Goal: Task Accomplishment & Management: Complete application form

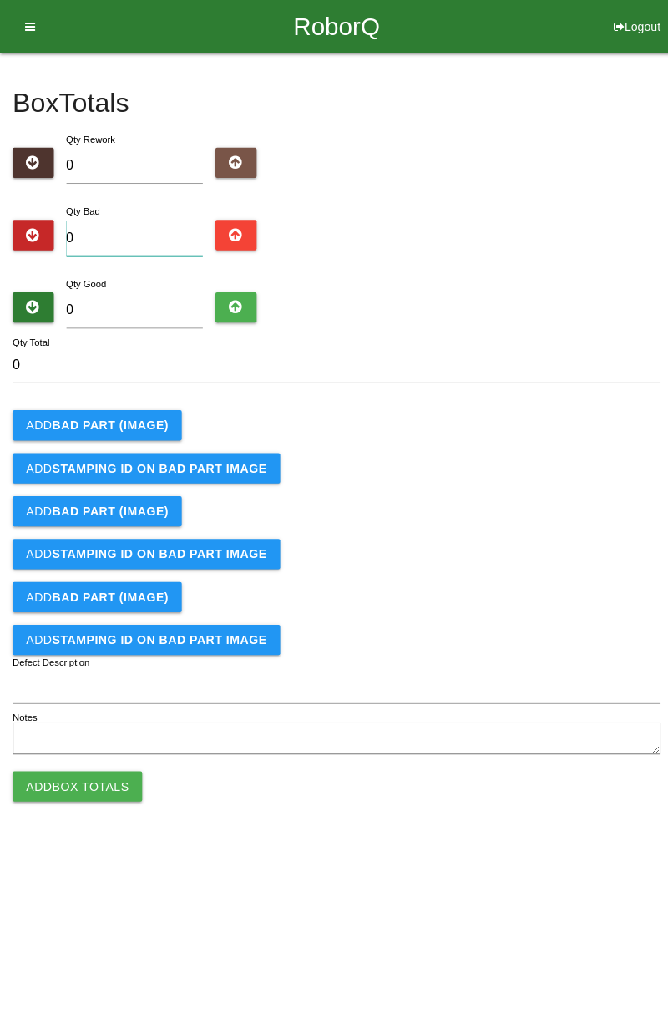
type input "1"
click at [132, 416] on b "BAD PART (IMAGE)" at bounding box center [109, 422] width 115 height 13
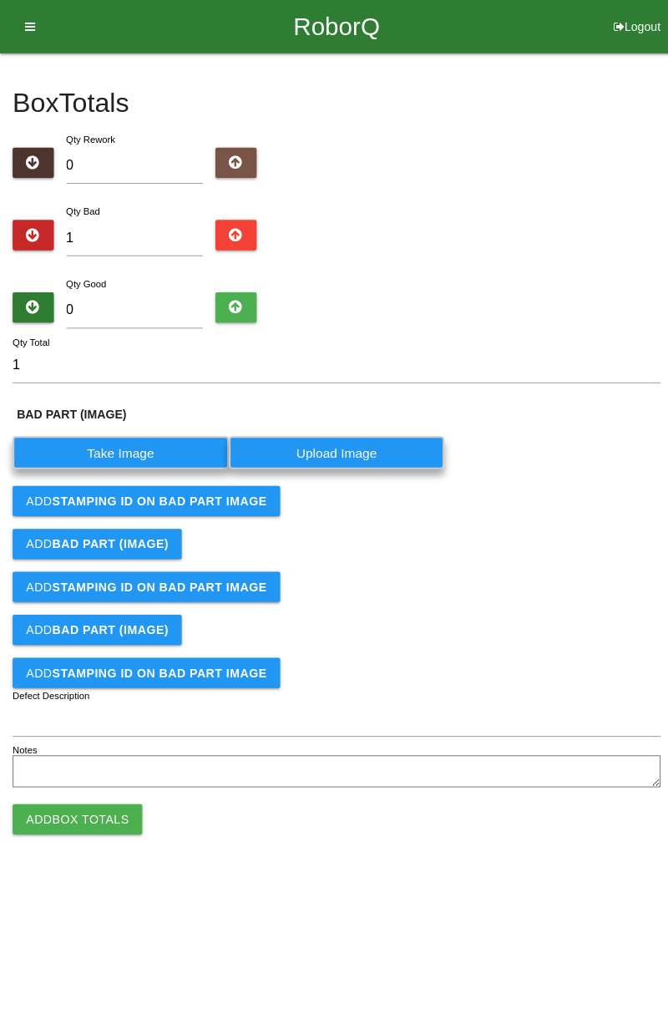
click at [132, 451] on label "Take Image" at bounding box center [120, 450] width 215 height 33
click at [0, 0] on \(IMAGE\) "Take Image" at bounding box center [0, 0] width 0 height 0
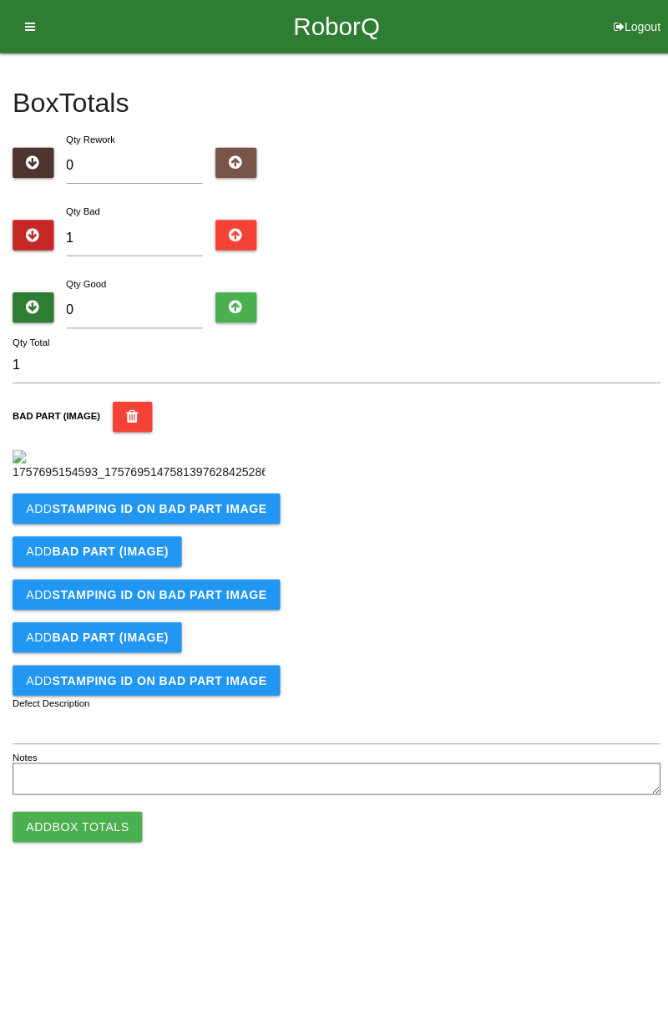
click at [241, 520] on button "Add STAMPING ID on BAD PART Image" at bounding box center [146, 505] width 266 height 30
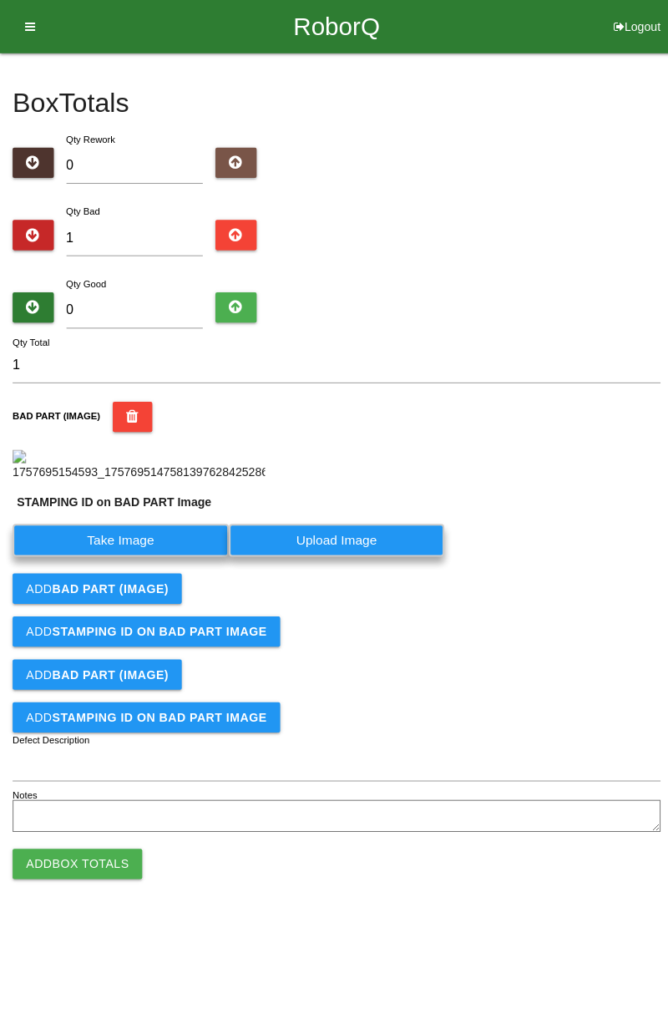
click at [174, 553] on label "Take Image" at bounding box center [120, 536] width 215 height 33
click at [0, 0] on PART "Take Image" at bounding box center [0, 0] width 0 height 0
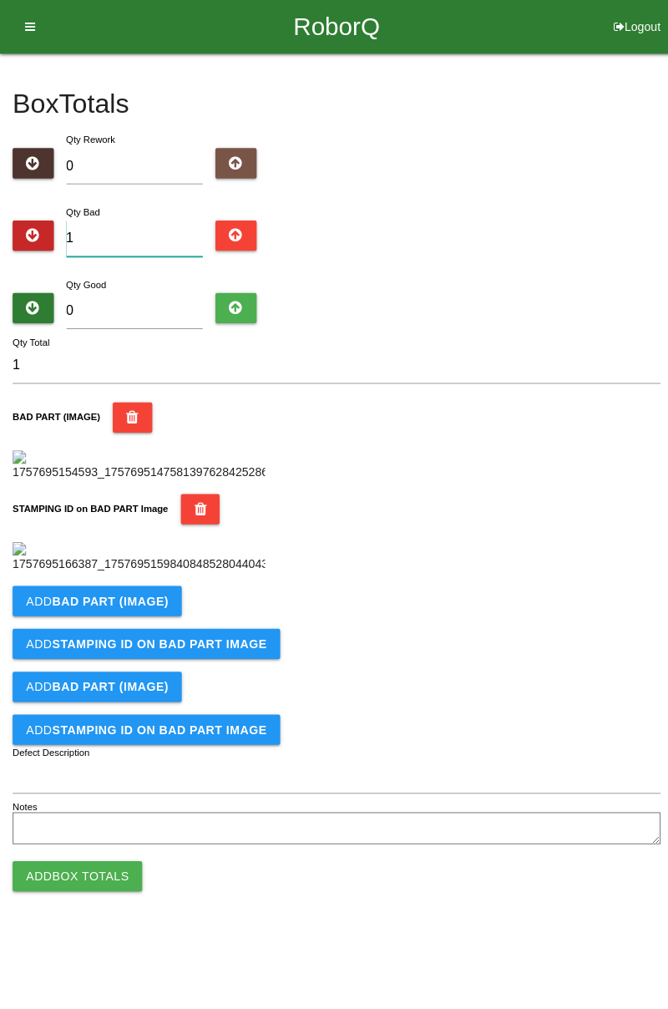
click at [155, 231] on input "1" at bounding box center [134, 237] width 136 height 36
click at [185, 219] on input "1" at bounding box center [134, 237] width 136 height 36
type input "0"
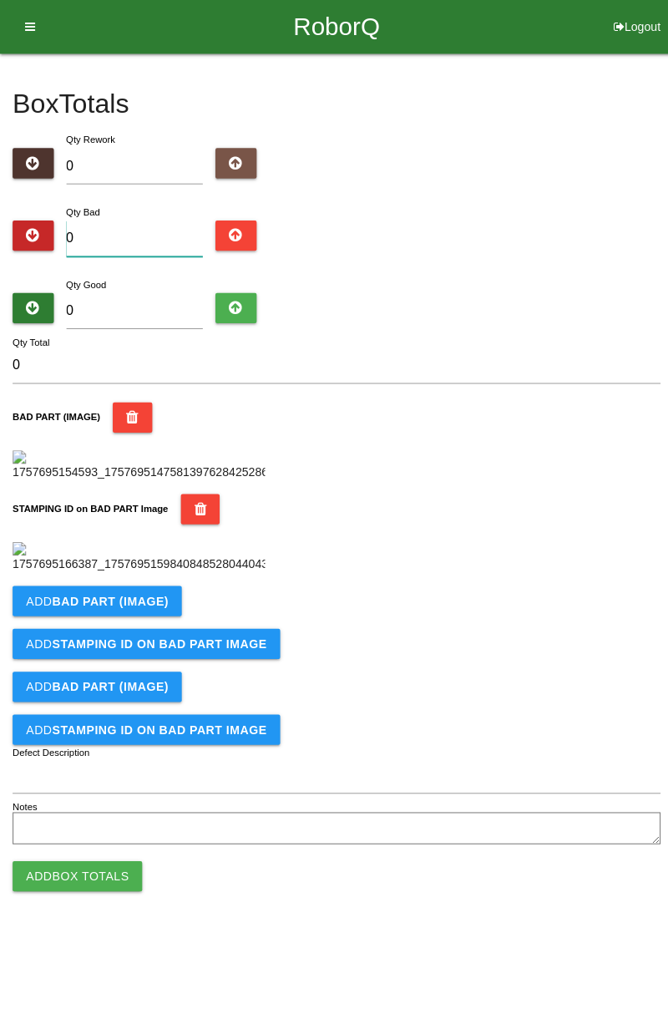
type input "3"
click at [486, 475] on div "BAD PART (IMAGE)" at bounding box center [334, 438] width 643 height 79
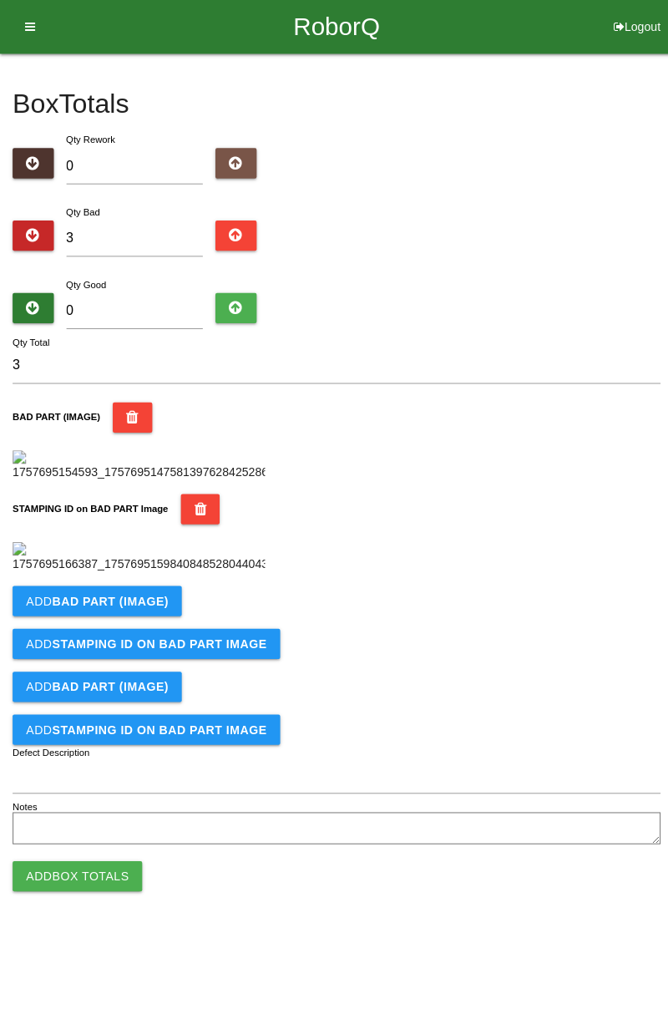
click at [156, 273] on div "Qty Good 0" at bounding box center [133, 303] width 161 height 60
click at [159, 291] on input "0" at bounding box center [134, 309] width 136 height 36
type input "8"
type input "11"
type input "81"
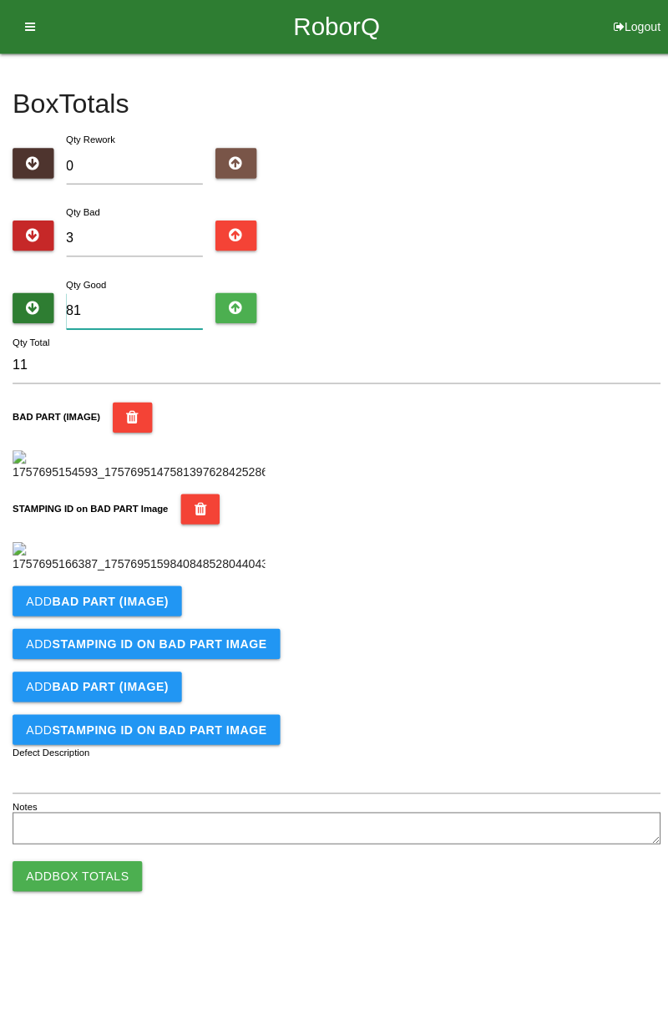
type input "84"
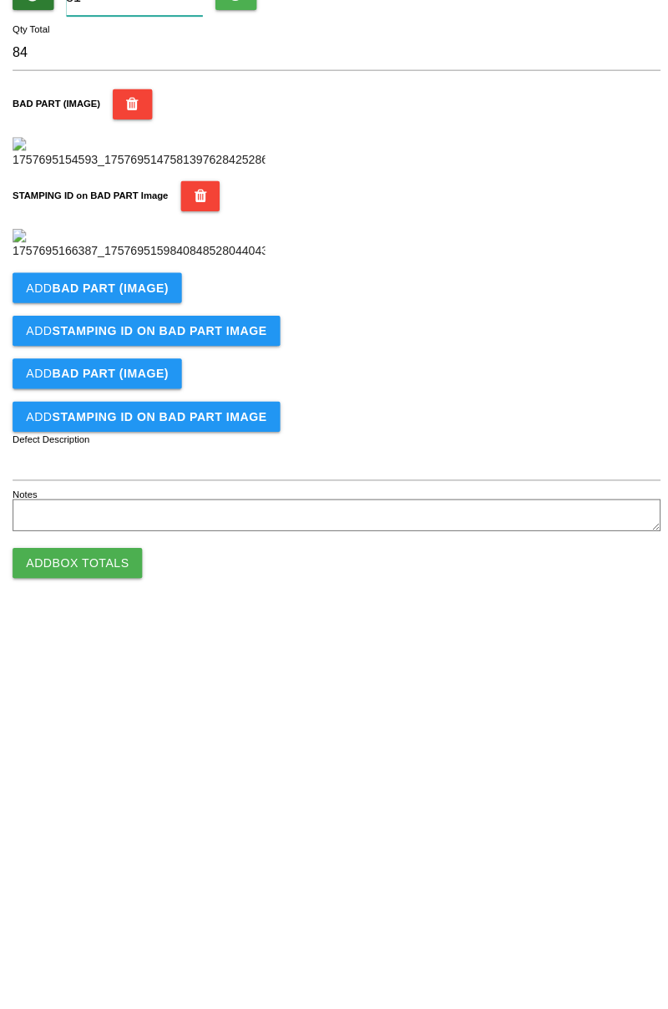
type input "81"
click at [165, 611] on button "Add BAD PART (IMAGE)" at bounding box center [97, 596] width 168 height 30
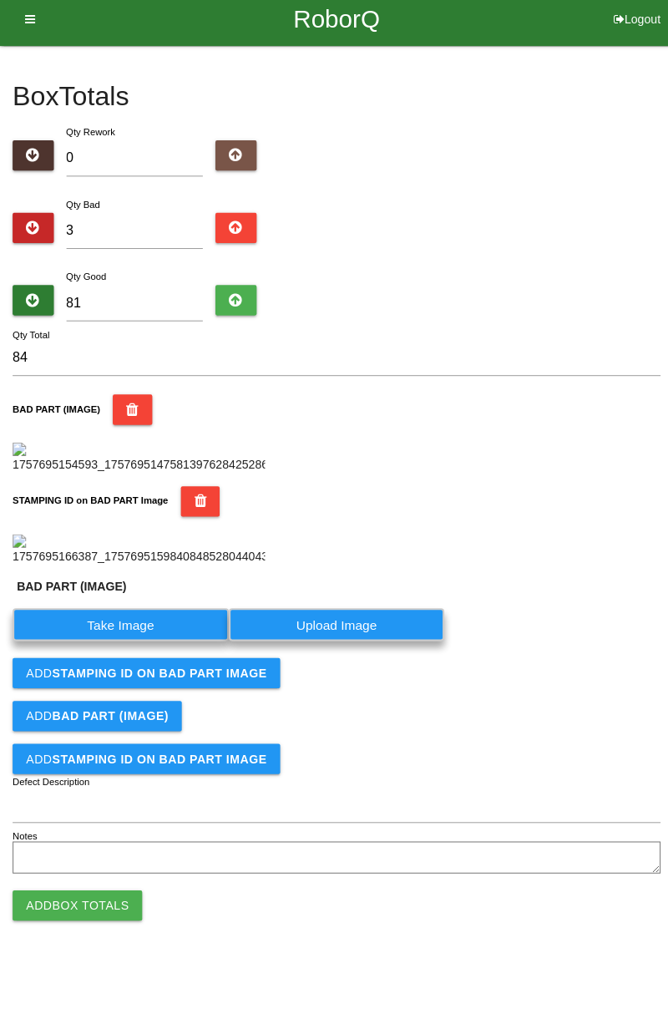
click at [124, 644] on label "Take Image" at bounding box center [120, 627] width 215 height 33
click at [0, 0] on \(IMAGE\) "Take Image" at bounding box center [0, 0] width 0 height 0
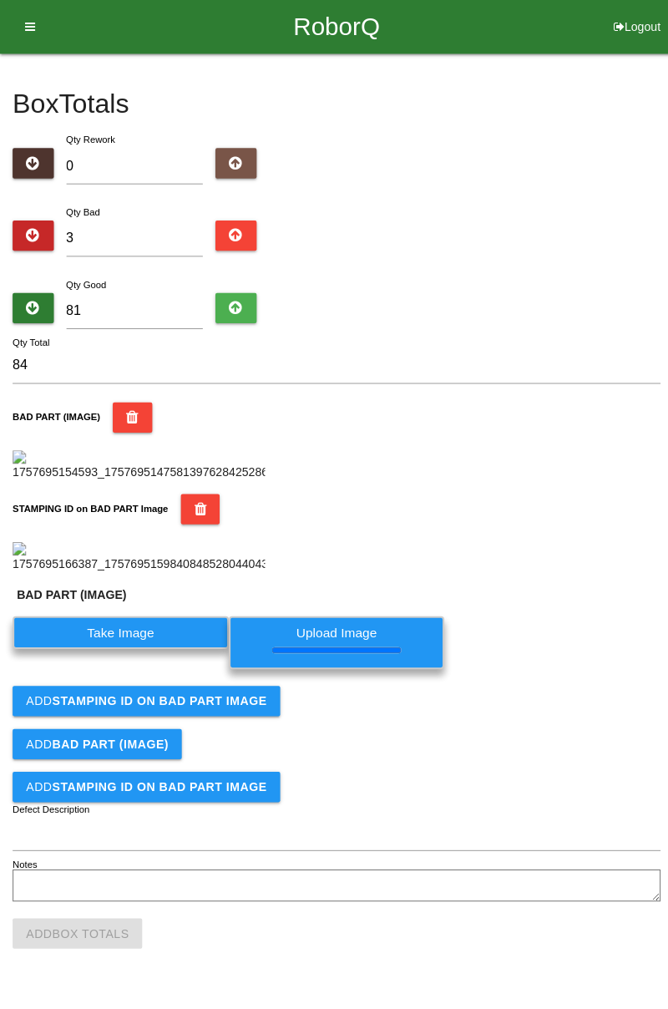
click at [257, 711] on button "Add STAMPING ID on BAD PART Image" at bounding box center [146, 696] width 266 height 30
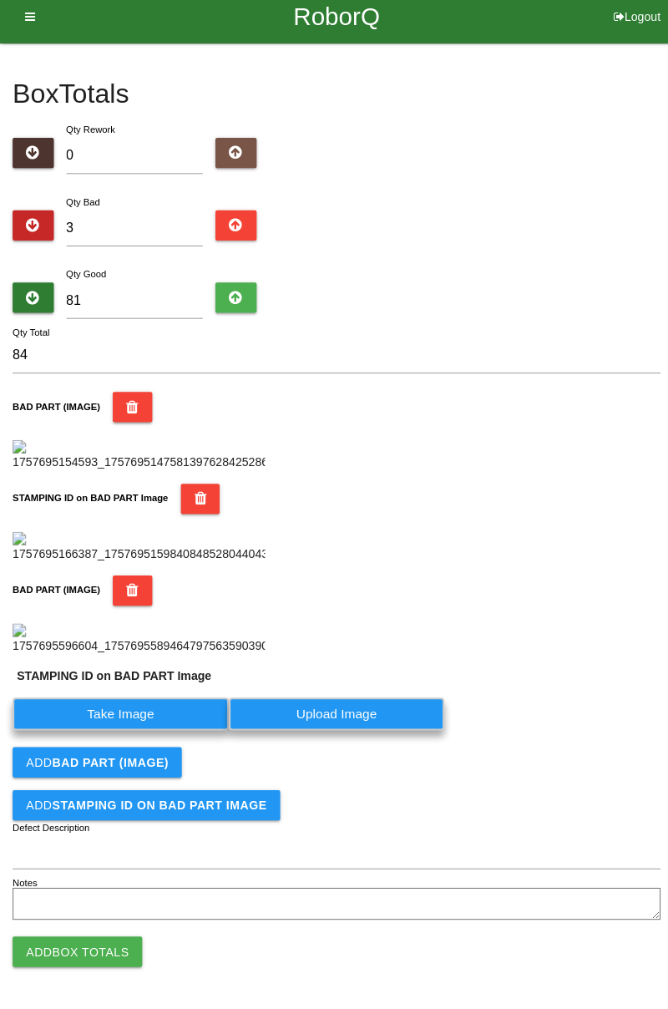
scroll to position [678, 0]
click at [194, 723] on label "Take Image" at bounding box center [120, 716] width 215 height 33
click at [0, 0] on PART "Take Image" at bounding box center [0, 0] width 0 height 0
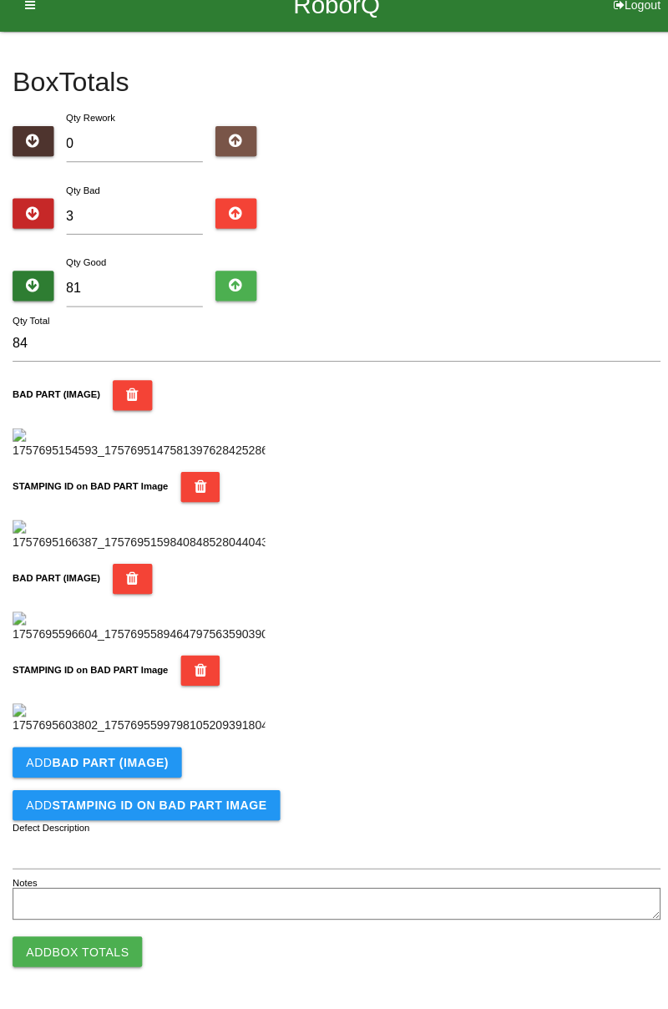
scroll to position [916, 0]
click at [153, 762] on b "BAD PART (IMAGE)" at bounding box center [109, 764] width 115 height 13
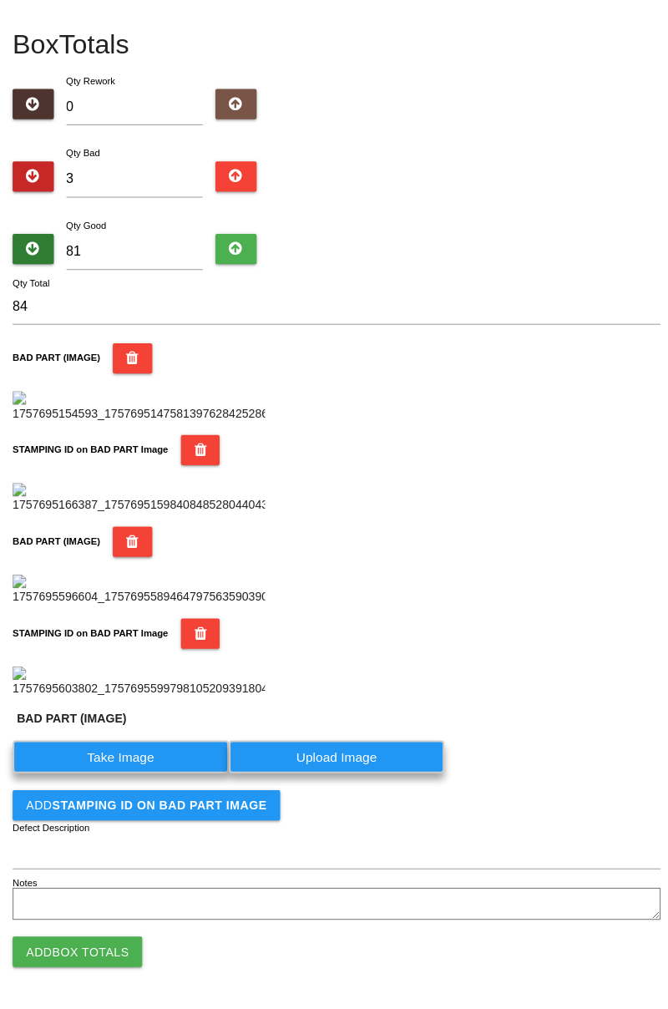
click at [137, 775] on label "Take Image" at bounding box center [120, 759] width 215 height 33
click at [0, 0] on \(IMAGE\) "Take Image" at bounding box center [0, 0] width 0 height 0
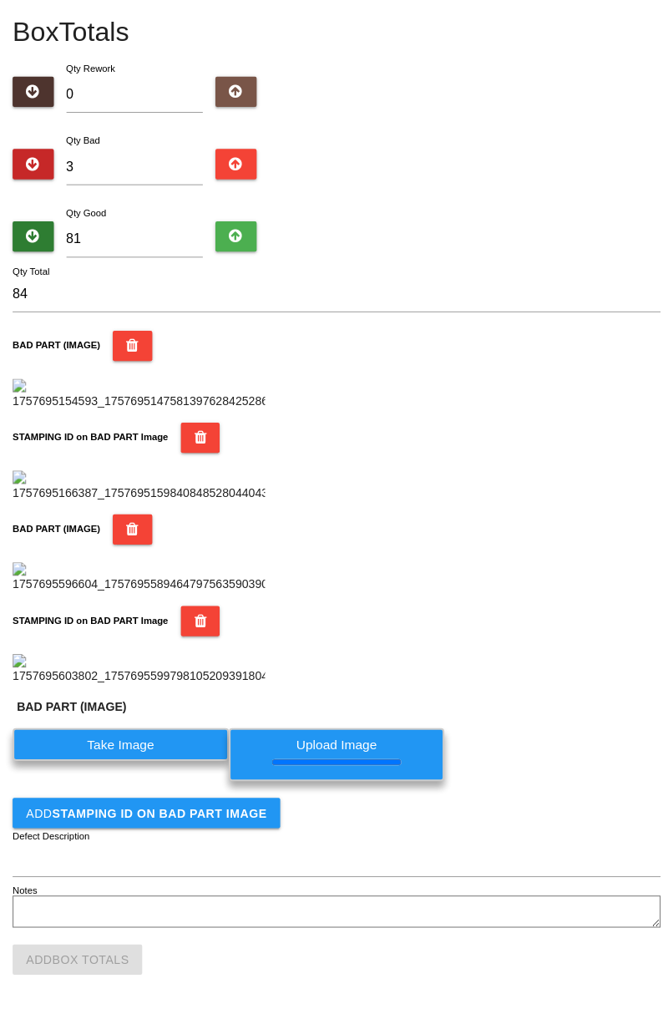
click at [224, 822] on button "Add STAMPING ID on BAD PART Image" at bounding box center [146, 807] width 266 height 30
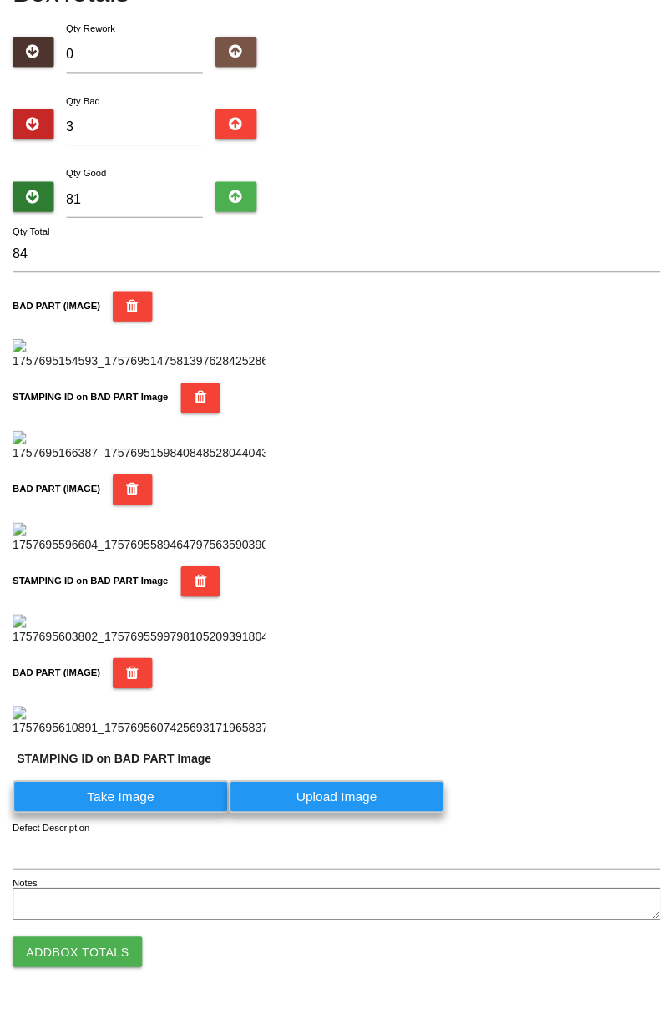
scroll to position [1230, 0]
click at [182, 800] on label "Take Image" at bounding box center [120, 798] width 215 height 33
click at [0, 0] on PART "Take Image" at bounding box center [0, 0] width 0 height 0
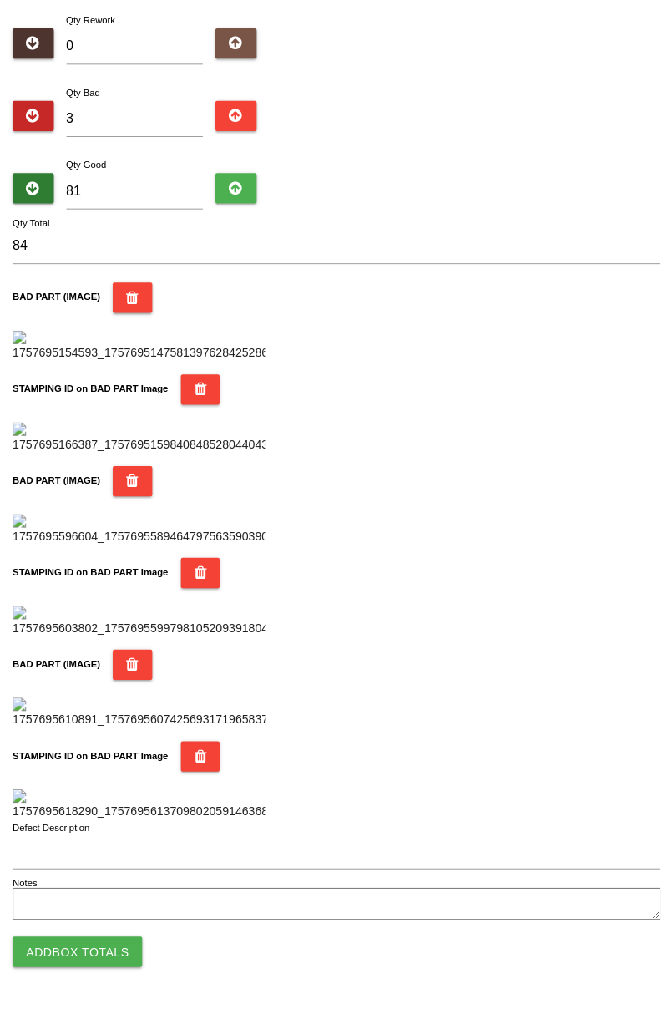
scroll to position [1464, 0]
click at [112, 950] on button "Add Box Totals" at bounding box center [77, 952] width 129 height 30
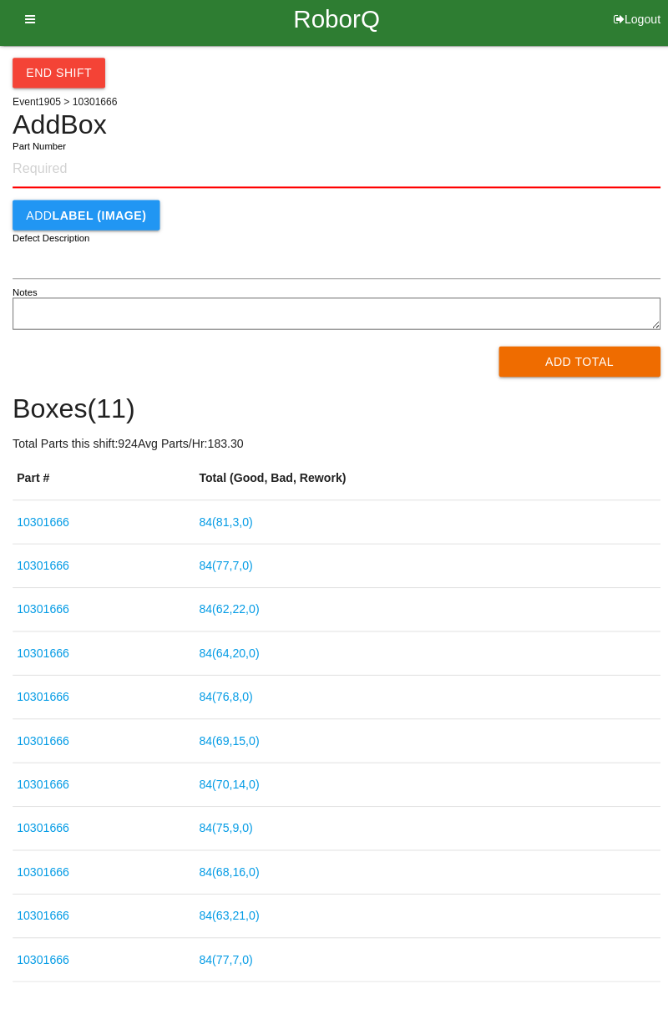
click at [79, 181] on input "Part Number" at bounding box center [334, 176] width 643 height 37
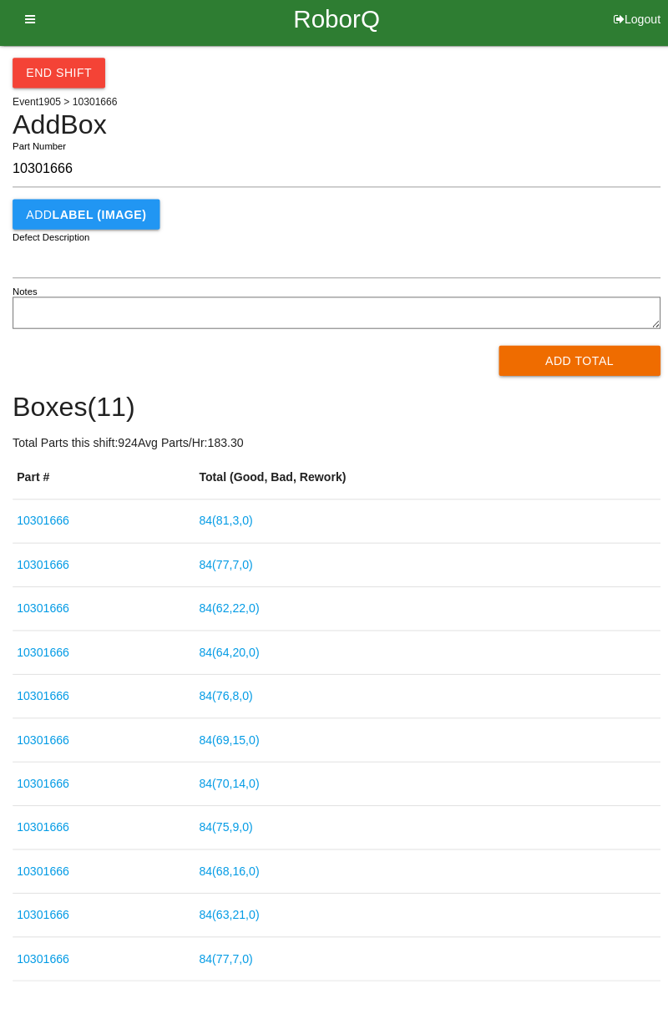
type input "10301666"
click at [592, 361] on button "Add Total" at bounding box center [575, 366] width 161 height 30
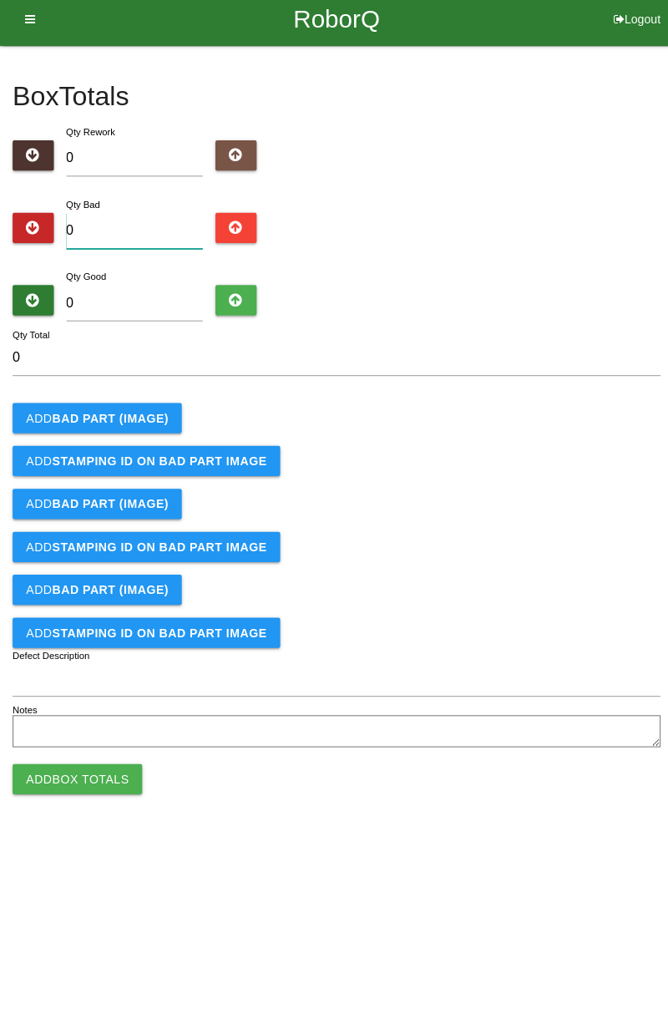
click at [119, 231] on input "0" at bounding box center [134, 237] width 136 height 36
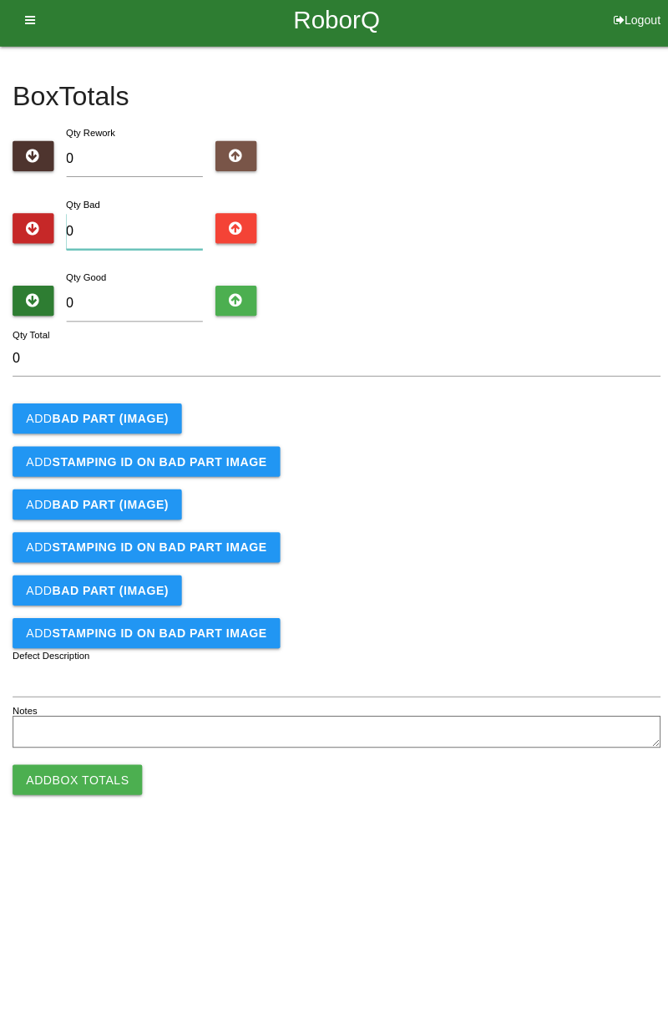
click at [144, 230] on input "0" at bounding box center [134, 237] width 136 height 36
type input "1"
click at [135, 426] on b "BAD PART (IMAGE)" at bounding box center [109, 422] width 115 height 13
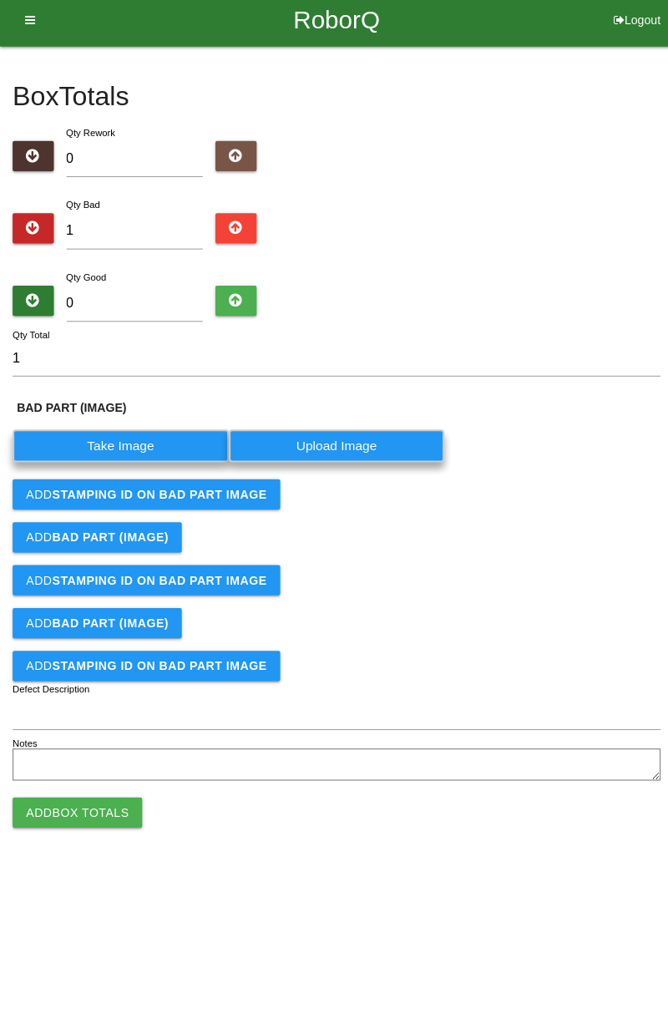
click at [119, 448] on label "Take Image" at bounding box center [120, 450] width 215 height 33
click at [0, 0] on \(IMAGE\) "Take Image" at bounding box center [0, 0] width 0 height 0
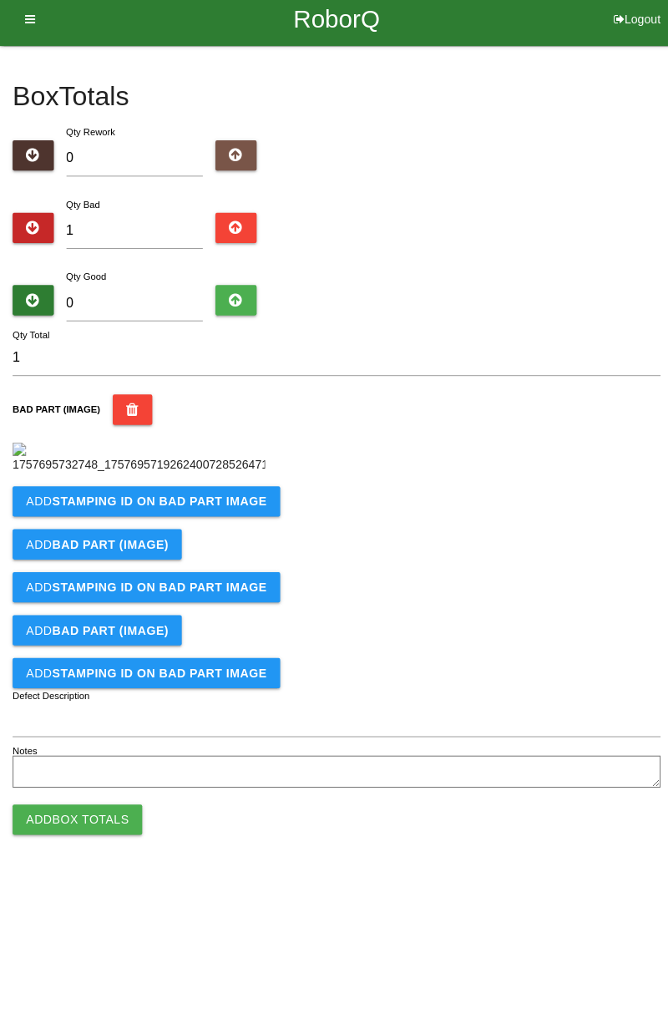
scroll to position [94, 0]
click at [217, 512] on b "STAMPING ID on BAD PART Image" at bounding box center [158, 505] width 213 height 13
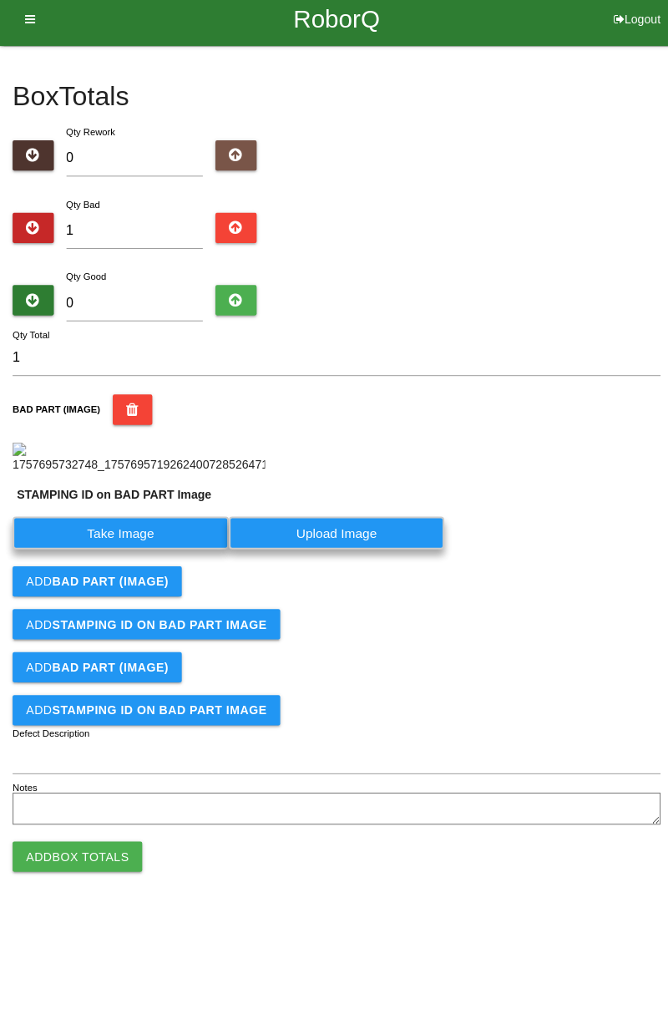
click at [162, 553] on label "Take Image" at bounding box center [120, 536] width 215 height 33
click at [0, 0] on PART "Take Image" at bounding box center [0, 0] width 0 height 0
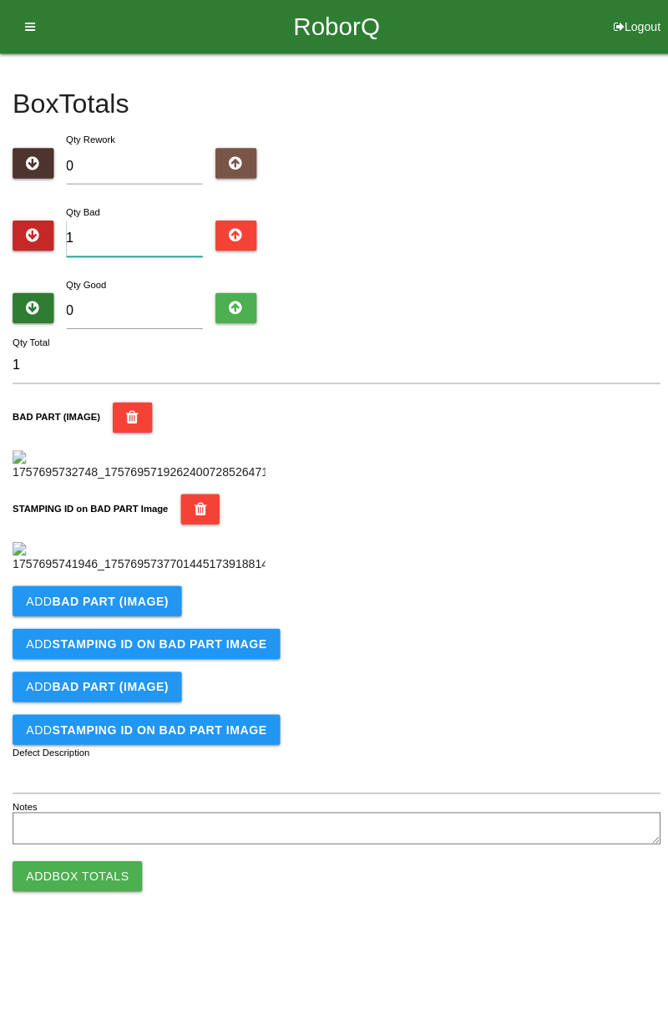
click at [146, 219] on input "1" at bounding box center [134, 237] width 136 height 36
type input "10"
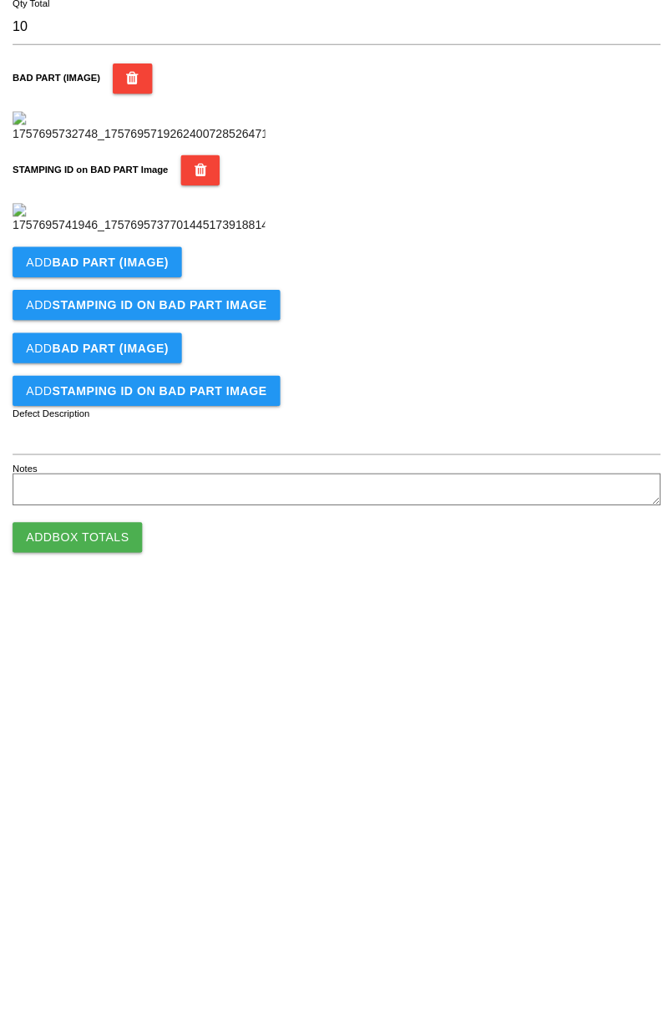
type input "10"
click at [142, 603] on b "BAD PART (IMAGE)" at bounding box center [109, 596] width 115 height 13
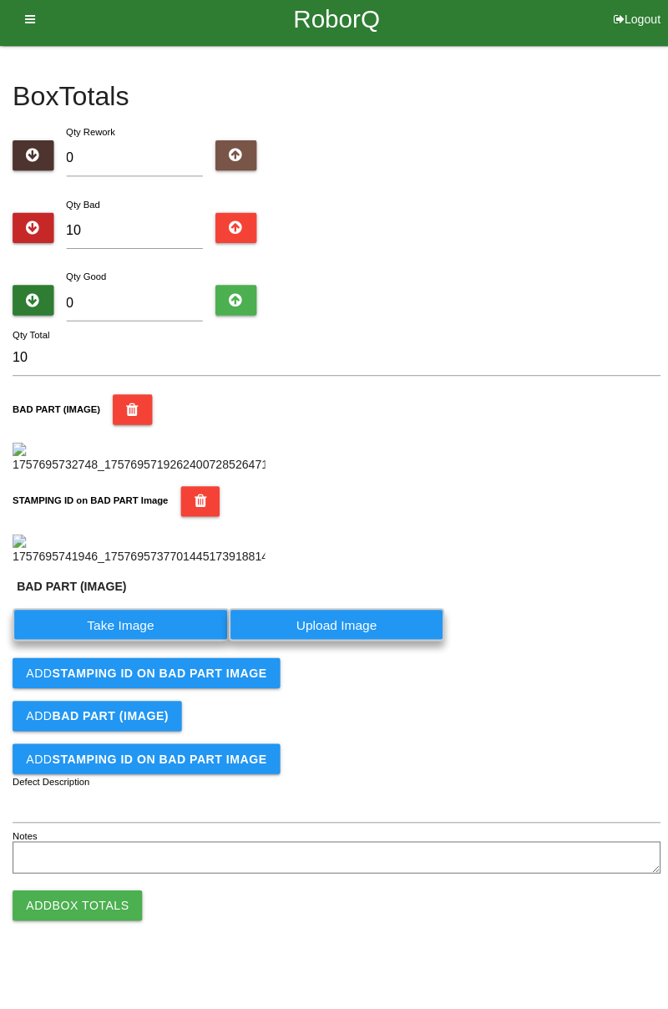
click at [137, 644] on label "Take Image" at bounding box center [120, 627] width 215 height 33
click at [0, 0] on \(IMAGE\) "Take Image" at bounding box center [0, 0] width 0 height 0
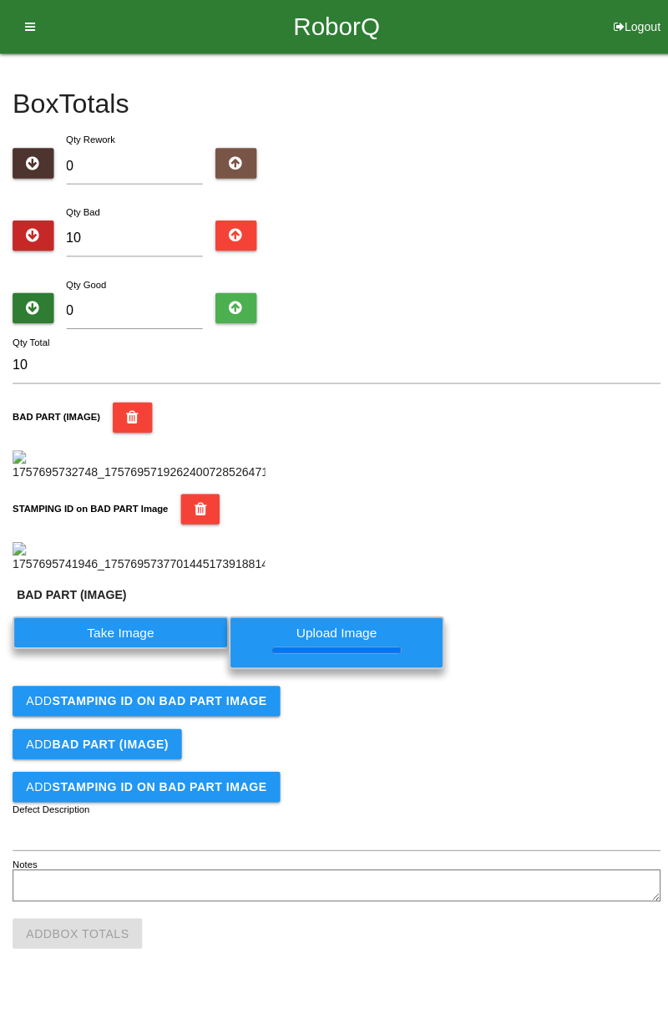
click at [245, 754] on div "Add BAD PART (IMAGE)" at bounding box center [334, 738] width 643 height 30
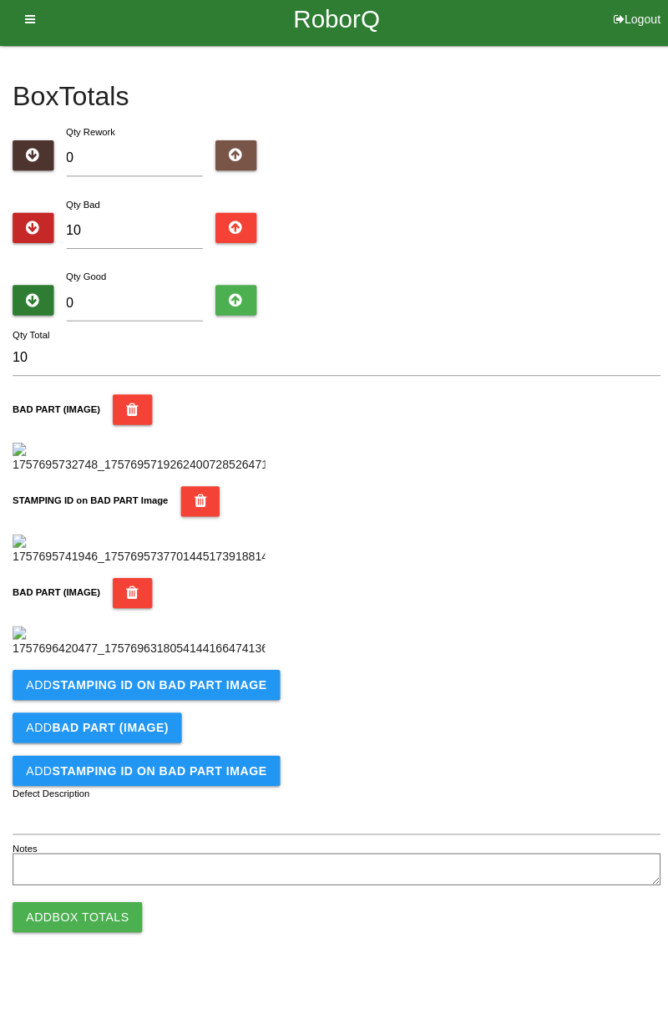
scroll to position [642, 0]
click at [226, 703] on button "Add STAMPING ID on BAD PART Image" at bounding box center [146, 687] width 266 height 30
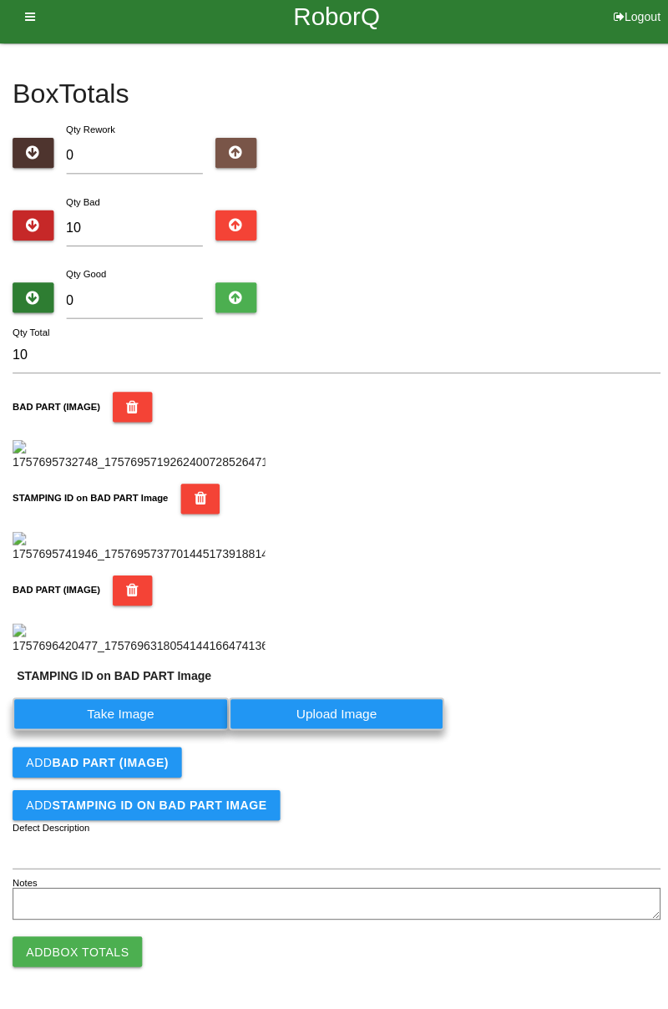
click at [165, 733] on label "Take Image" at bounding box center [120, 716] width 215 height 33
click at [0, 0] on PART "Take Image" at bounding box center [0, 0] width 0 height 0
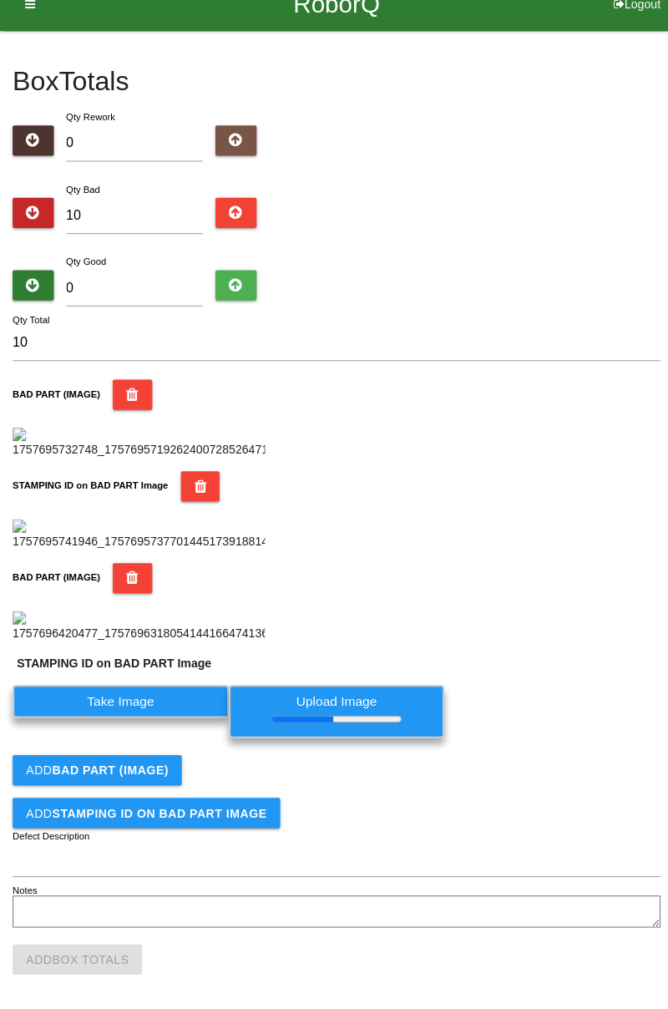
scroll to position [698, 0]
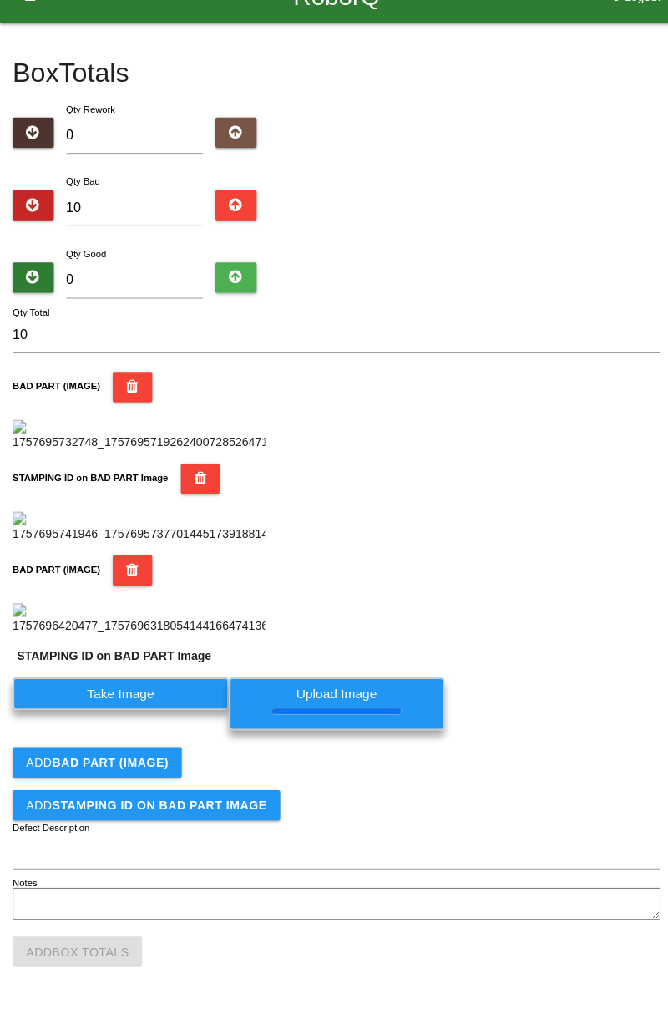
click at [167, 762] on button "Add BAD PART (IMAGE)" at bounding box center [97, 764] width 168 height 30
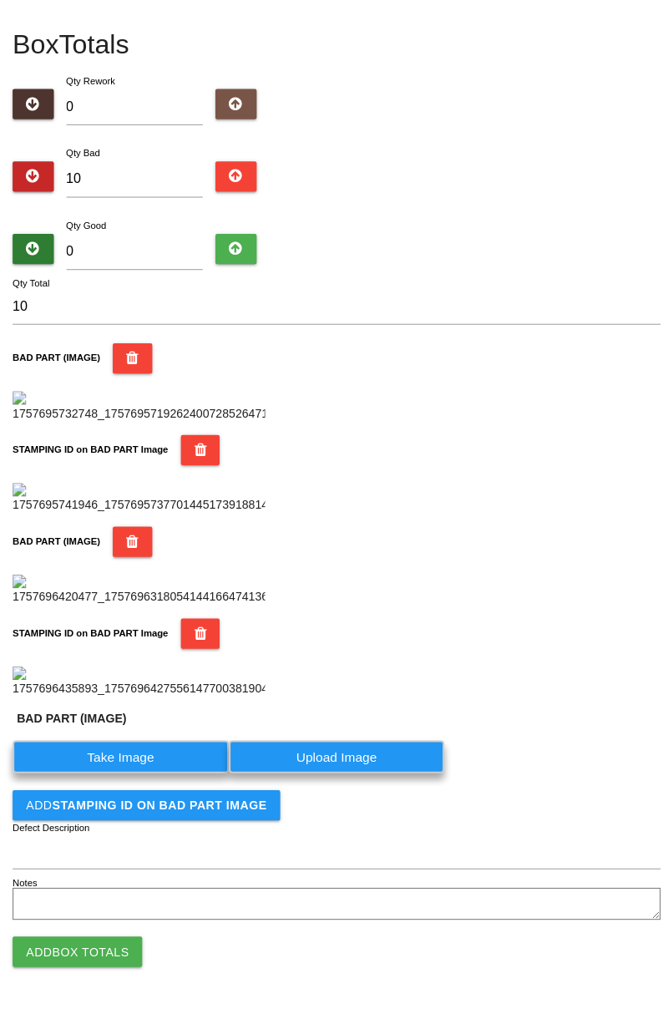
scroll to position [952, 0]
click at [157, 771] on label "Take Image" at bounding box center [120, 759] width 215 height 33
click at [0, 0] on \(IMAGE\) "Take Image" at bounding box center [0, 0] width 0 height 0
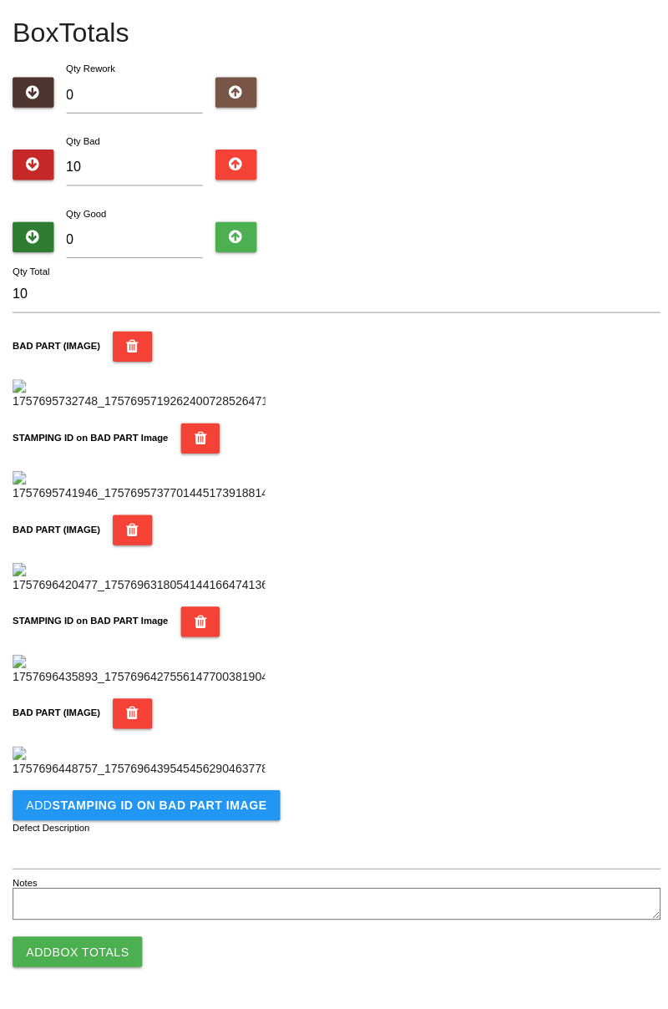
scroll to position [1190, 0]
click at [202, 817] on button "Add STAMPING ID on BAD PART Image" at bounding box center [146, 807] width 266 height 30
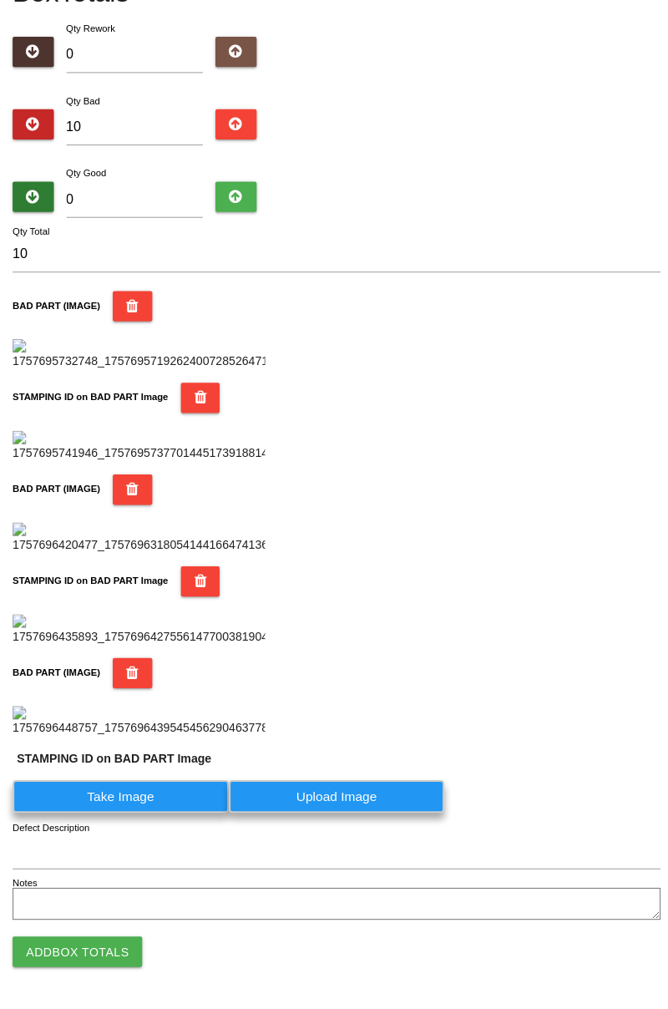
click at [159, 814] on label "Take Image" at bounding box center [120, 798] width 215 height 33
click at [0, 0] on PART "Take Image" at bounding box center [0, 0] width 0 height 0
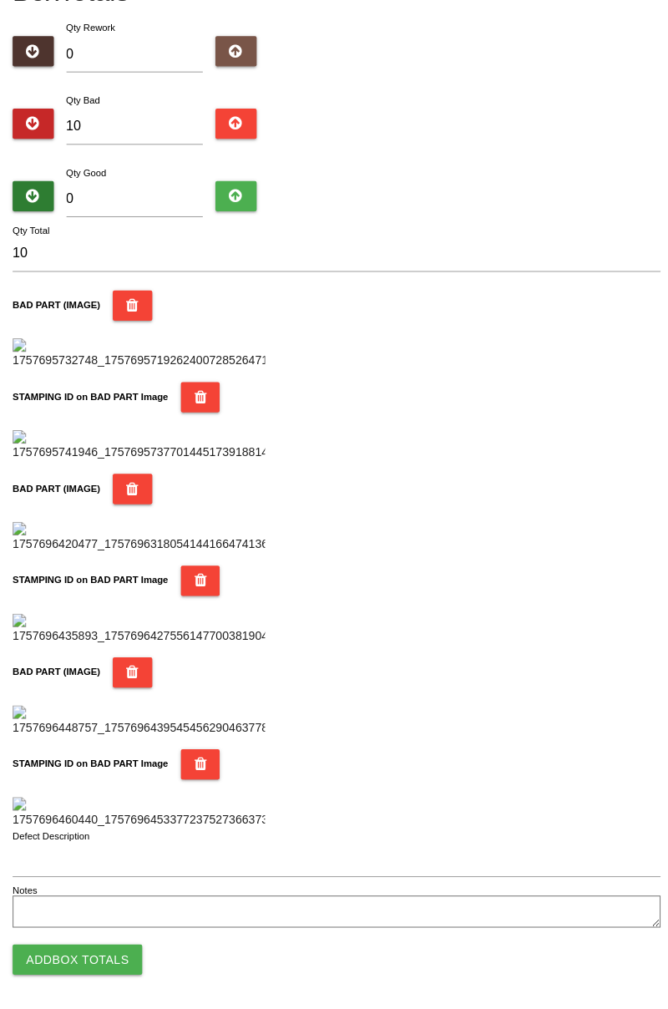
scroll to position [0, 0]
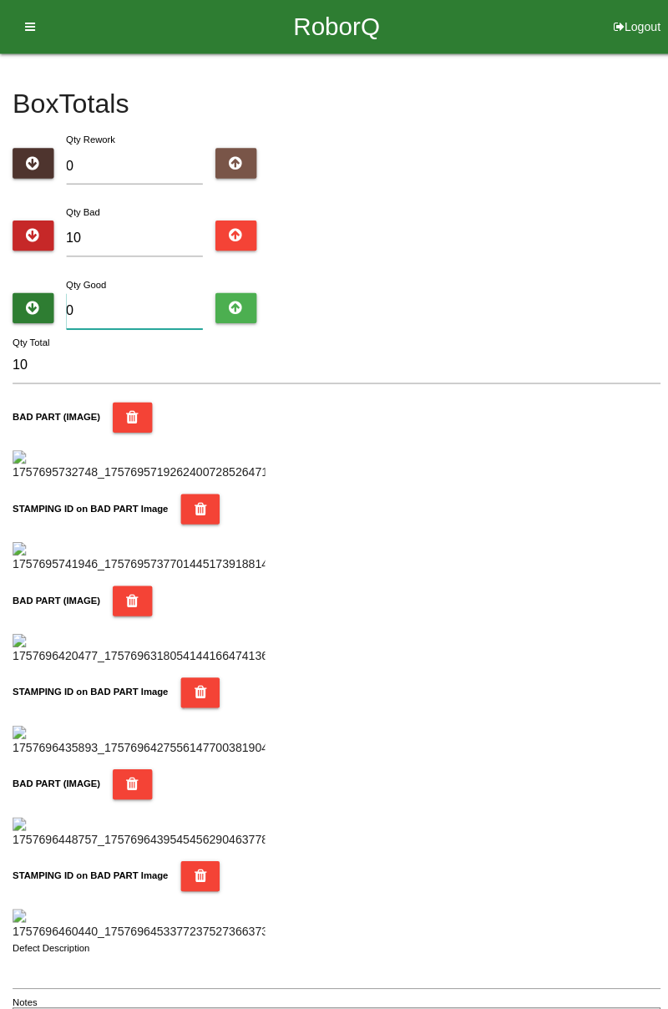
click at [155, 301] on input "0" at bounding box center [134, 309] width 136 height 36
type input "7"
type input "17"
type input "74"
type input "84"
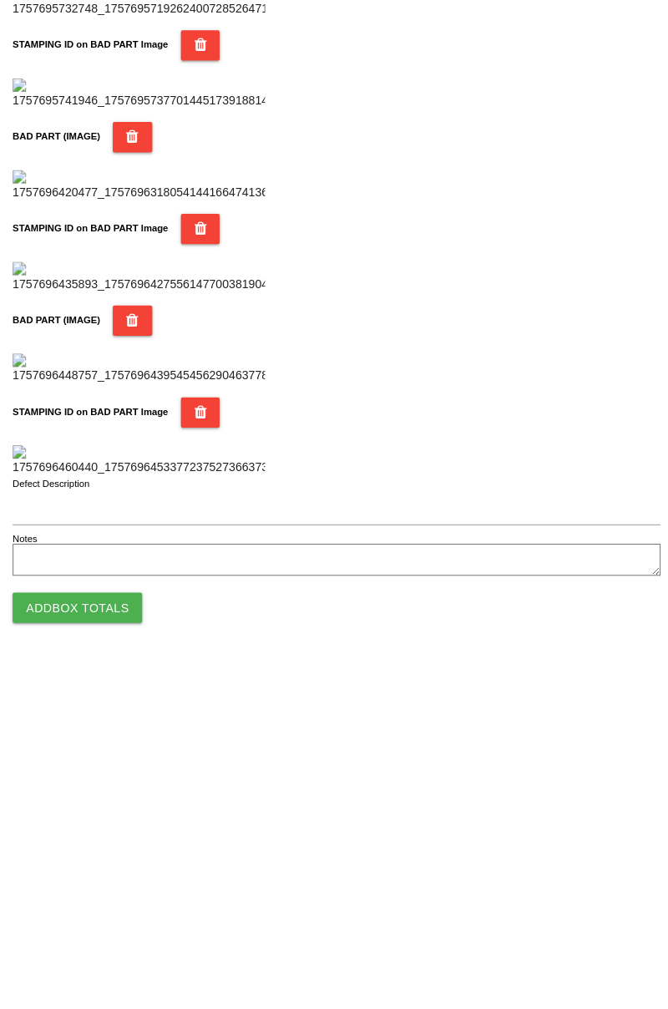
type input "74"
click at [96, 949] on button "Add Box Totals" at bounding box center [77, 952] width 129 height 30
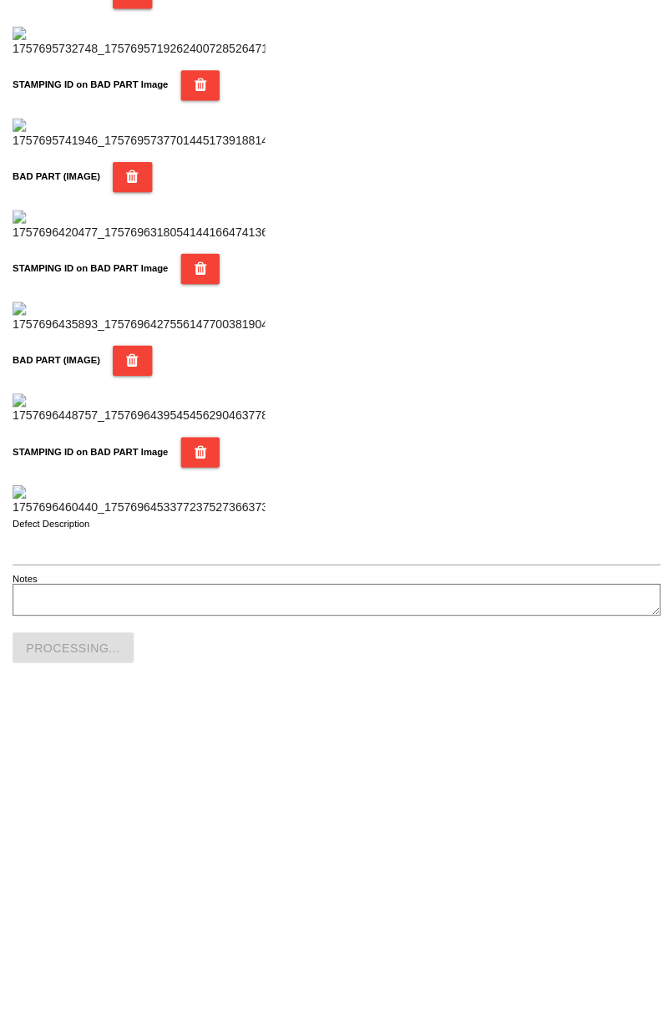
scroll to position [1464, 0]
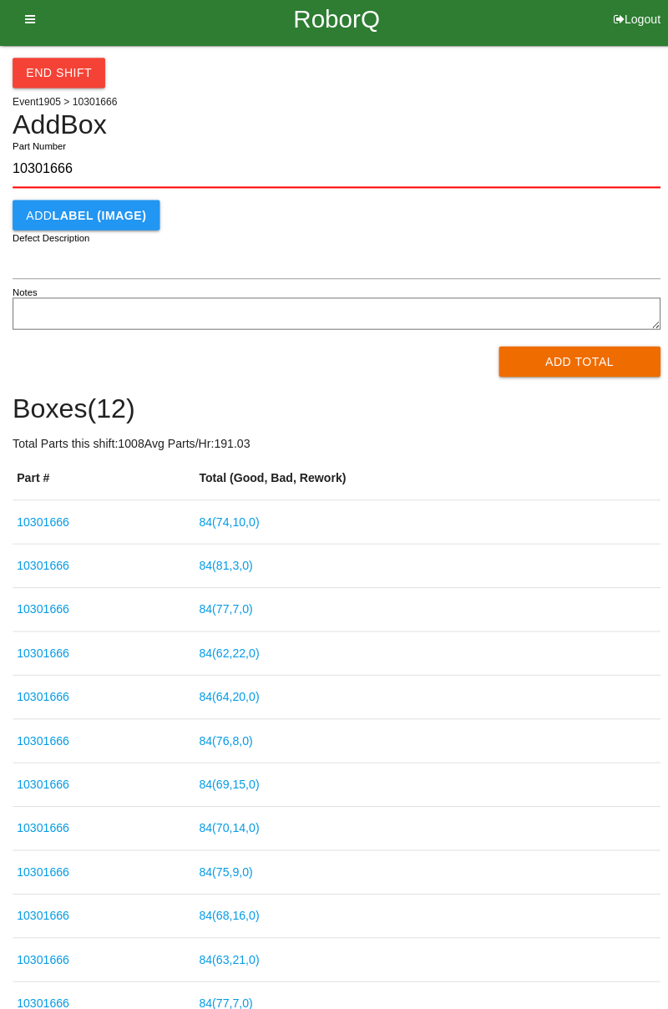
type input "10301666"
click at [590, 378] on button "Add Total" at bounding box center [575, 367] width 161 height 30
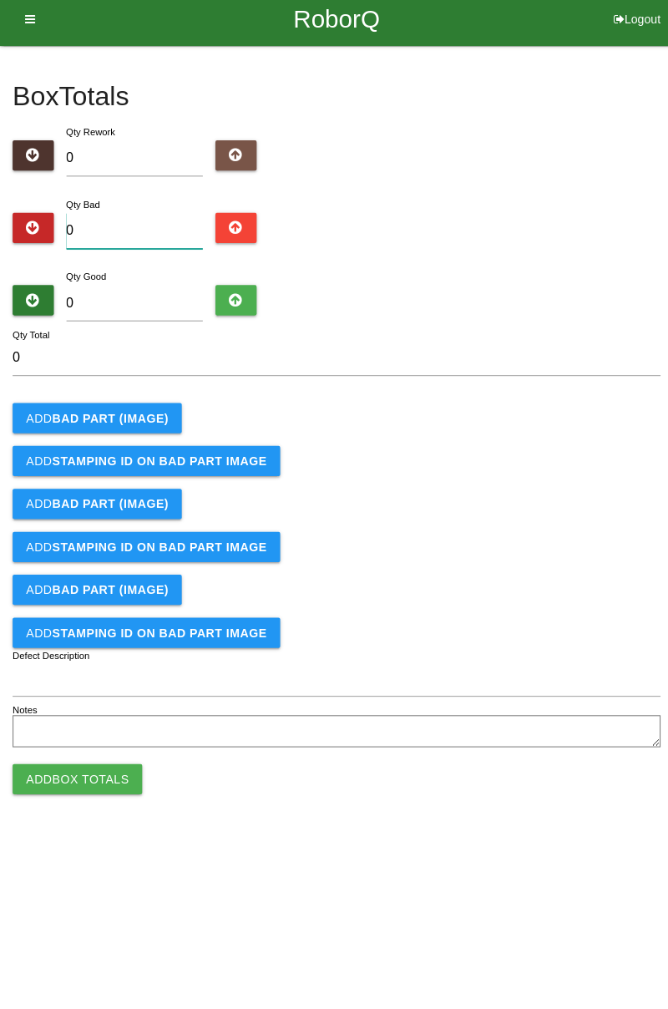
click at [150, 230] on input "0" at bounding box center [134, 237] width 136 height 36
type input "3"
type input "0"
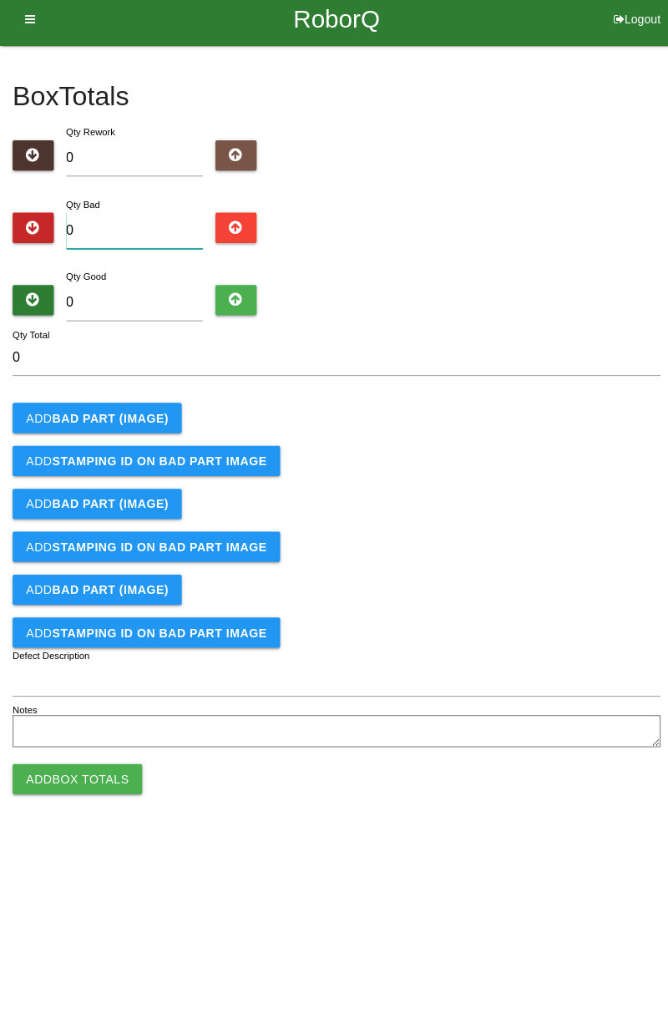
type input "1"
type input "10"
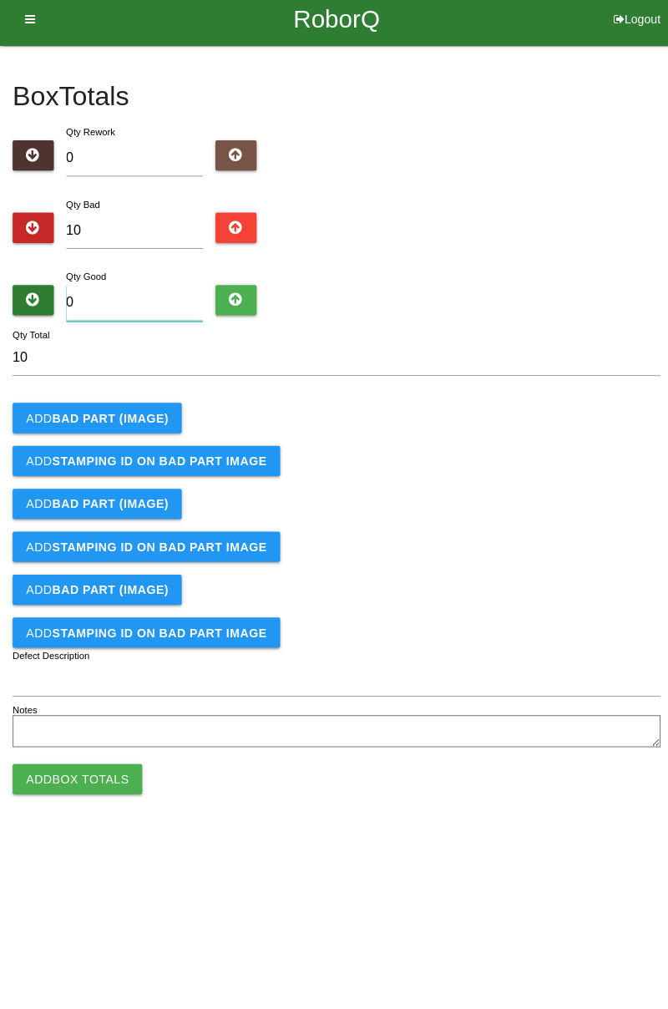
click at [163, 300] on input "0" at bounding box center [134, 309] width 136 height 36
type input "7"
type input "17"
type input "74"
type input "84"
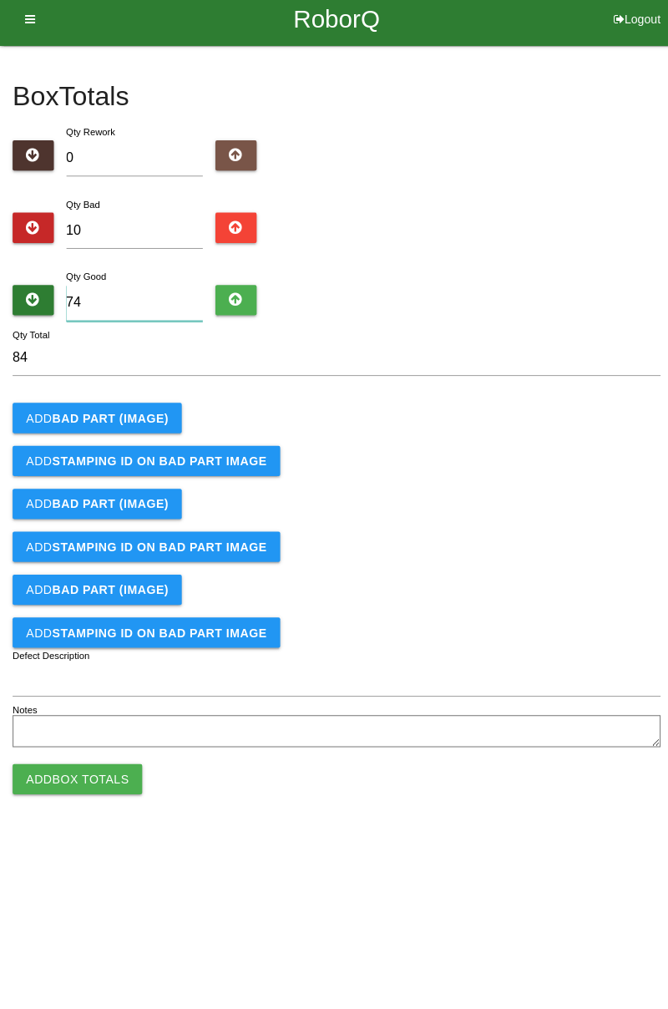
type input "74"
click at [144, 412] on button "Add BAD PART (IMAGE)" at bounding box center [97, 423] width 168 height 30
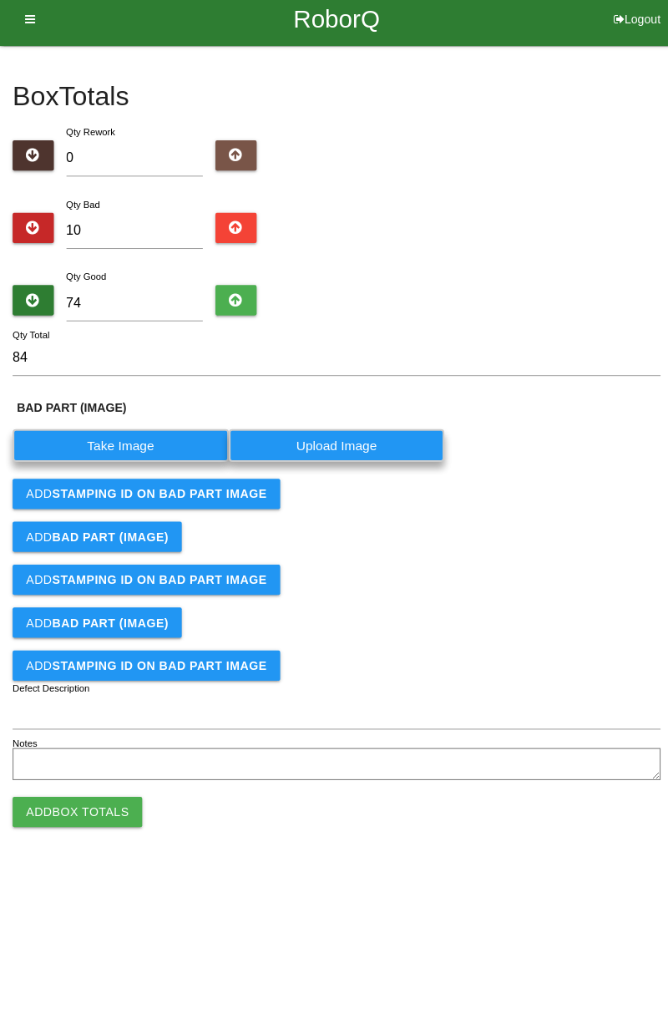
click at [140, 451] on label "Take Image" at bounding box center [120, 450] width 215 height 33
click at [0, 0] on \(IMAGE\) "Take Image" at bounding box center [0, 0] width 0 height 0
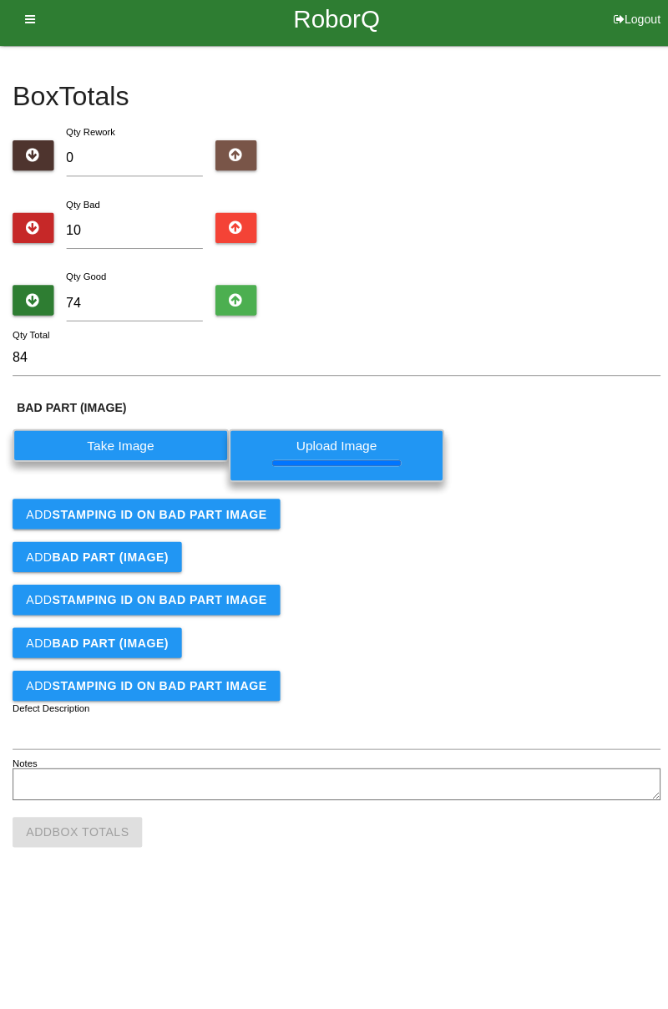
click at [189, 526] on button "Add STAMPING ID on BAD PART Image" at bounding box center [146, 518] width 266 height 30
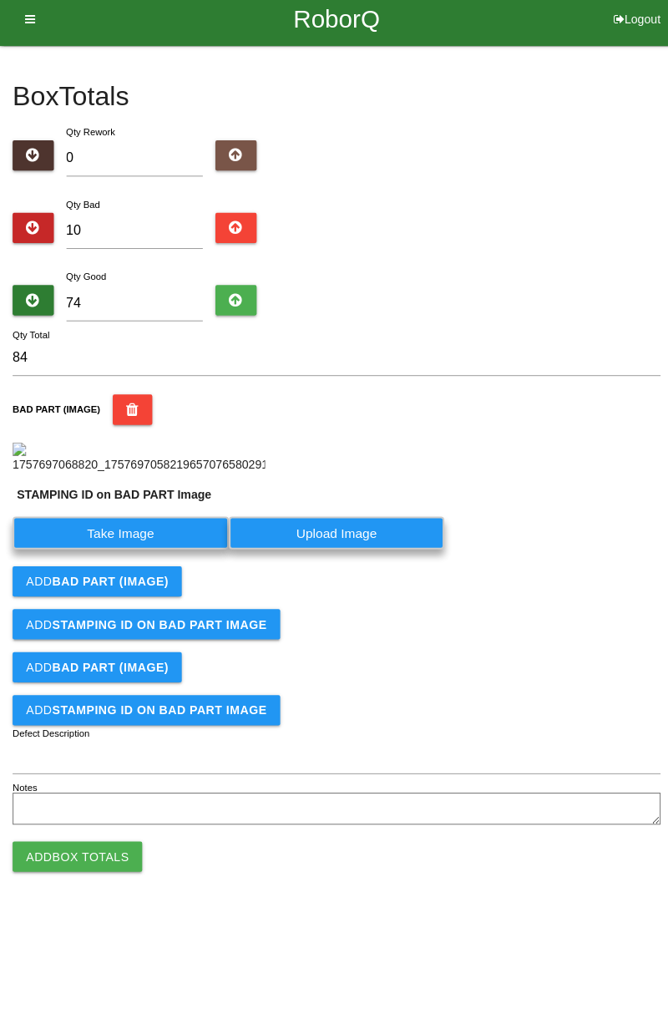
click at [178, 553] on label "Take Image" at bounding box center [120, 536] width 215 height 33
click at [0, 0] on PART "Take Image" at bounding box center [0, 0] width 0 height 0
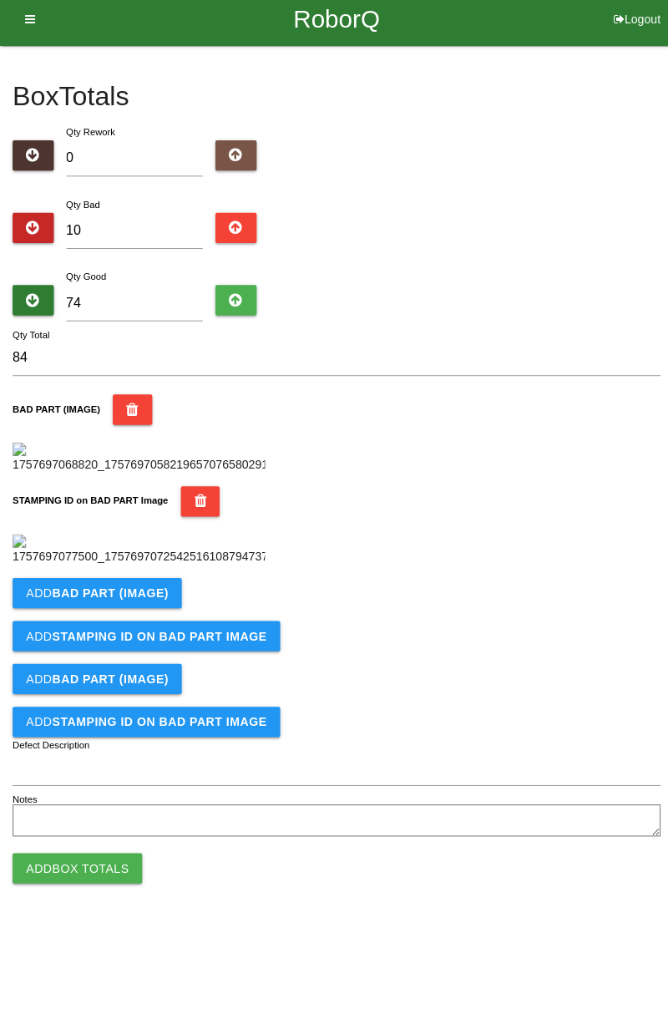
scroll to position [368, 0]
click at [159, 603] on b "BAD PART (IMAGE)" at bounding box center [109, 596] width 115 height 13
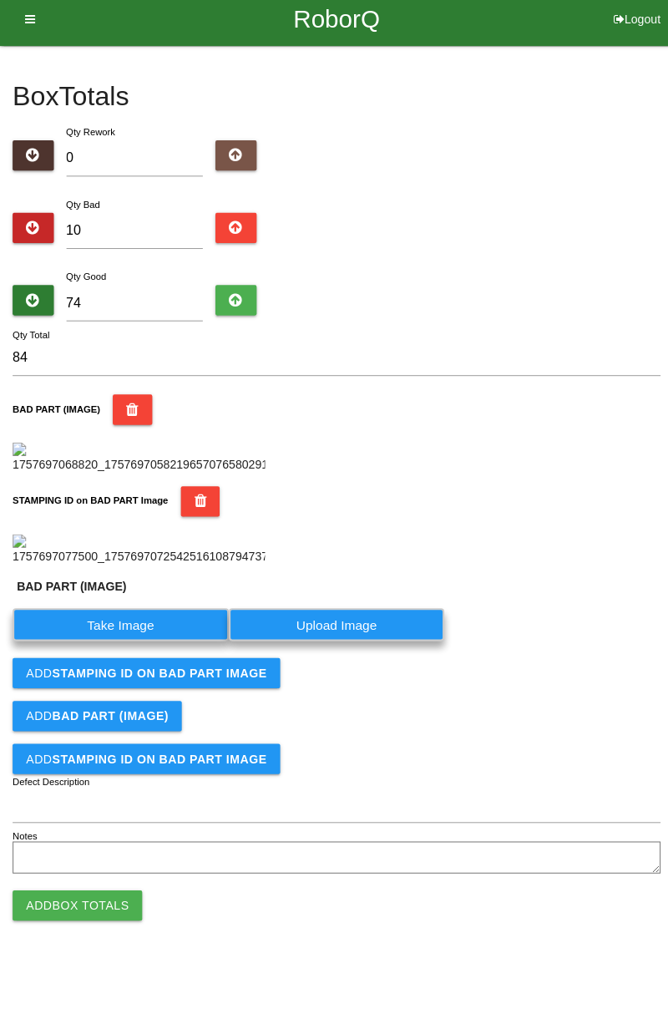
click at [147, 644] on label "Take Image" at bounding box center [120, 627] width 215 height 33
click at [0, 0] on \(IMAGE\) "Take Image" at bounding box center [0, 0] width 0 height 0
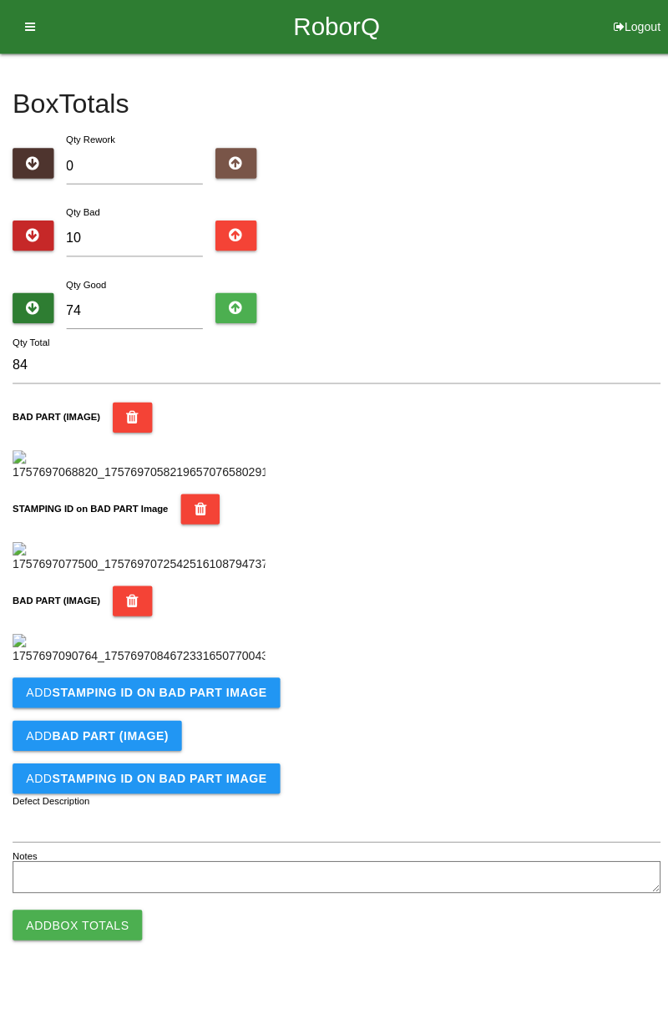
scroll to position [642, 0]
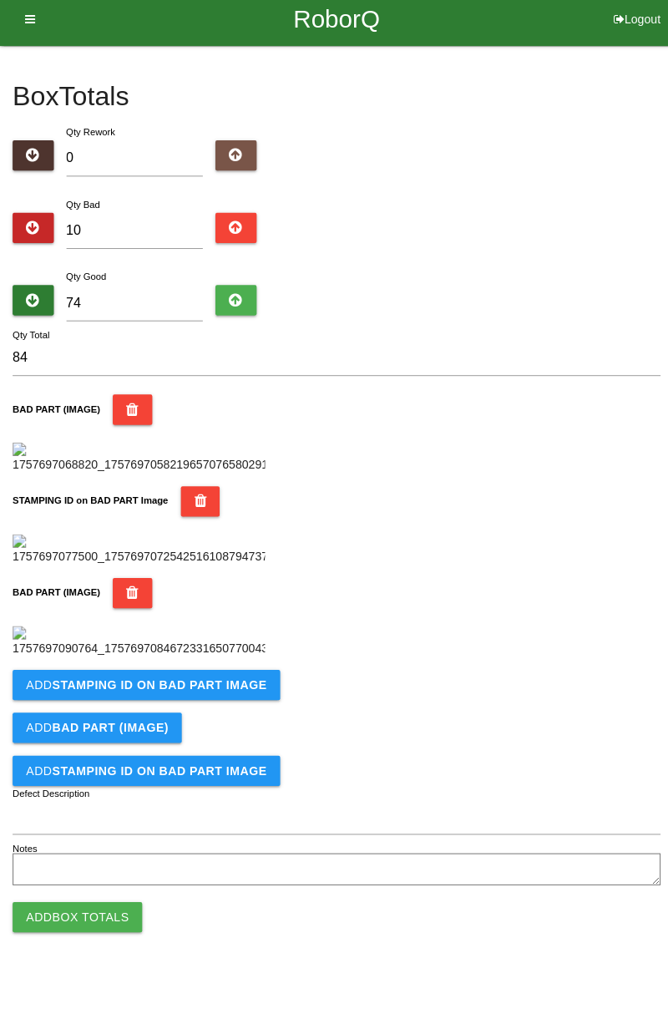
click at [206, 694] on b "STAMPING ID on BAD PART Image" at bounding box center [158, 687] width 213 height 13
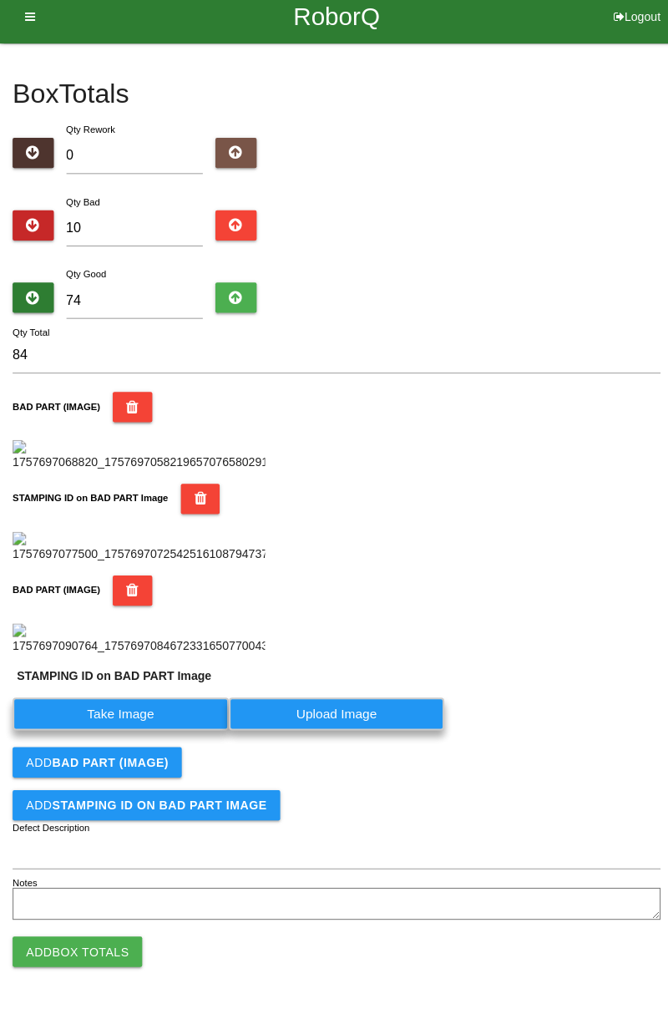
click at [167, 733] on label "Take Image" at bounding box center [120, 716] width 215 height 33
click at [0, 0] on PART "Take Image" at bounding box center [0, 0] width 0 height 0
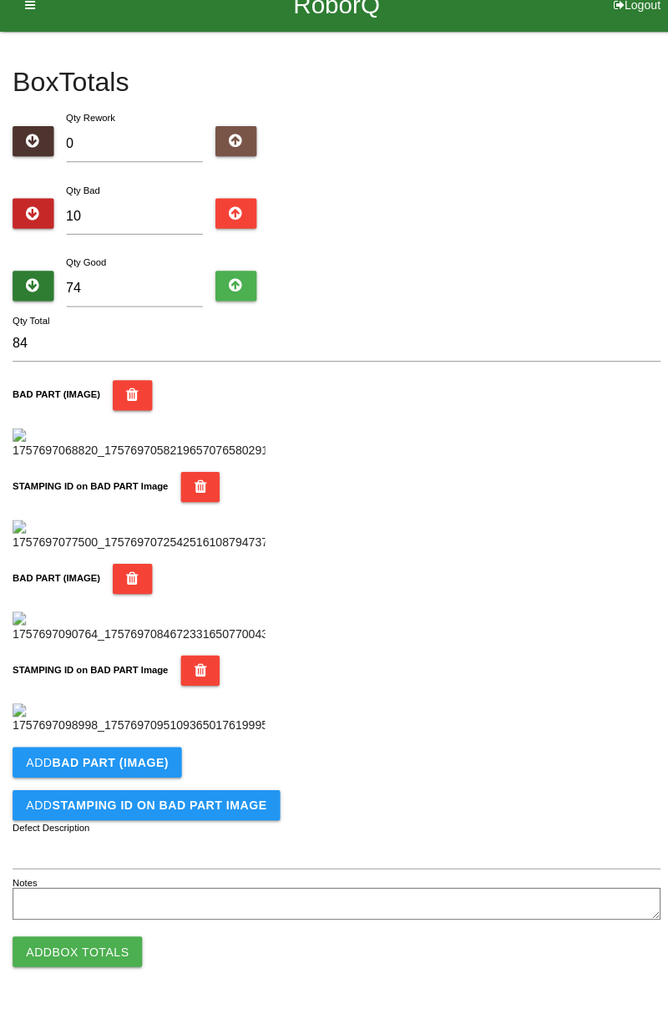
scroll to position [916, 0]
click at [143, 772] on button "Add BAD PART (IMAGE)" at bounding box center [97, 764] width 168 height 30
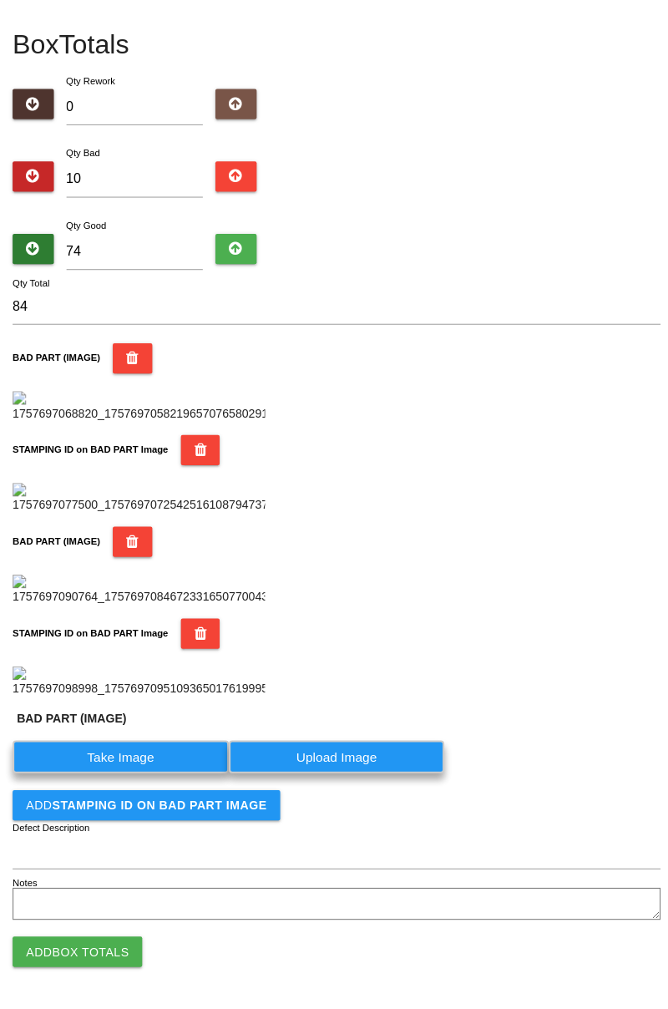
click at [160, 775] on label "Take Image" at bounding box center [120, 759] width 215 height 33
click at [0, 0] on \(IMAGE\) "Take Image" at bounding box center [0, 0] width 0 height 0
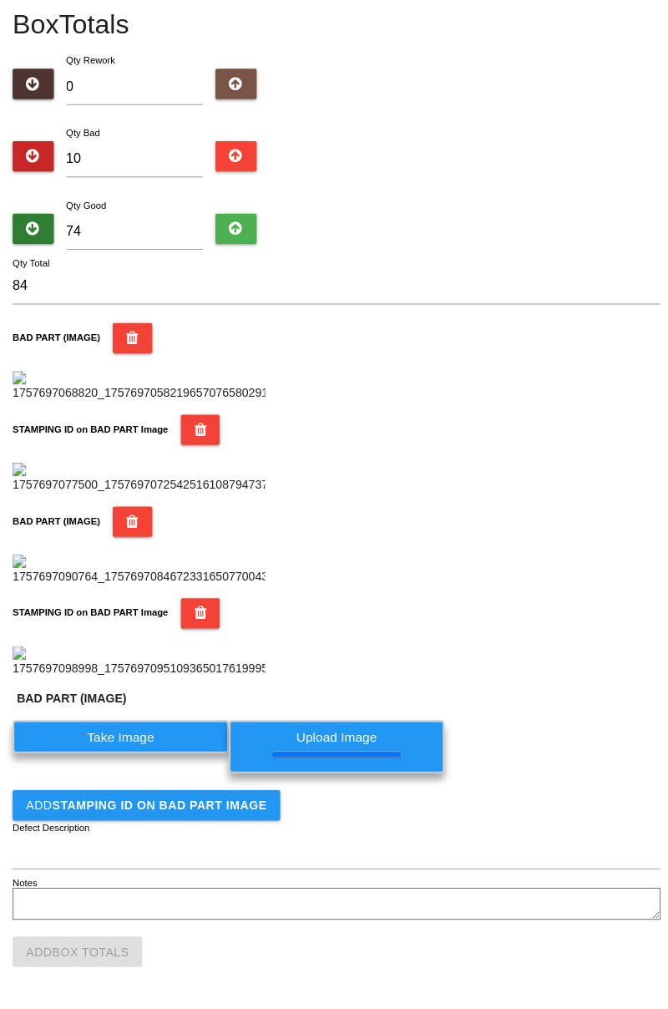
scroll to position [972, 0]
click at [211, 815] on button "Add STAMPING ID on BAD PART Image" at bounding box center [146, 807] width 266 height 30
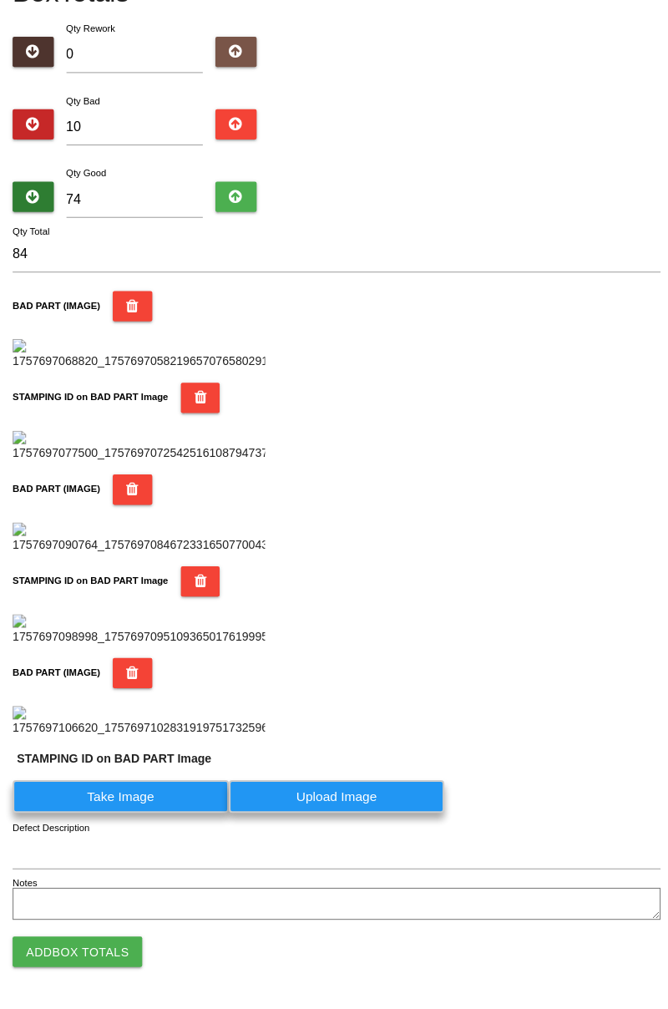
scroll to position [1230, 0]
click at [198, 797] on label "Take Image" at bounding box center [120, 798] width 215 height 33
click at [0, 0] on PART "Take Image" at bounding box center [0, 0] width 0 height 0
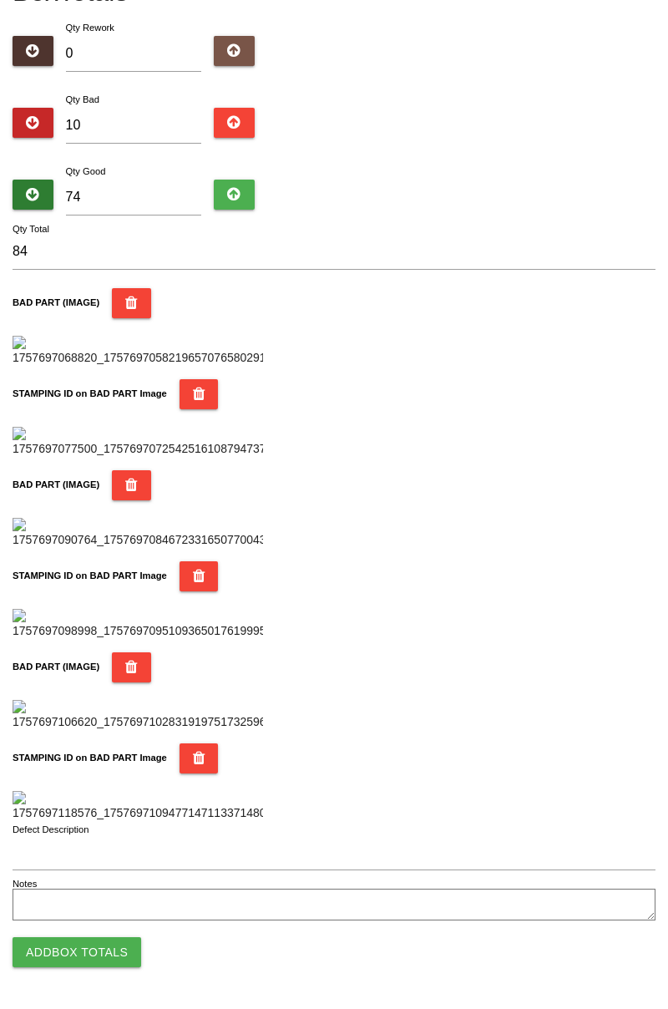
scroll to position [1464, 0]
click at [94, 957] on button "Add Box Totals" at bounding box center [77, 952] width 129 height 30
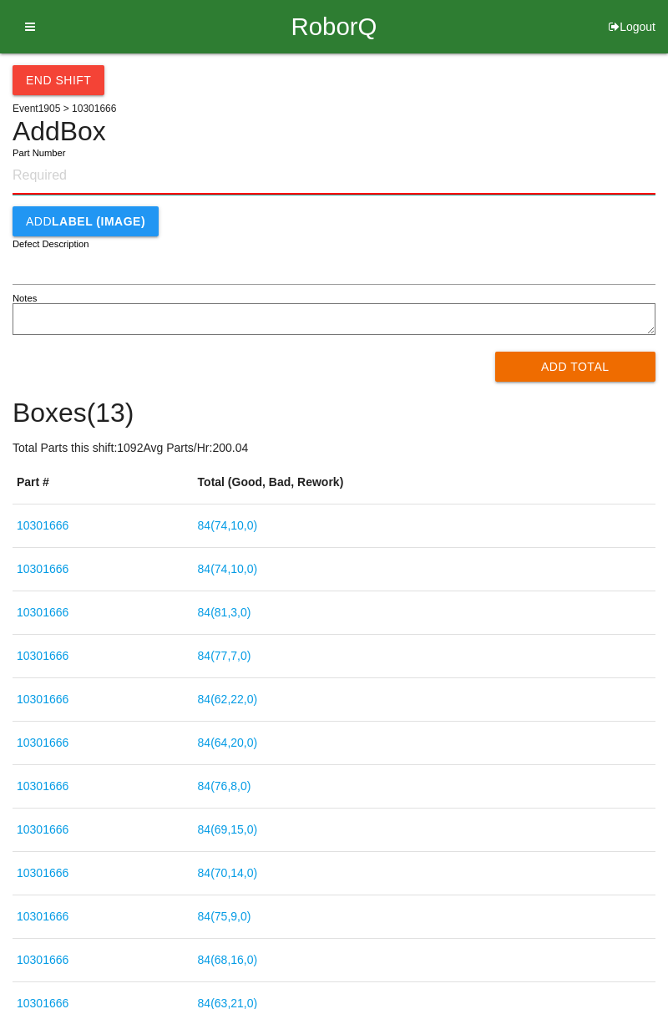
click at [67, 179] on input "Part Number" at bounding box center [334, 176] width 643 height 37
paste input "10301666"
type input "10301666"
click at [576, 364] on button "Add Total" at bounding box center [575, 367] width 161 height 30
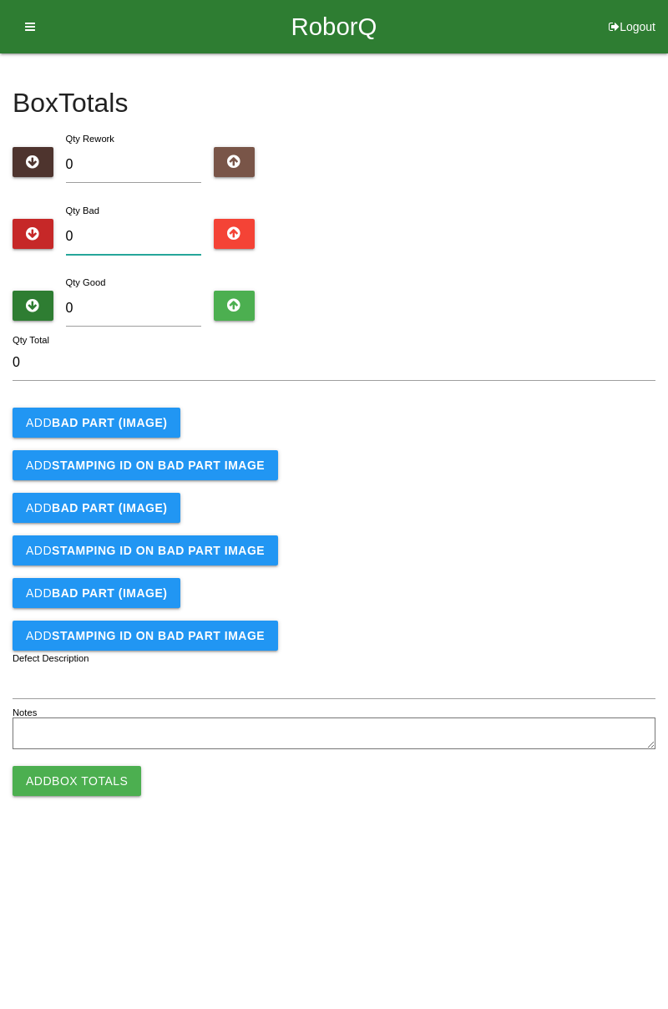
click at [124, 231] on input "0" at bounding box center [134, 237] width 136 height 36
type input "4"
type input "0"
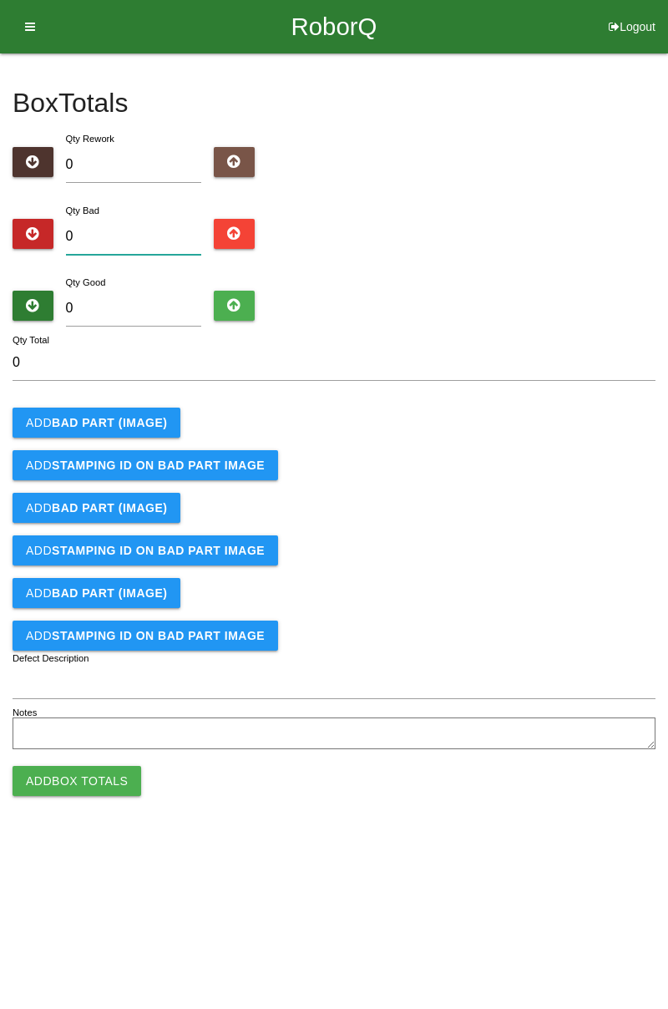
type input "1"
type input "11"
click at [667, 174] on div "Box Totals Translate Weight Weight unit: Rework Weight Bad Weight Good Weight 0…" at bounding box center [334, 403] width 668 height 701
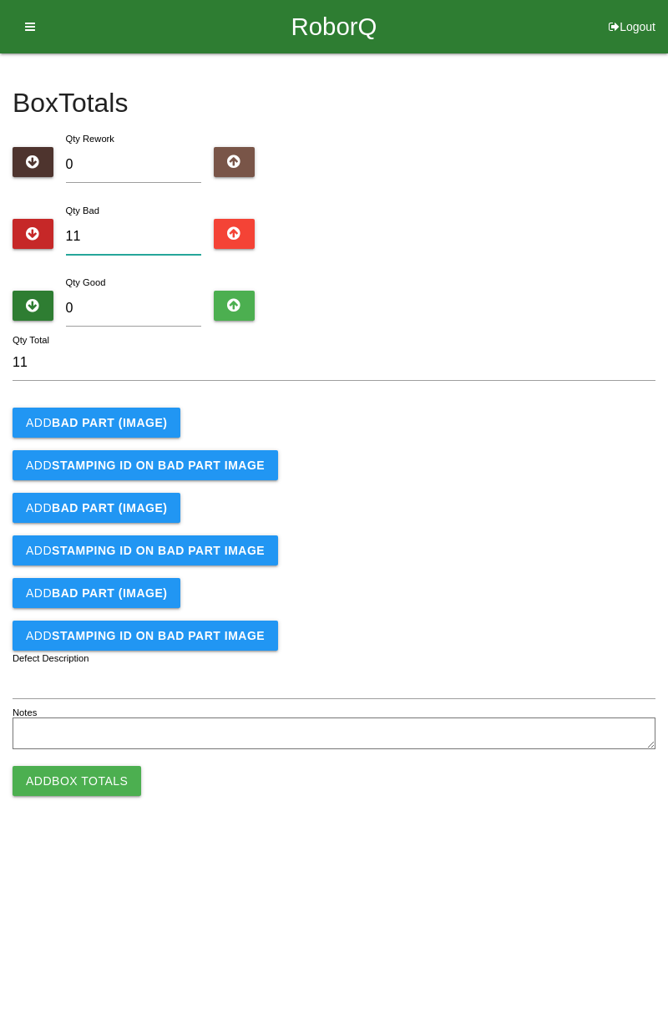
click at [129, 232] on input "11" at bounding box center [134, 237] width 136 height 36
type input "1"
type input "12"
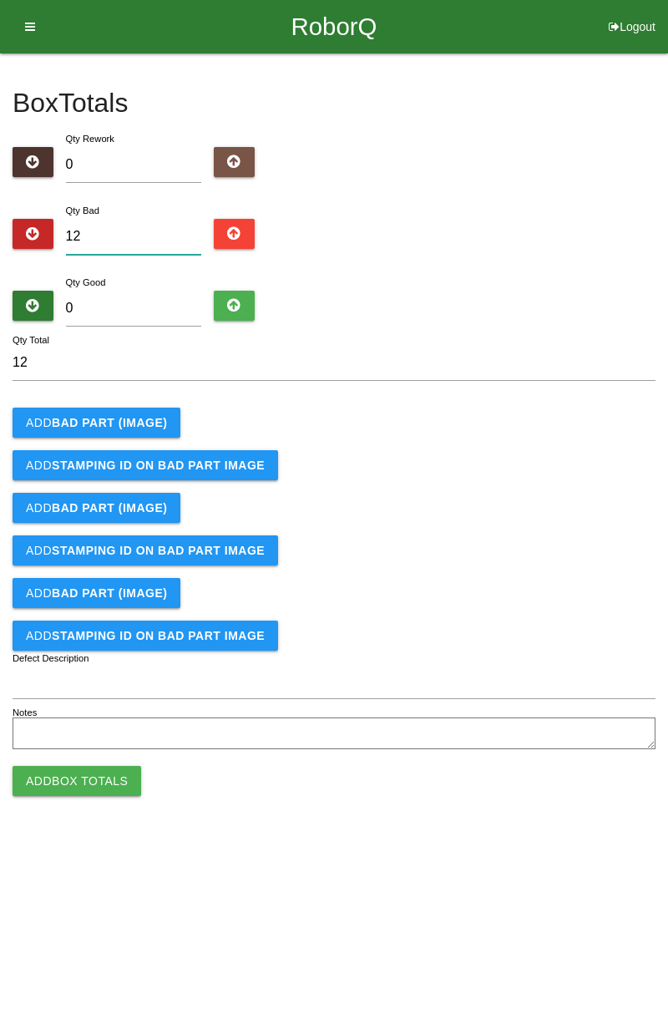
type input "12"
click at [154, 419] on b "BAD PART (IMAGE)" at bounding box center [109, 422] width 115 height 13
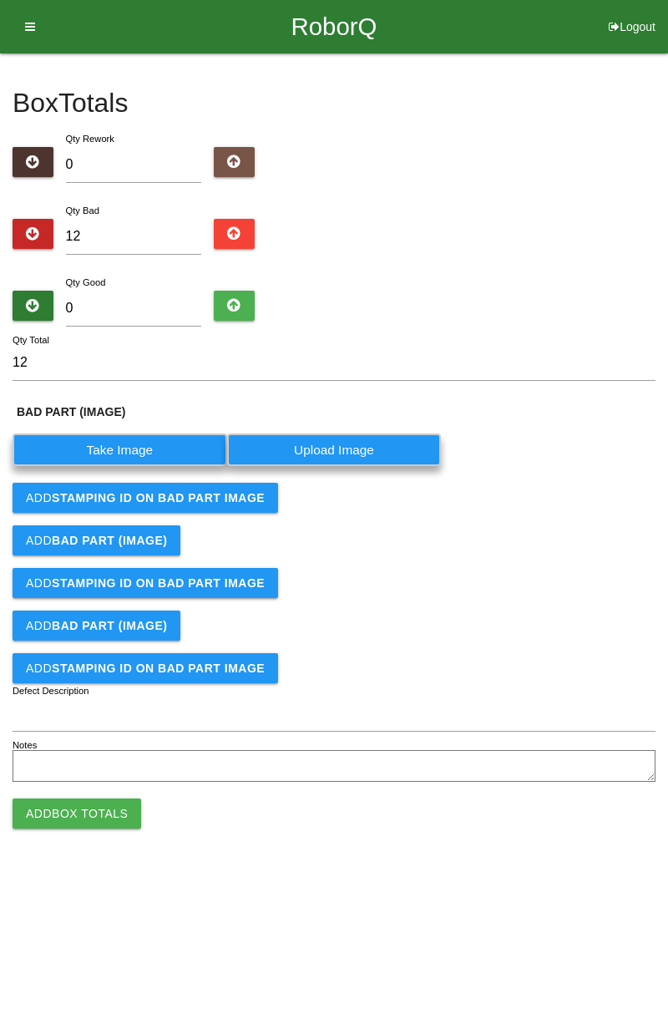
click at [149, 447] on label "Take Image" at bounding box center [120, 450] width 215 height 33
click at [0, 0] on \(IMAGE\) "Take Image" at bounding box center [0, 0] width 0 height 0
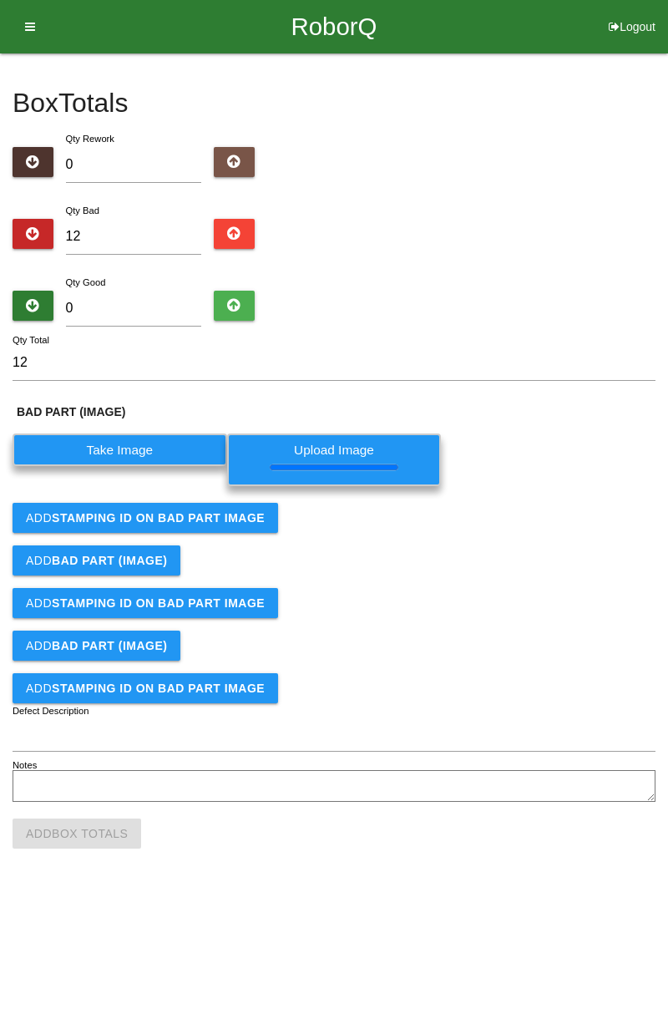
click at [239, 522] on b "STAMPING ID on BAD PART Image" at bounding box center [158, 517] width 213 height 13
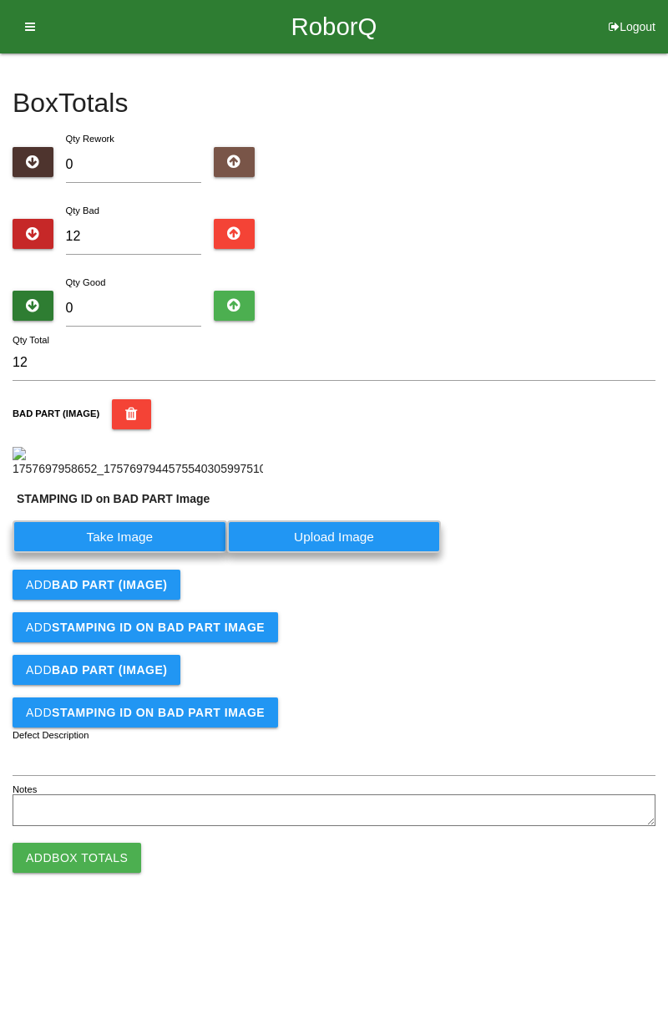
click at [188, 553] on label "Take Image" at bounding box center [120, 536] width 215 height 33
click at [0, 0] on PART "Take Image" at bounding box center [0, 0] width 0 height 0
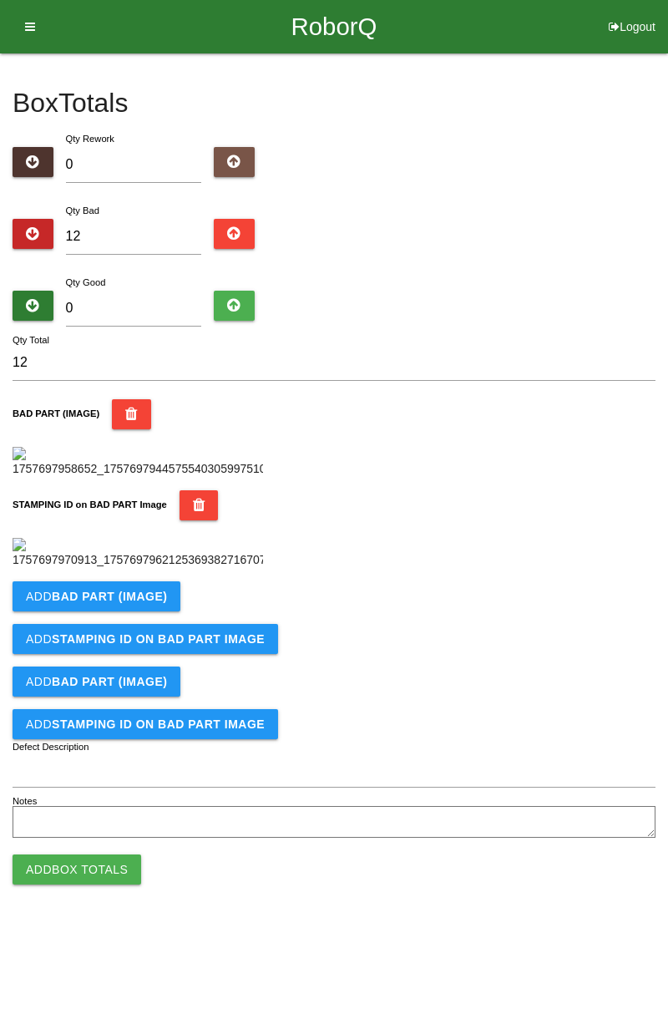
scroll to position [368, 0]
click at [160, 603] on b "BAD PART (IMAGE)" at bounding box center [109, 596] width 115 height 13
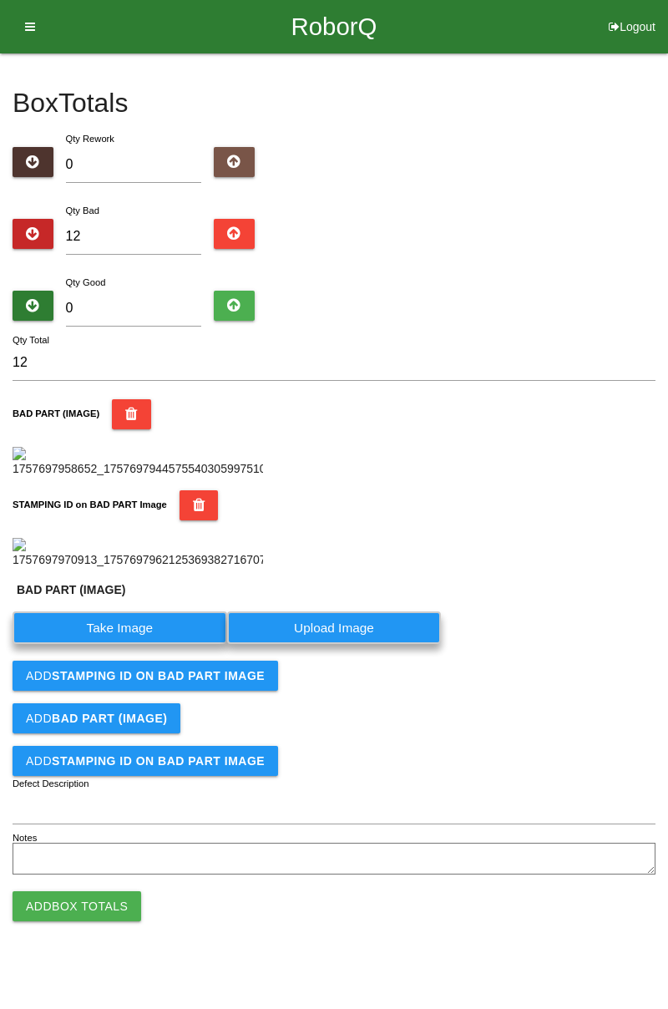
click at [129, 644] on label "Take Image" at bounding box center [120, 627] width 215 height 33
click at [0, 0] on \(IMAGE\) "Take Image" at bounding box center [0, 0] width 0 height 0
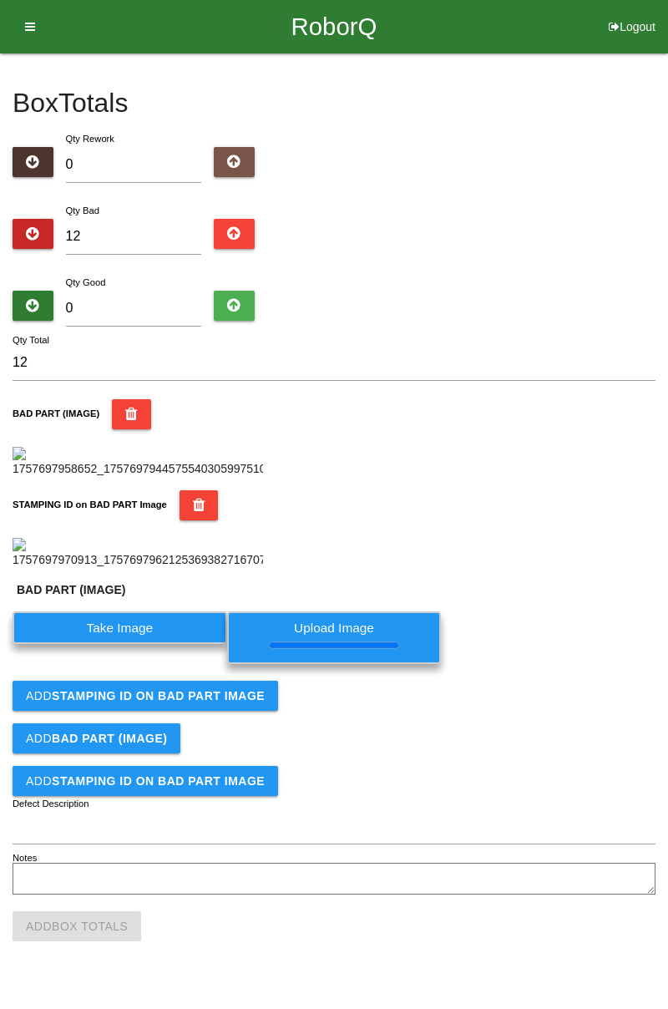
click at [186, 780] on form "12 Qty Total BAD PART (IMAGE) STAMPING ID on BAD PART Image BAD PART (IMAGE) Ta…" at bounding box center [334, 622] width 643 height 554
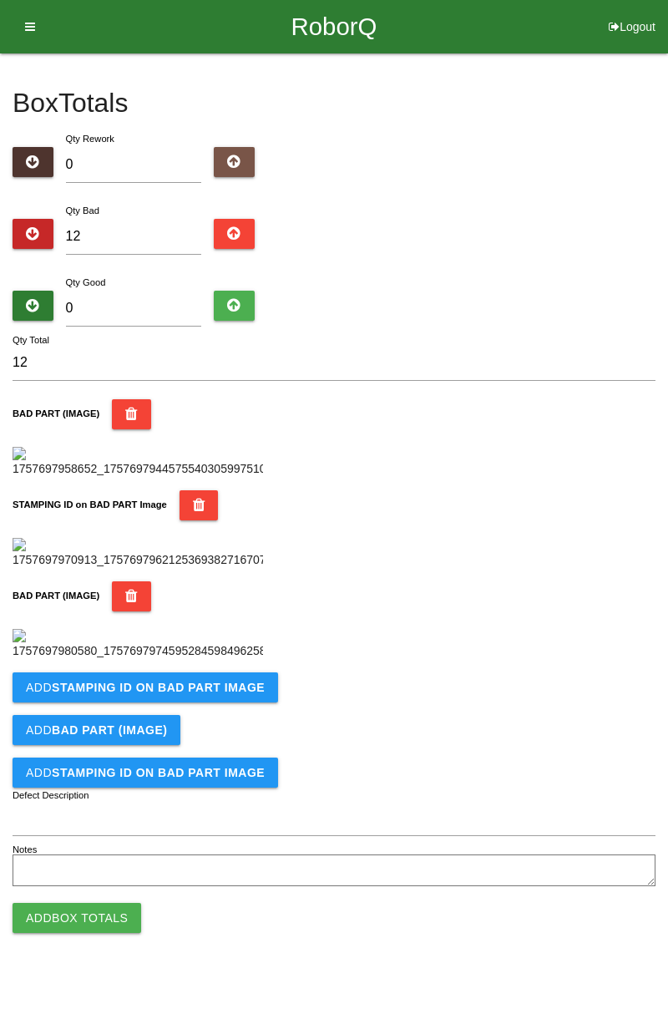
scroll to position [642, 0]
click at [180, 703] on button "Add STAMPING ID on BAD PART Image" at bounding box center [146, 687] width 266 height 30
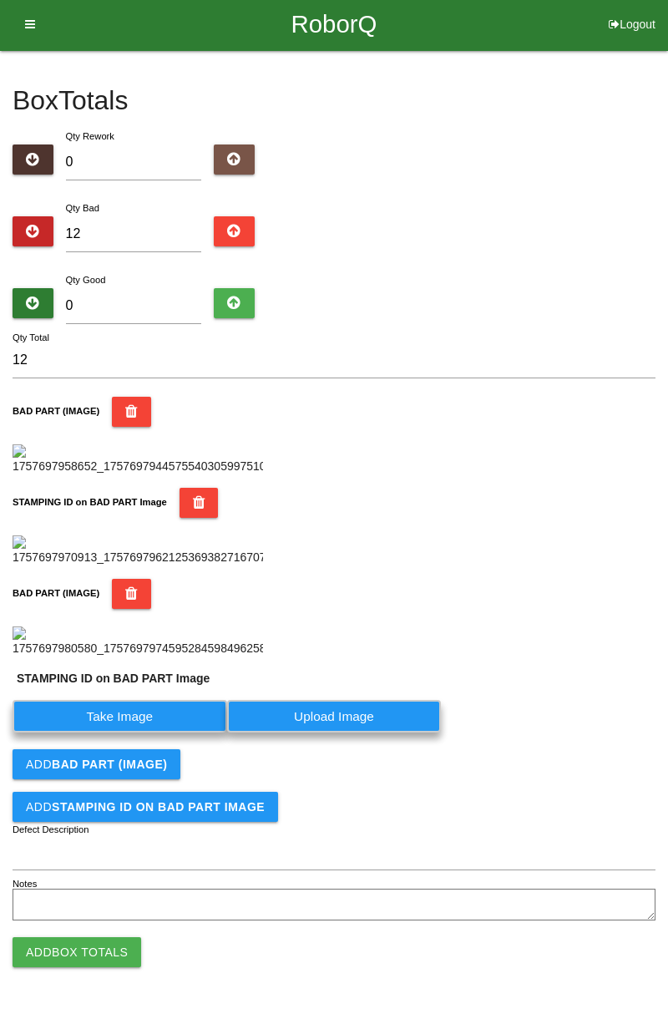
click at [158, 733] on label "Take Image" at bounding box center [120, 716] width 215 height 33
click at [0, 0] on PART "Take Image" at bounding box center [0, 0] width 0 height 0
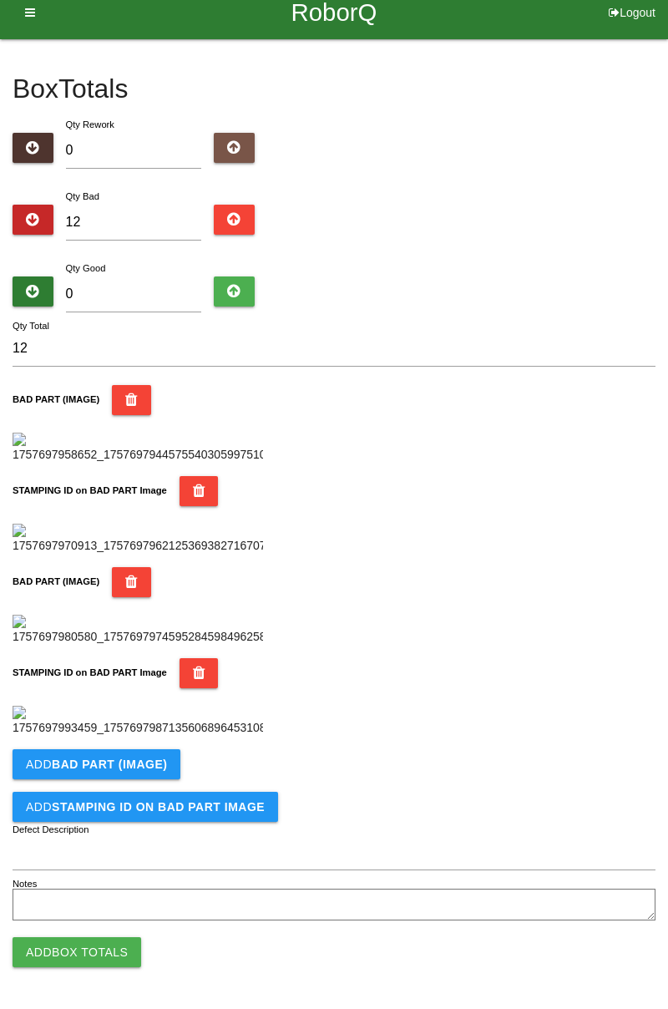
scroll to position [916, 0]
click at [158, 768] on b "BAD PART (IMAGE)" at bounding box center [109, 764] width 115 height 13
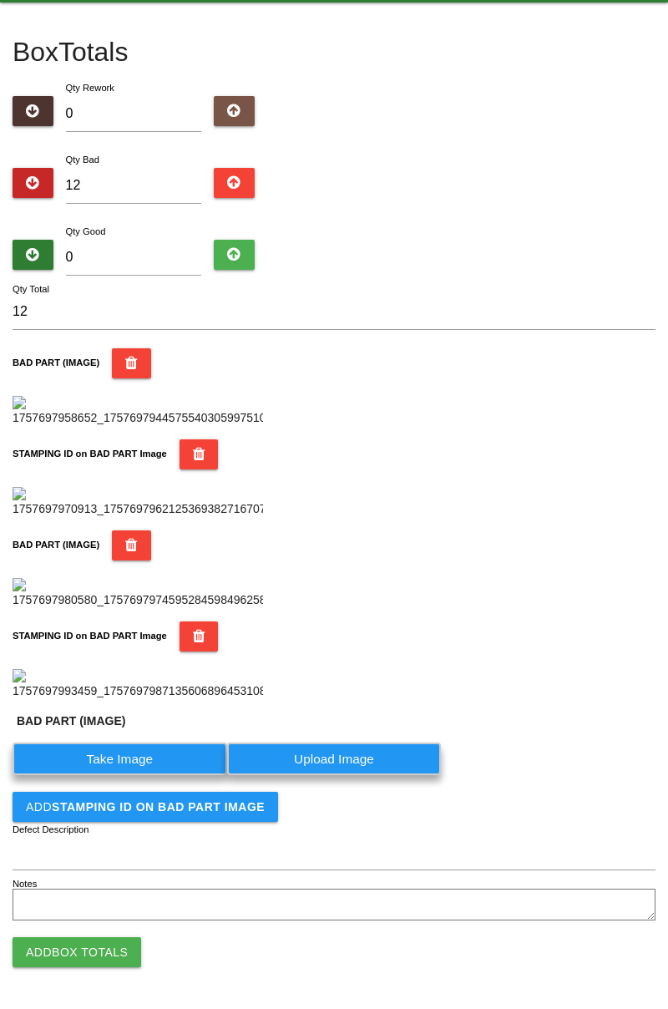
click at [152, 775] on label "Take Image" at bounding box center [120, 759] width 215 height 33
click at [0, 0] on \(IMAGE\) "Take Image" at bounding box center [0, 0] width 0 height 0
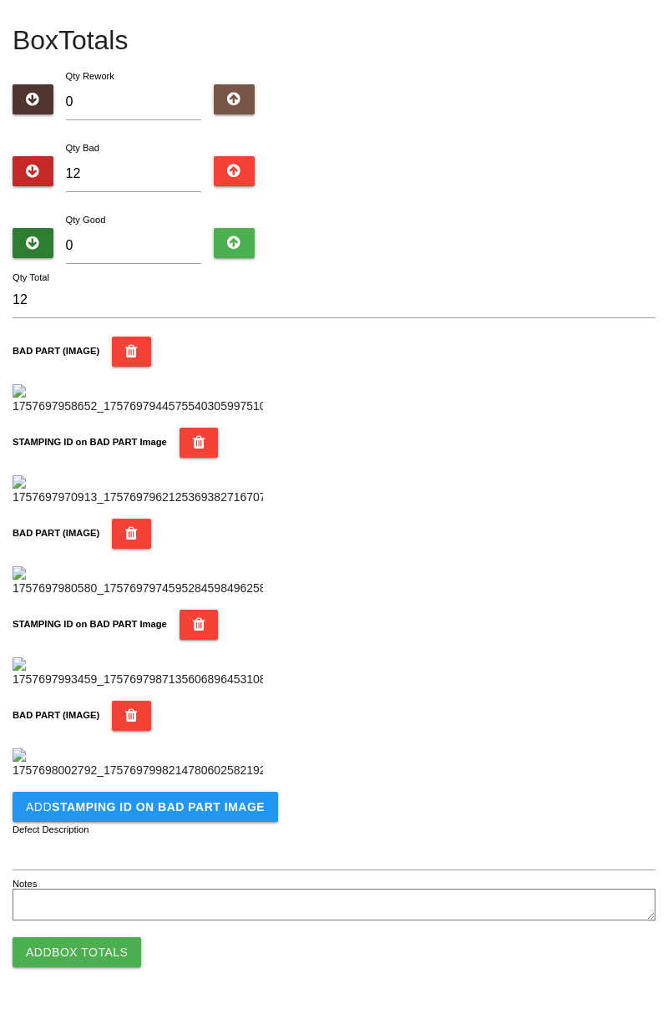
scroll to position [1190, 0]
click at [184, 804] on b "STAMPING ID on BAD PART Image" at bounding box center [158, 806] width 213 height 13
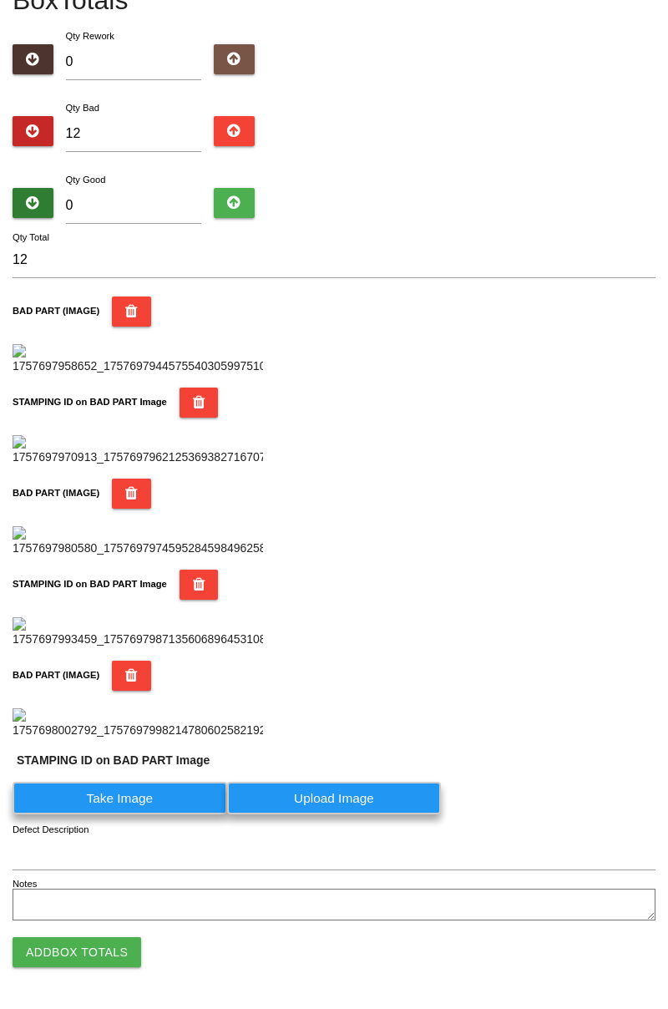
click at [149, 814] on label "Take Image" at bounding box center [120, 798] width 215 height 33
click at [0, 0] on PART "Take Image" at bounding box center [0, 0] width 0 height 0
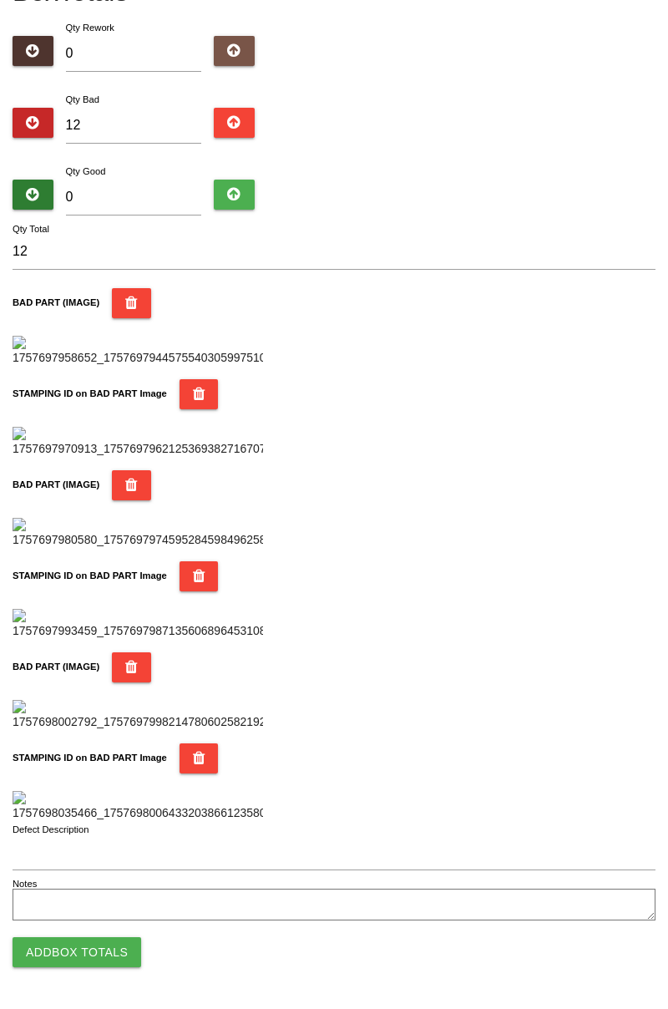
scroll to position [0, 0]
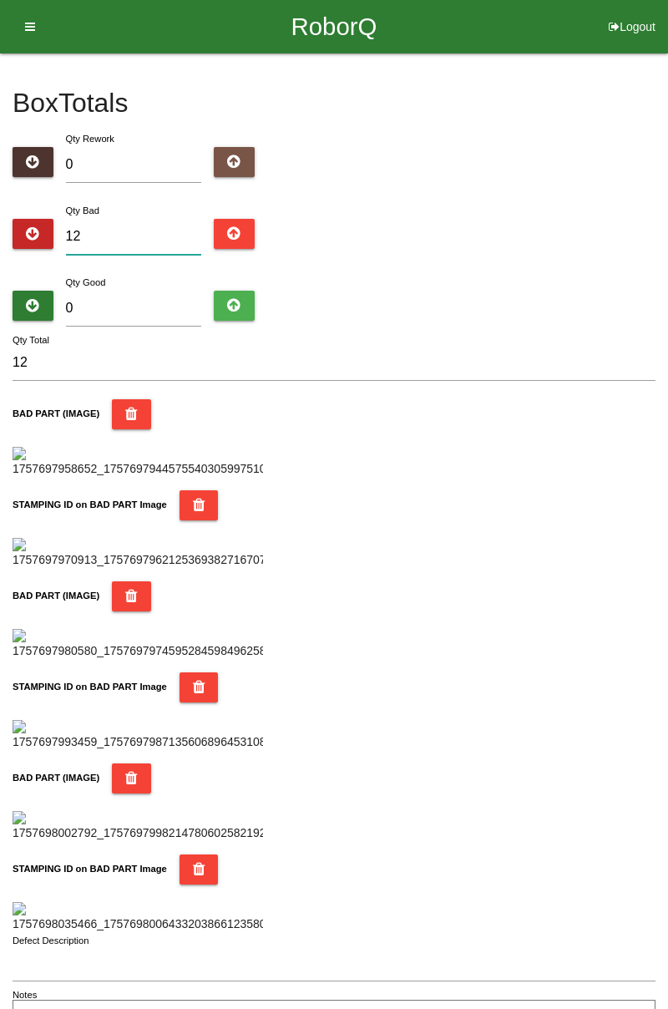
click at [130, 239] on input "12" at bounding box center [134, 237] width 136 height 36
click at [133, 301] on input "0" at bounding box center [134, 309] width 136 height 36
type input "7"
type input "19"
type input "72"
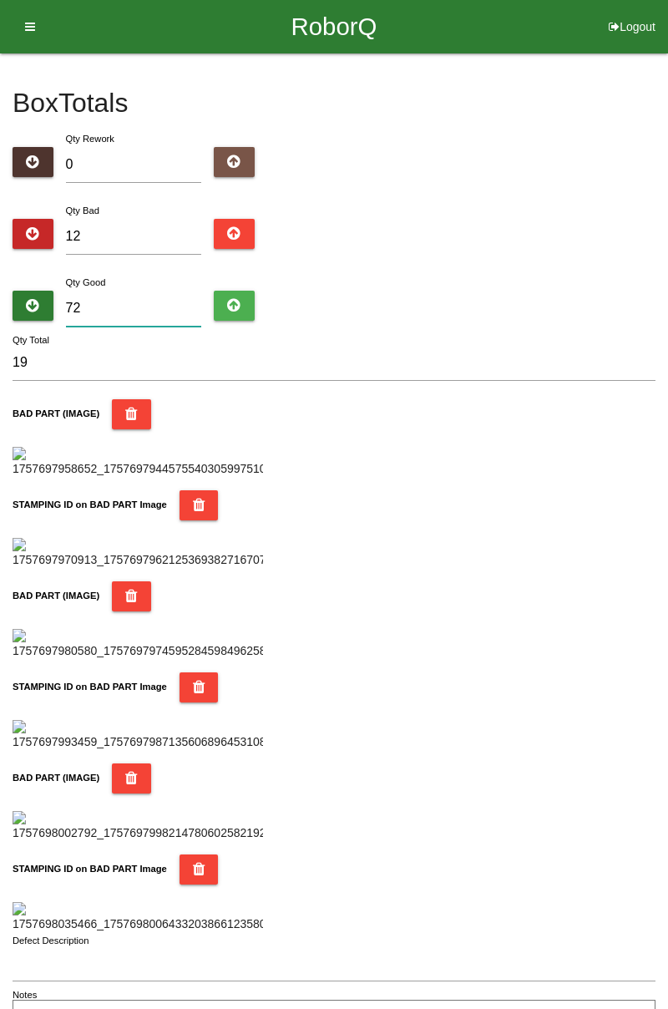
type input "84"
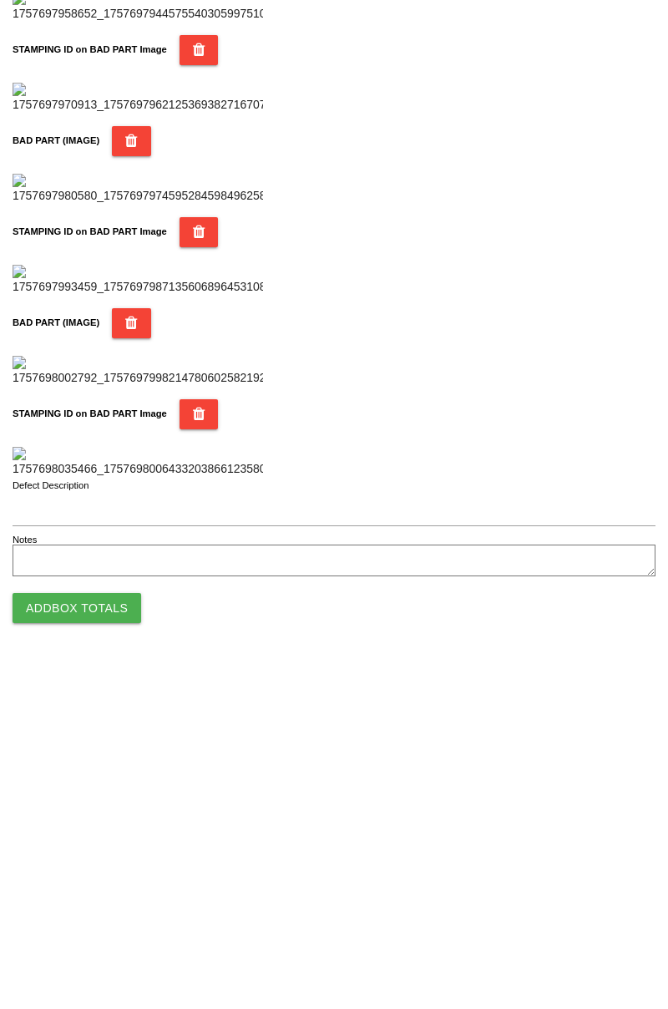
type input "72"
click at [87, 951] on button "Add Box Totals" at bounding box center [77, 952] width 129 height 30
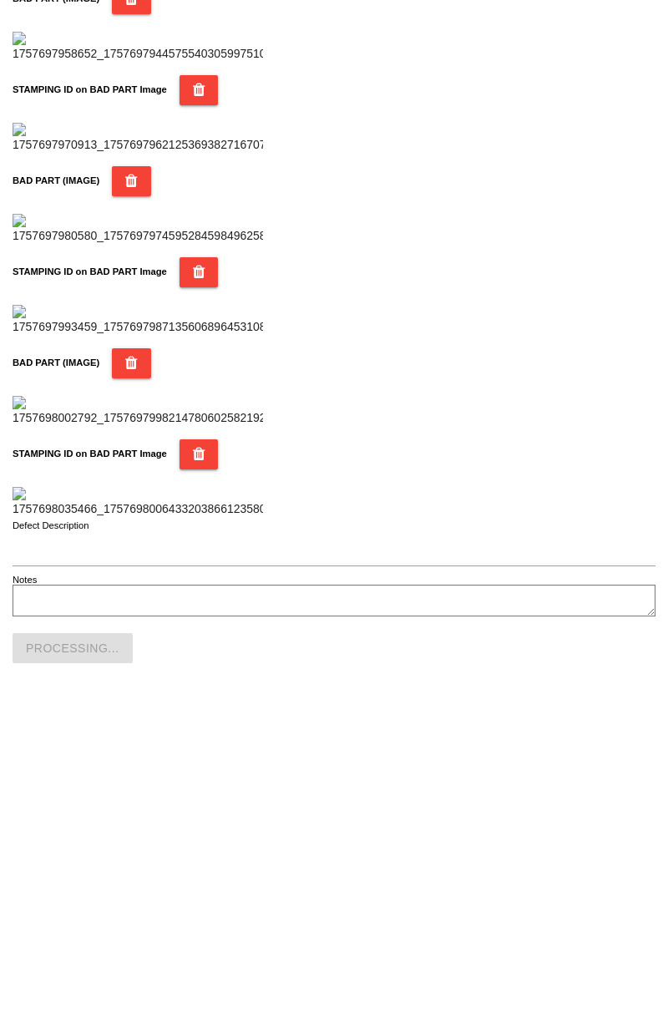
scroll to position [1464, 0]
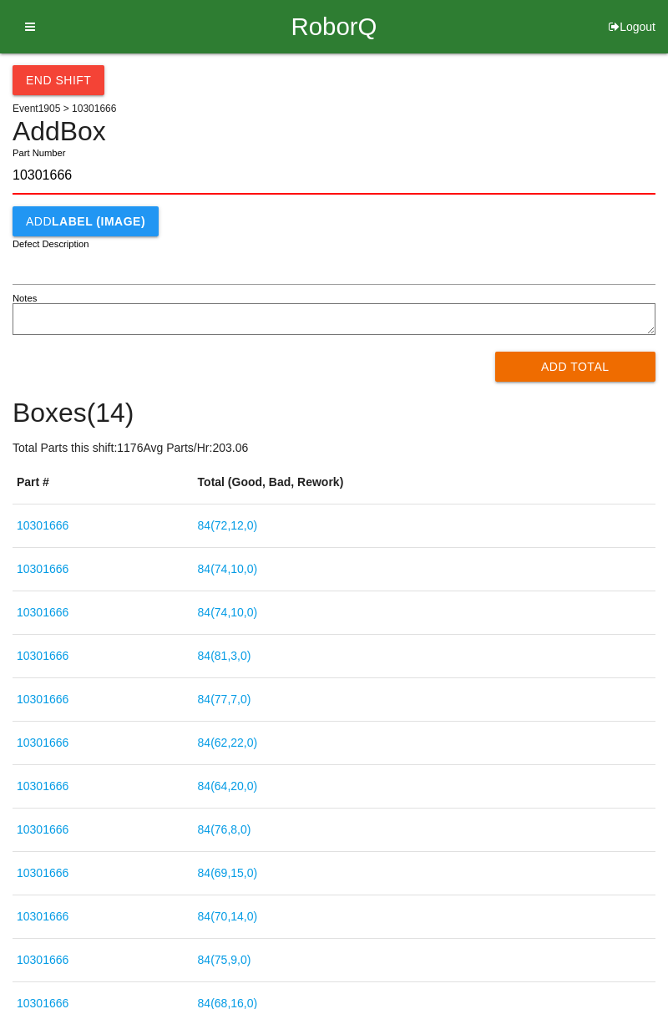
type input "10301666"
click at [578, 361] on button "Add Total" at bounding box center [575, 367] width 161 height 30
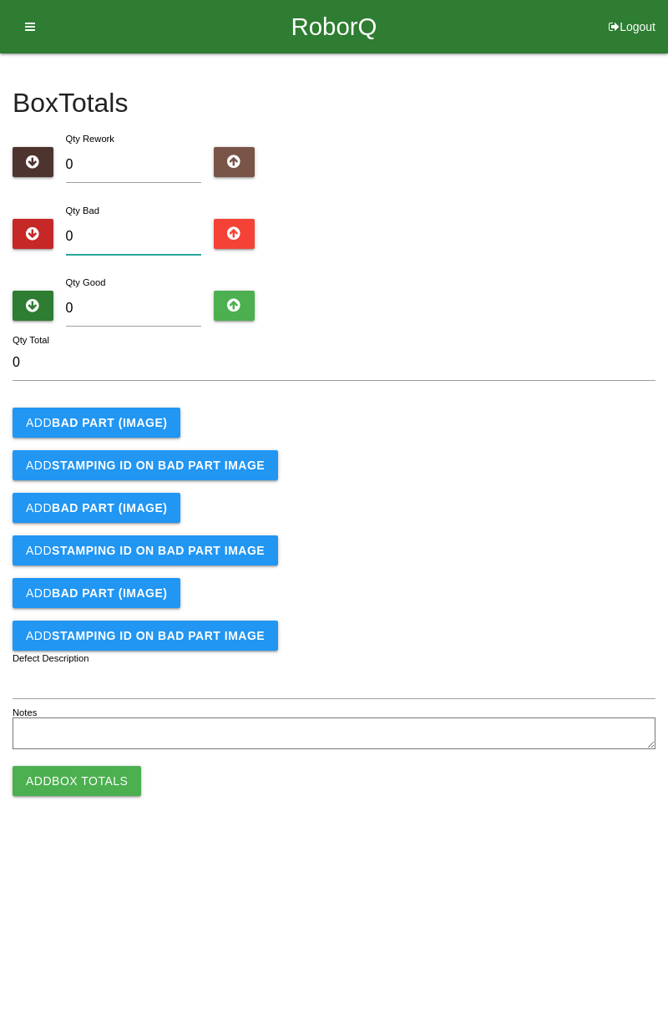
click at [126, 241] on input "0" at bounding box center [134, 237] width 136 height 36
type input "1"
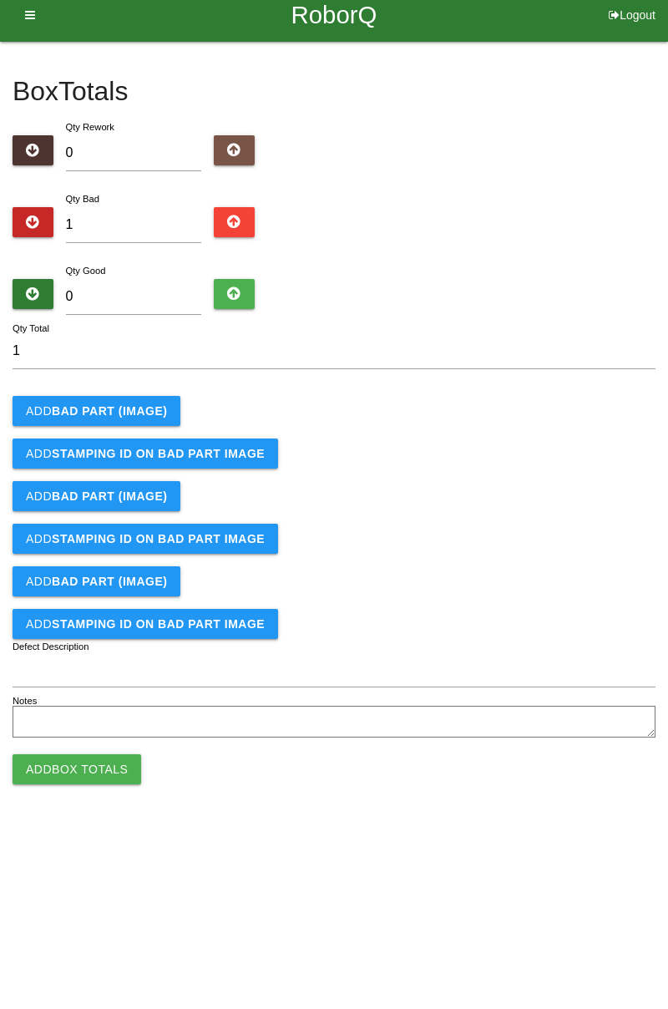
click at [667, 192] on div "Box Totals Translate Weight Weight unit: Rework Weight Bad Weight Good Weight 0…" at bounding box center [334, 403] width 668 height 701
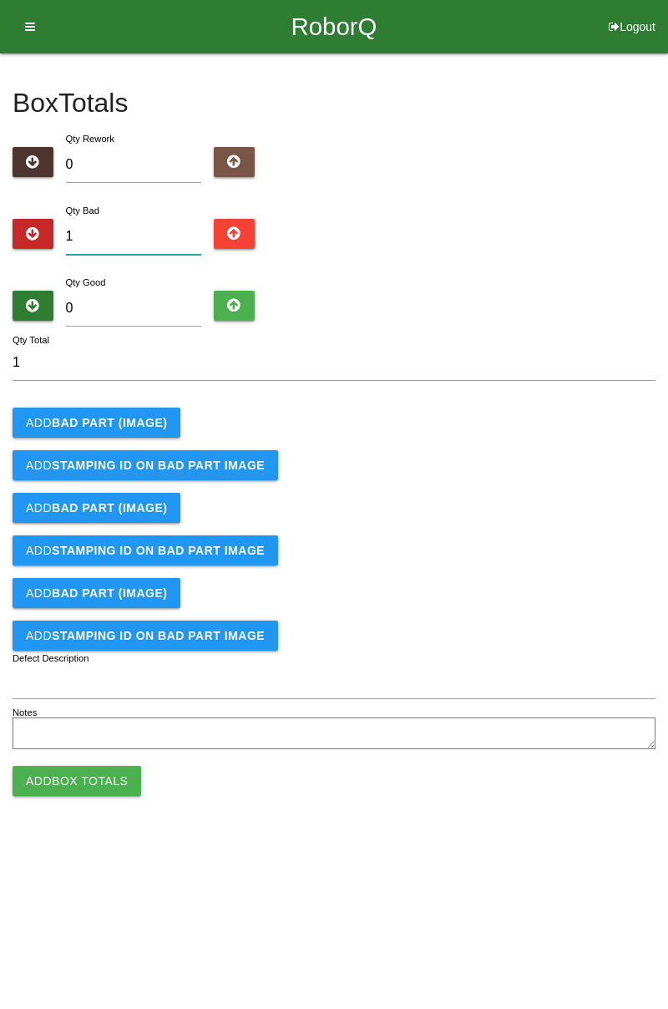
click at [157, 233] on input "1" at bounding box center [134, 237] width 136 height 36
type input "0"
type input "3"
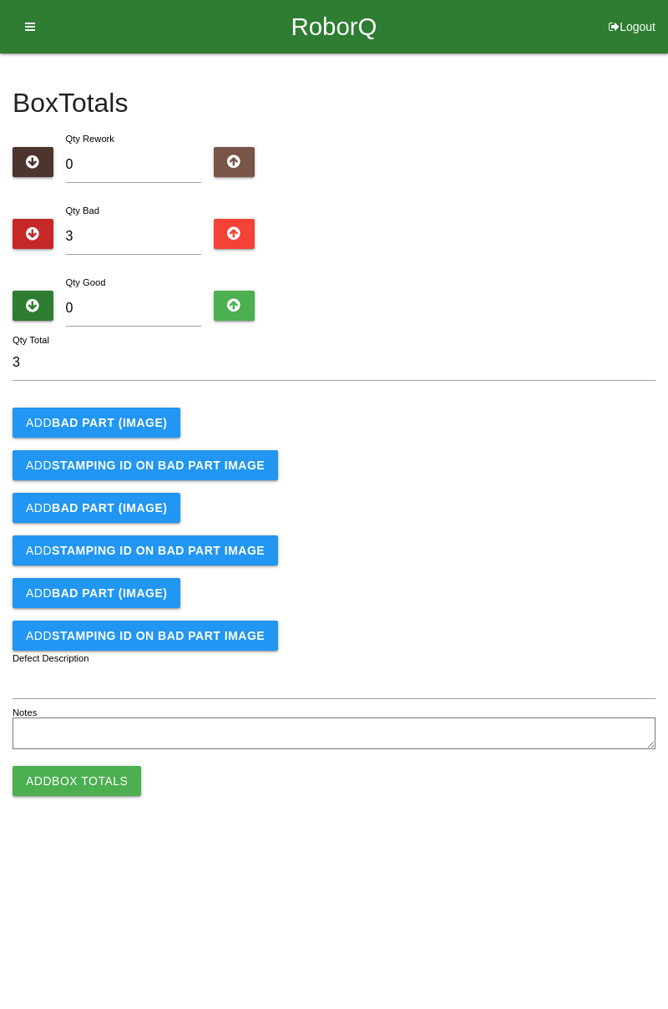
click at [667, 120] on div "Box Totals Translate Weight Weight unit: Rework Weight Bad Weight Good Weight 0…" at bounding box center [334, 403] width 668 height 701
click at [134, 236] on input "3" at bounding box center [134, 237] width 136 height 36
type input "0"
type input "5"
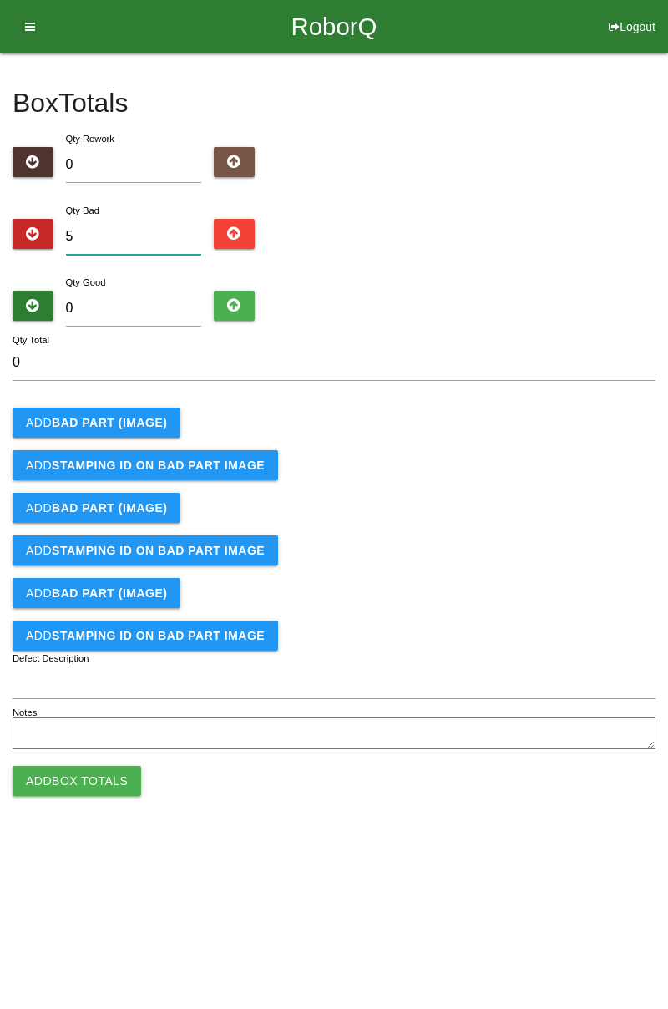
type input "5"
click at [135, 408] on button "Add BAD PART (IMAGE)" at bounding box center [97, 423] width 168 height 30
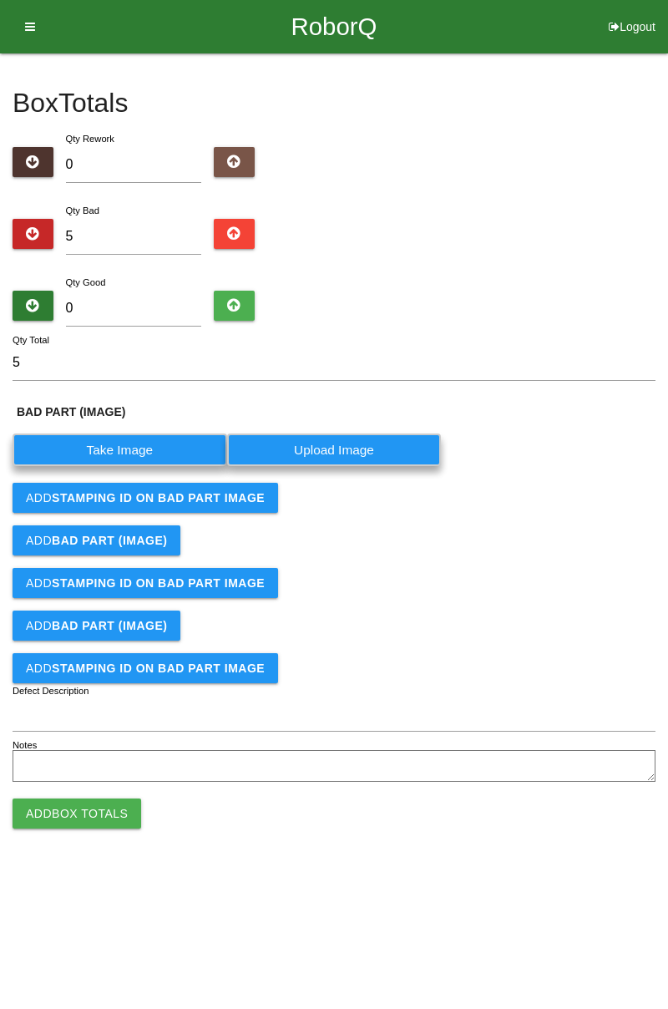
click at [138, 449] on label "Take Image" at bounding box center [120, 450] width 215 height 33
click at [0, 0] on \(IMAGE\) "Take Image" at bounding box center [0, 0] width 0 height 0
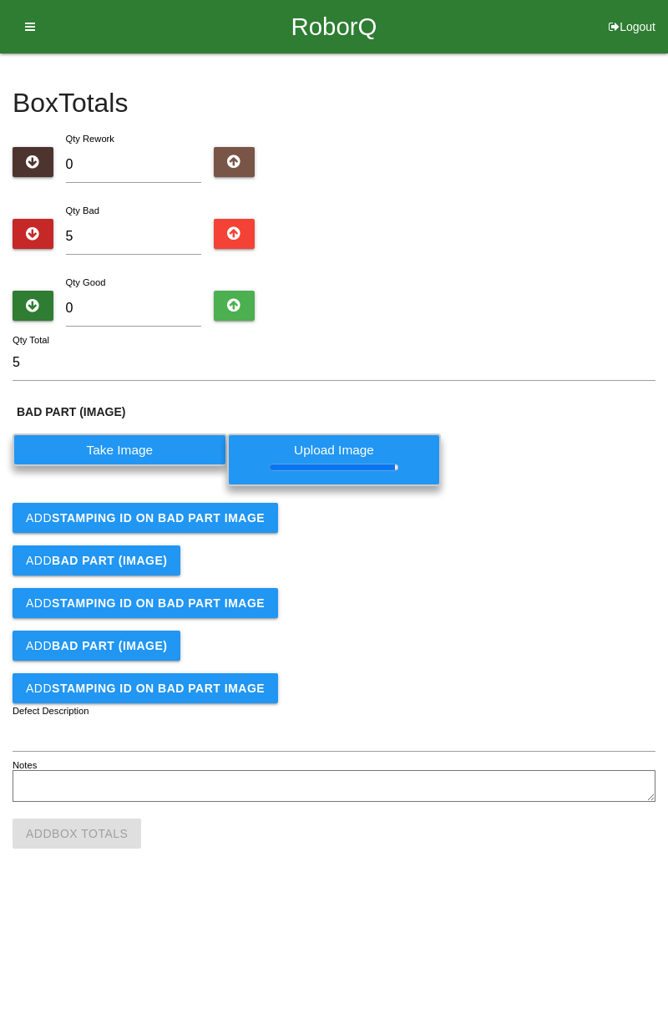
click at [211, 530] on button "Add STAMPING ID on BAD PART Image" at bounding box center [146, 518] width 266 height 30
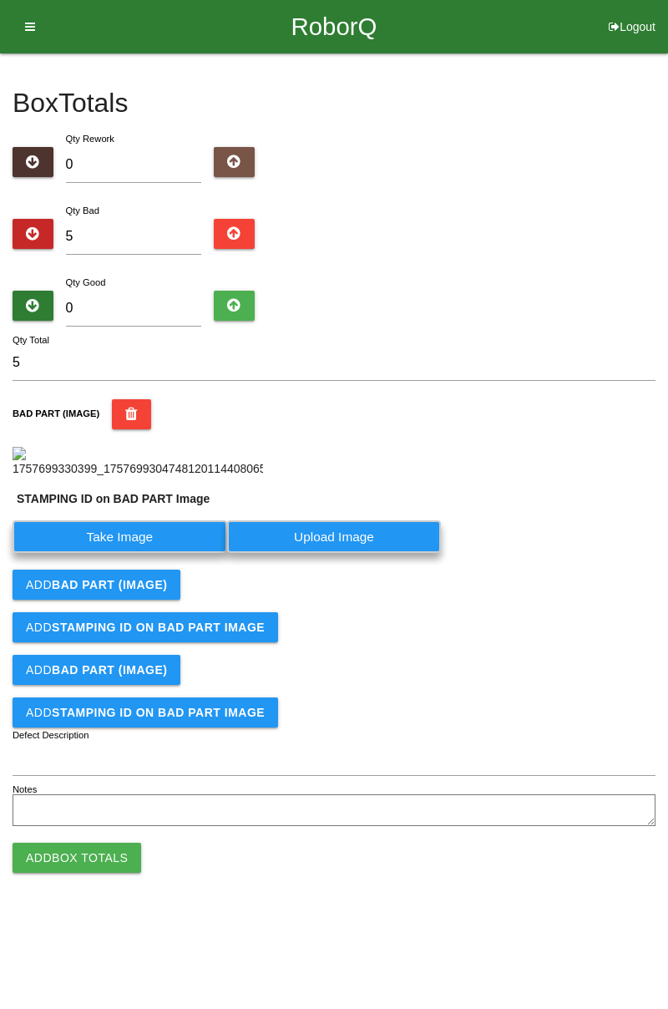
scroll to position [130, 0]
click at [187, 553] on label "Take Image" at bounding box center [120, 536] width 215 height 33
click at [0, 0] on PART "Take Image" at bounding box center [0, 0] width 0 height 0
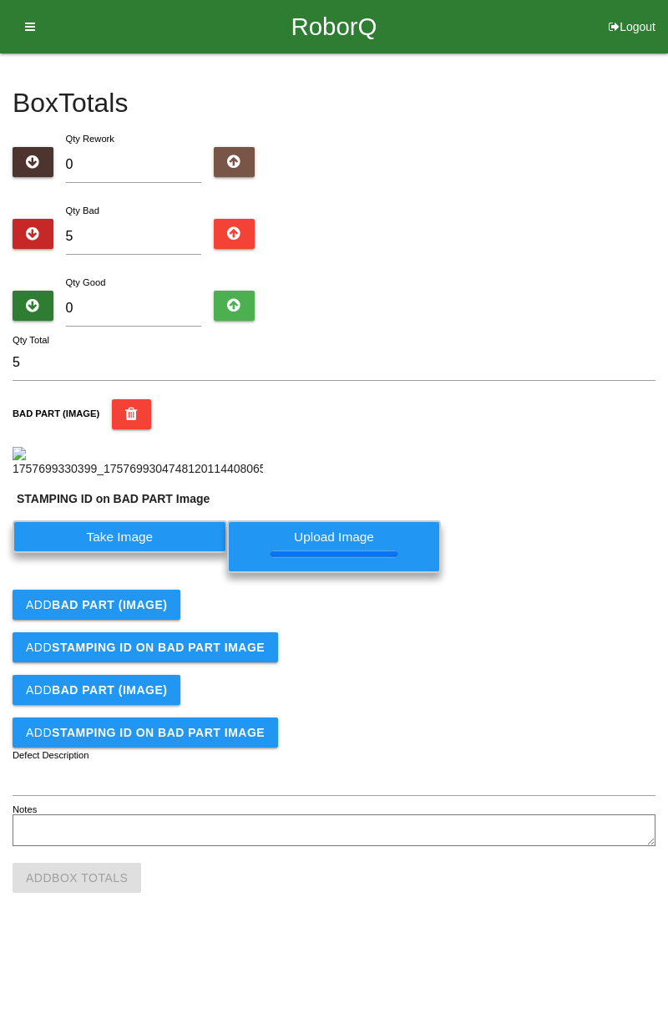
click at [161, 553] on label "Take Image" at bounding box center [120, 536] width 215 height 33
click at [0, 0] on PART "Take Image" at bounding box center [0, 0] width 0 height 0
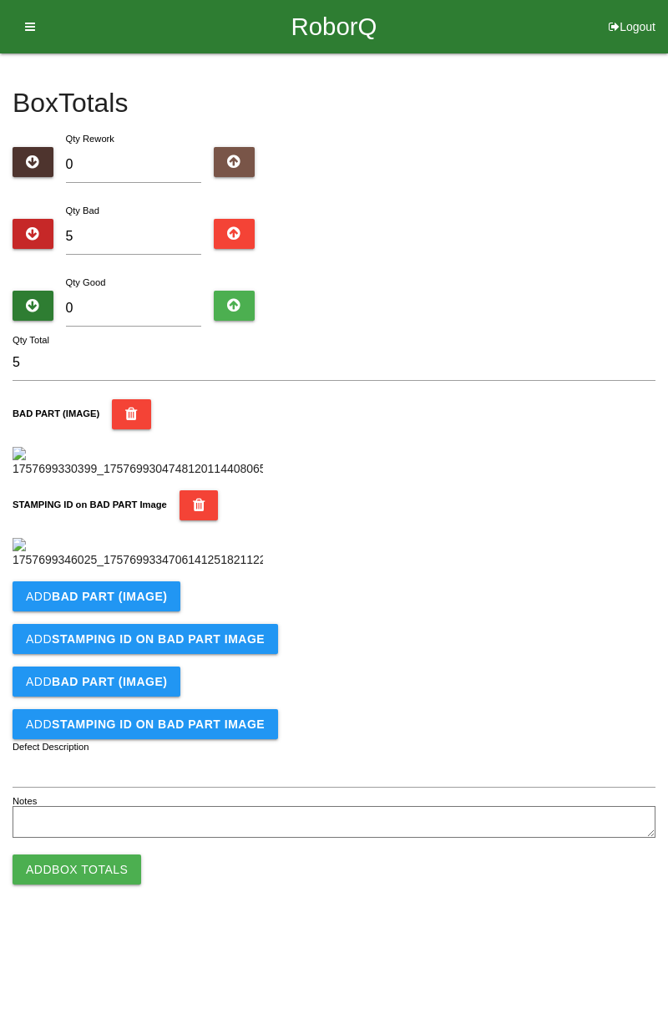
scroll to position [312, 0]
click at [127, 399] on icon "button" at bounding box center [131, 414] width 13 height 30
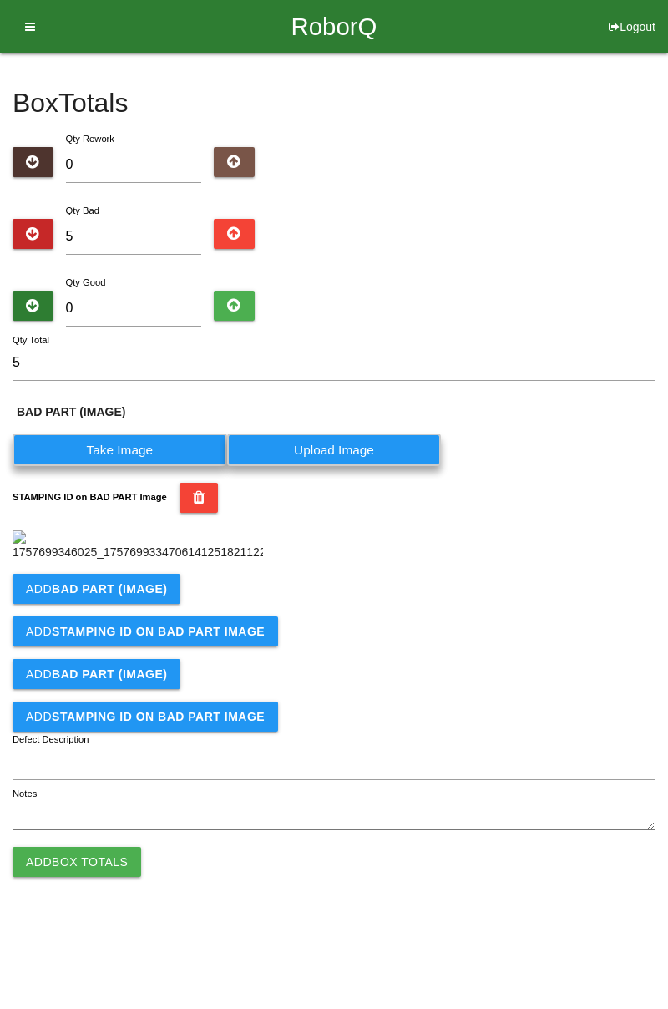
click at [134, 434] on label "Take Image" at bounding box center [120, 450] width 215 height 33
click at [0, 0] on \(IMAGE\) "Take Image" at bounding box center [0, 0] width 0 height 0
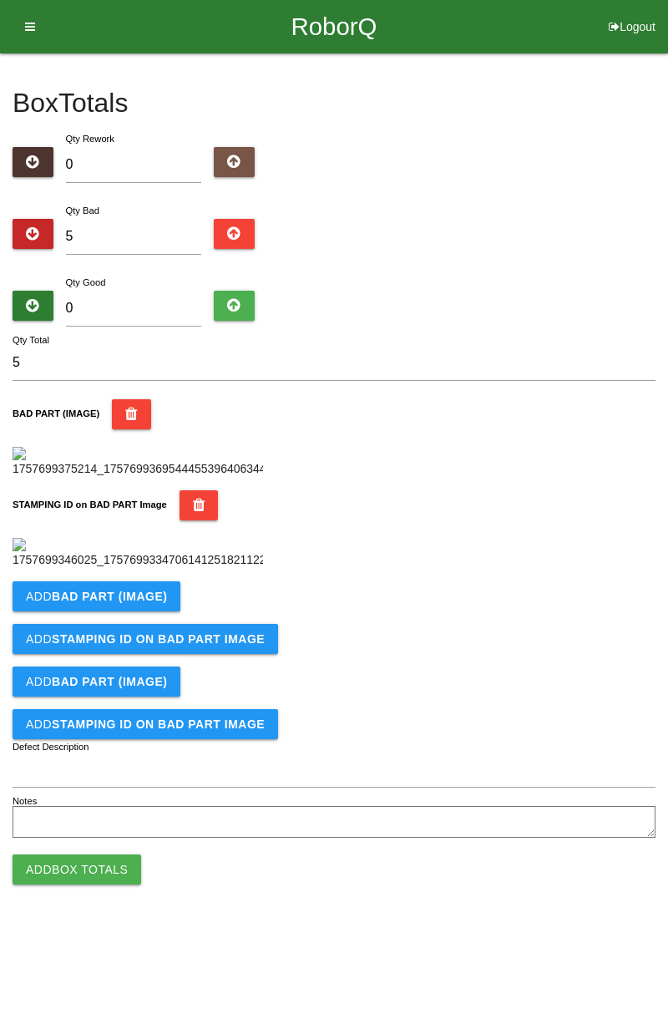
scroll to position [312, 0]
click at [131, 603] on b "BAD PART (IMAGE)" at bounding box center [109, 596] width 115 height 13
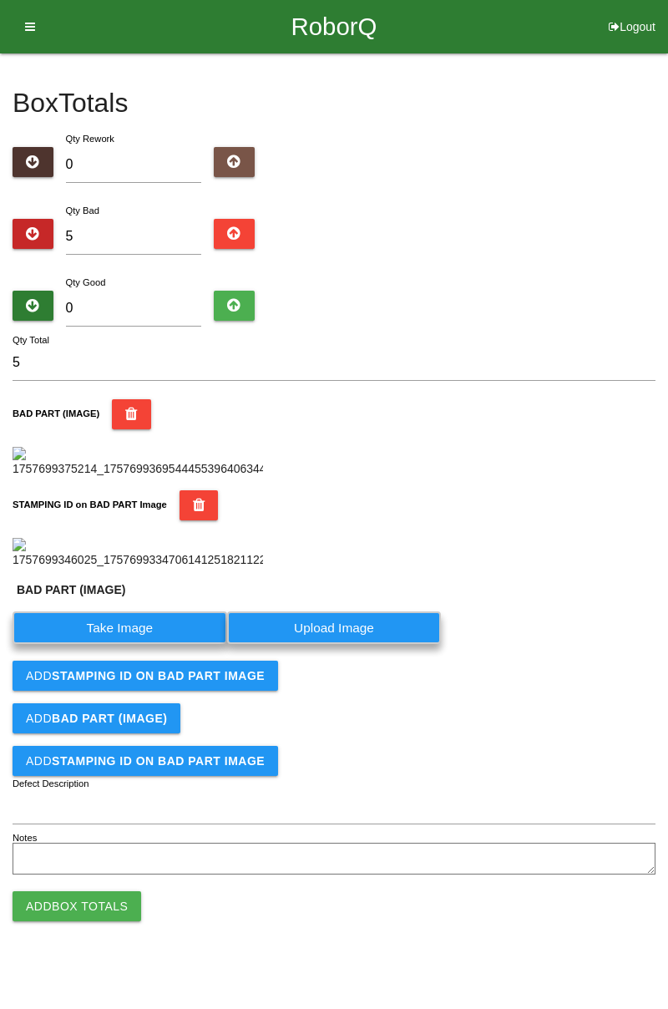
click at [137, 644] on label "Take Image" at bounding box center [120, 627] width 215 height 33
click at [0, 0] on \(IMAGE\) "Take Image" at bounding box center [0, 0] width 0 height 0
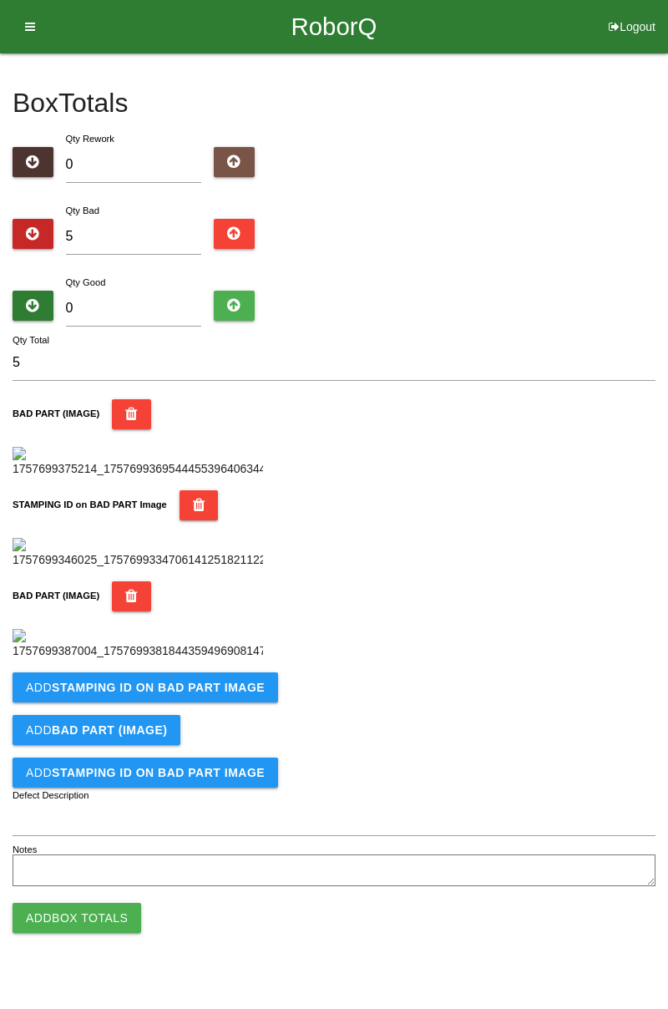
scroll to position [642, 0]
click at [197, 694] on b "STAMPING ID on BAD PART Image" at bounding box center [158, 687] width 213 height 13
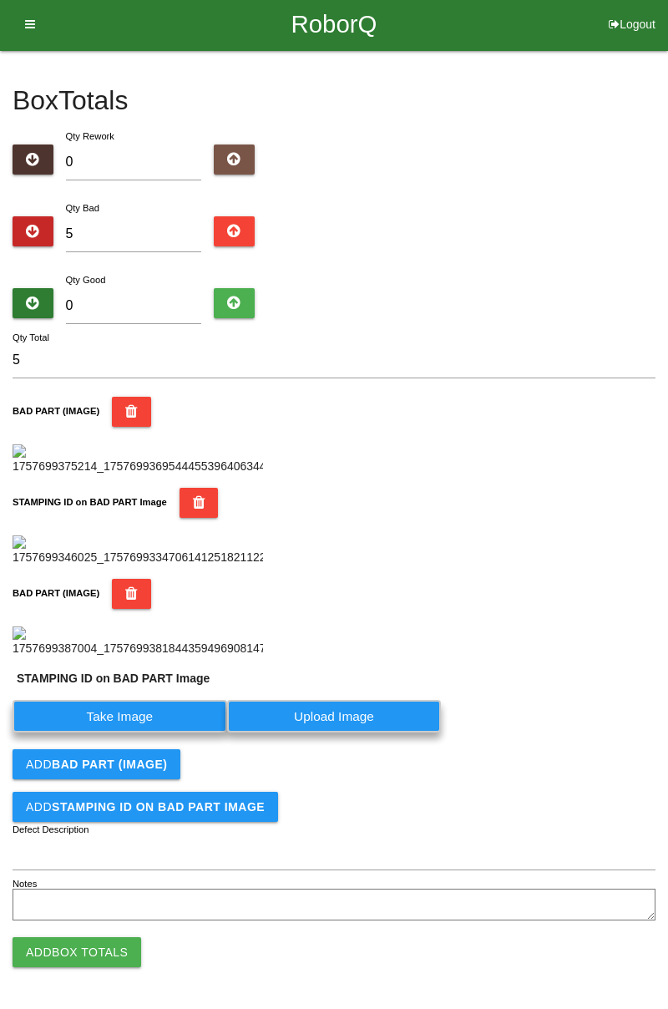
click at [123, 733] on label "Take Image" at bounding box center [120, 716] width 215 height 33
click at [0, 0] on PART "Take Image" at bounding box center [0, 0] width 0 height 0
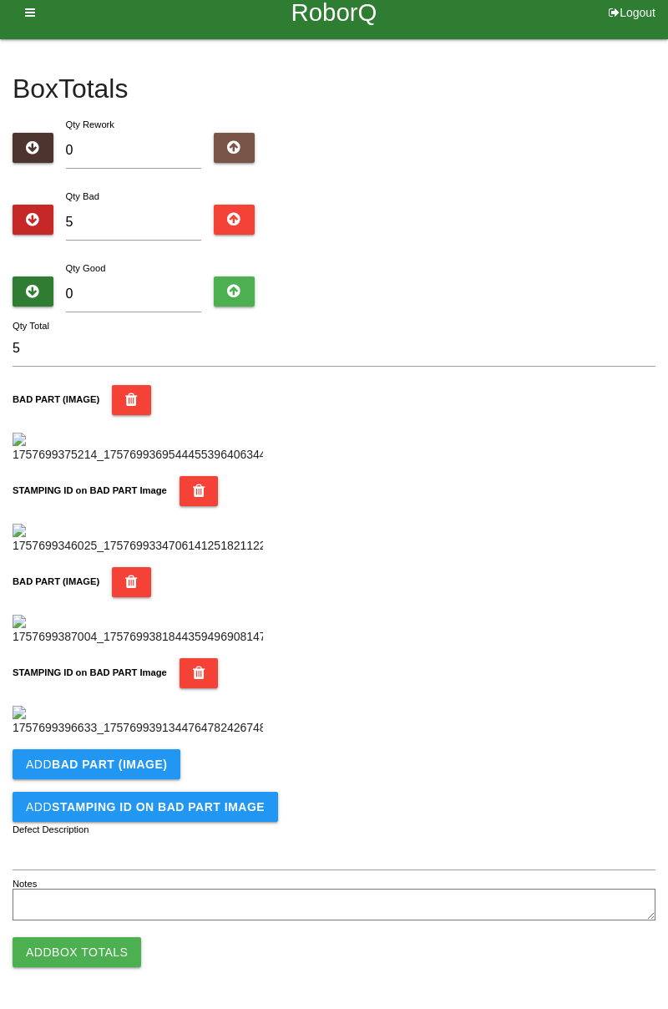
scroll to position [743, 0]
click at [154, 771] on b "BAD PART (IMAGE)" at bounding box center [109, 764] width 115 height 13
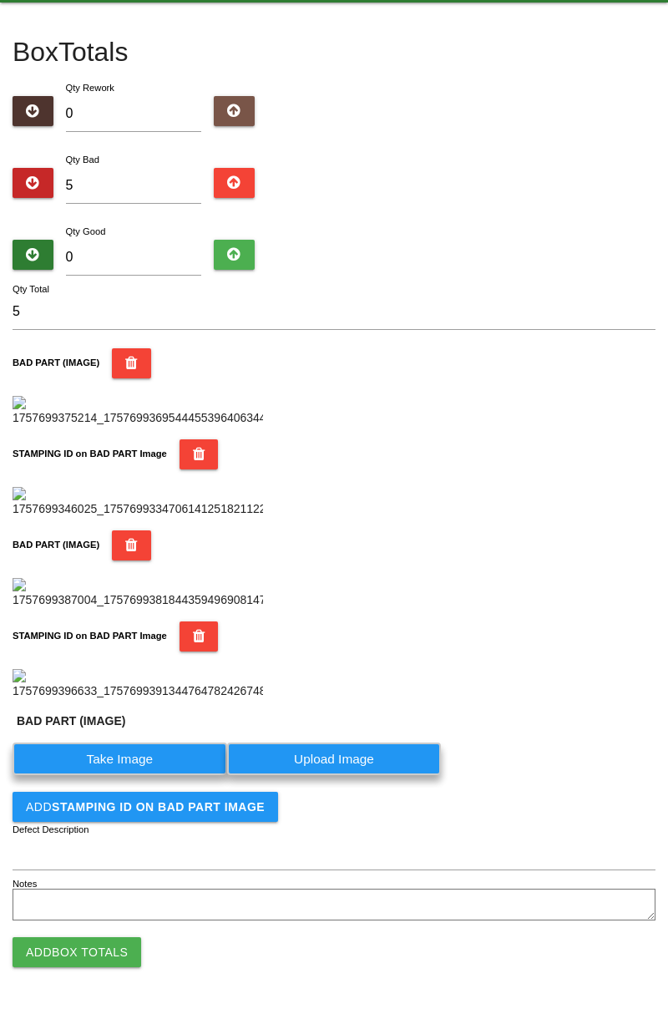
click at [136, 775] on label "Take Image" at bounding box center [120, 759] width 215 height 33
click at [0, 0] on \(IMAGE\) "Take Image" at bounding box center [0, 0] width 0 height 0
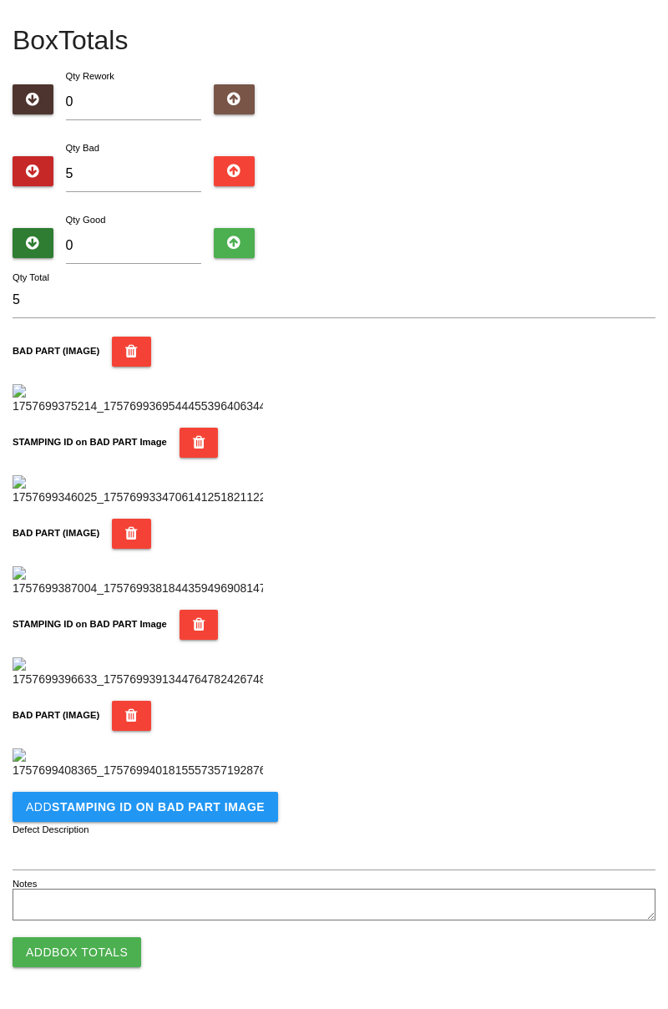
click at [221, 814] on button "Add STAMPING ID on BAD PART Image" at bounding box center [146, 807] width 266 height 30
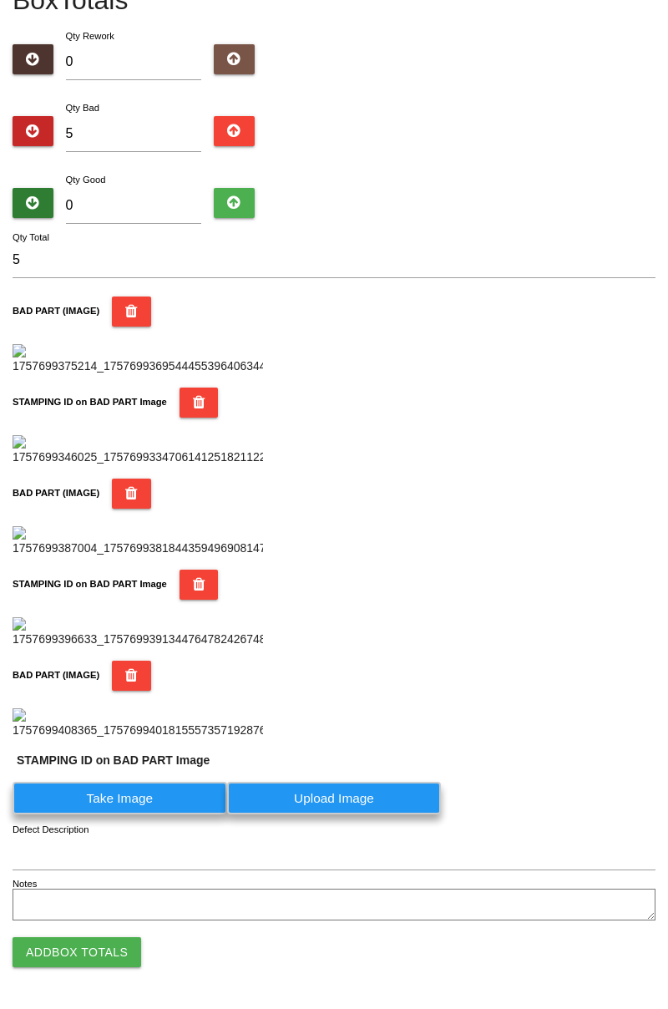
scroll to position [1230, 0]
click at [162, 810] on label "Take Image" at bounding box center [120, 798] width 215 height 33
click at [0, 0] on PART "Take Image" at bounding box center [0, 0] width 0 height 0
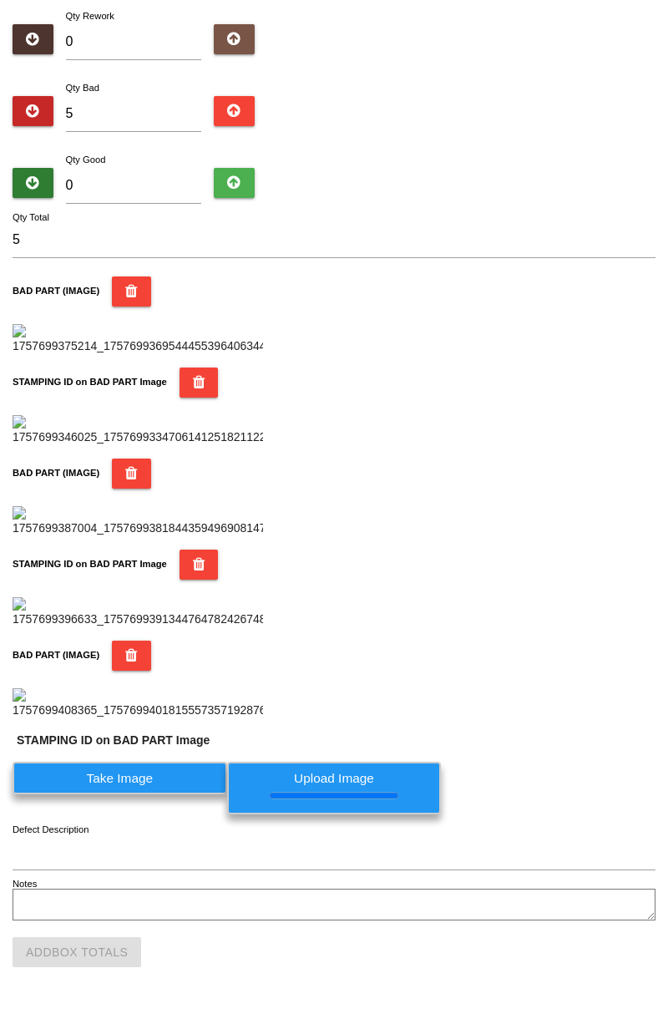
scroll to position [0, 0]
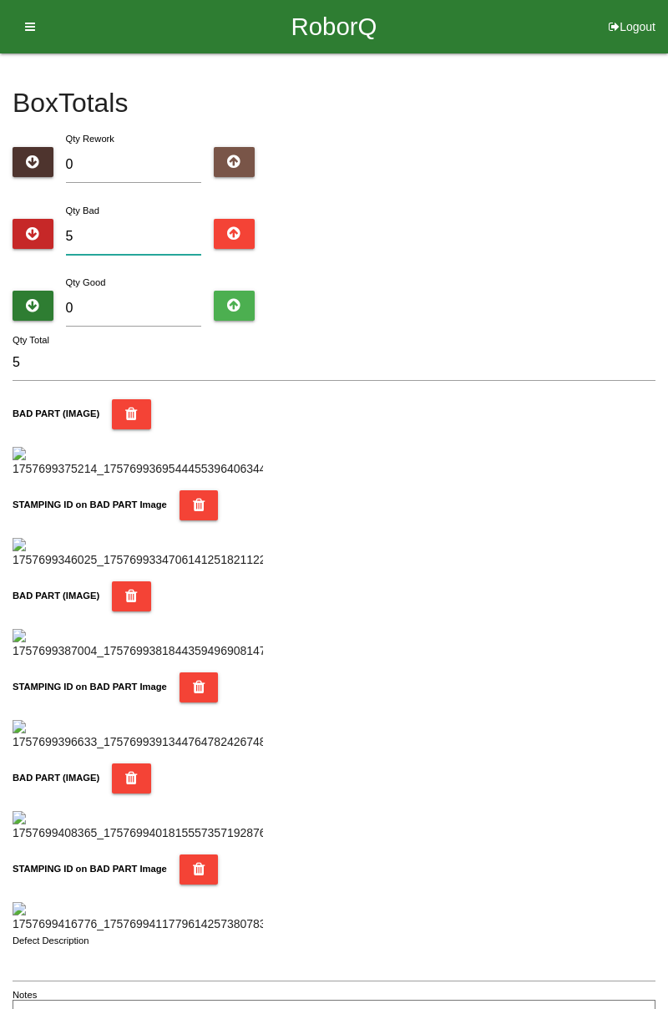
click at [126, 235] on input "5" at bounding box center [134, 237] width 136 height 36
type input "0"
type input "7"
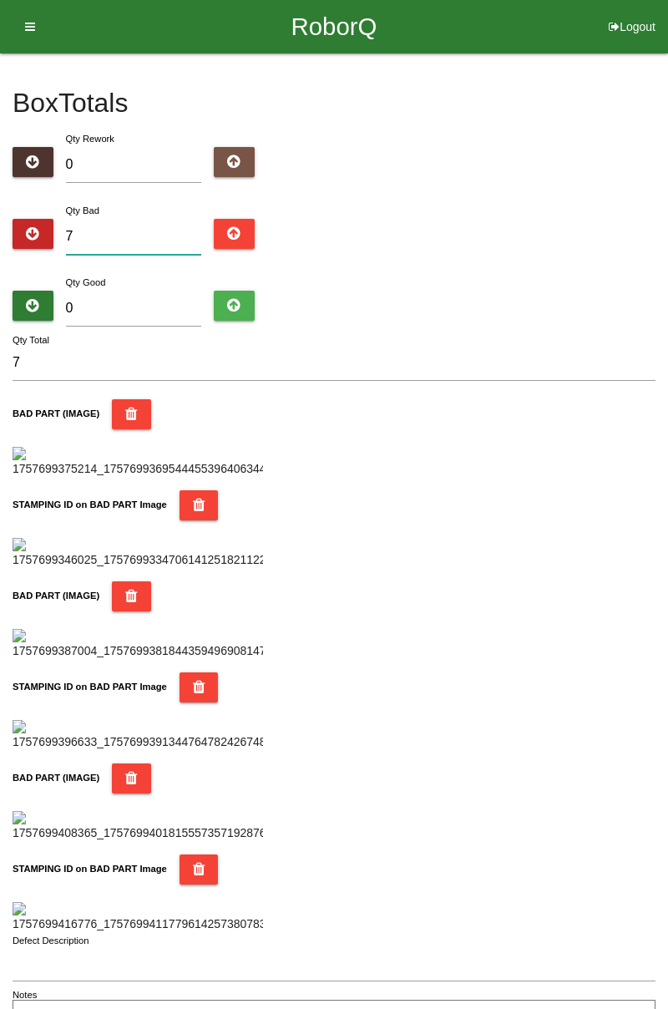
type input "7"
